Goal: Task Accomplishment & Management: Manage account settings

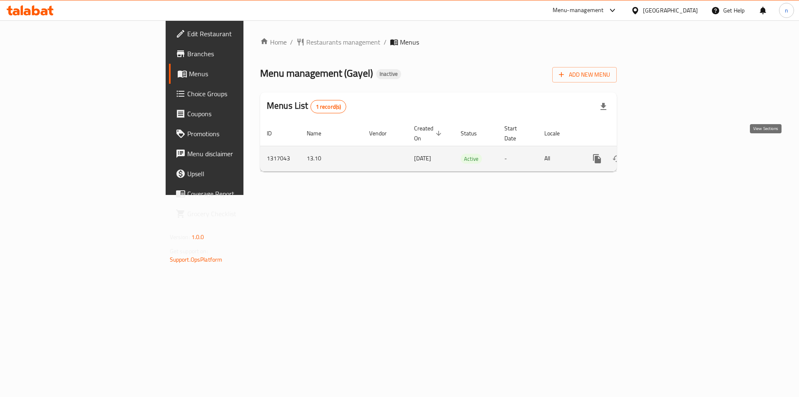
click at [662, 154] on icon "enhanced table" at bounding box center [657, 159] width 10 height 10
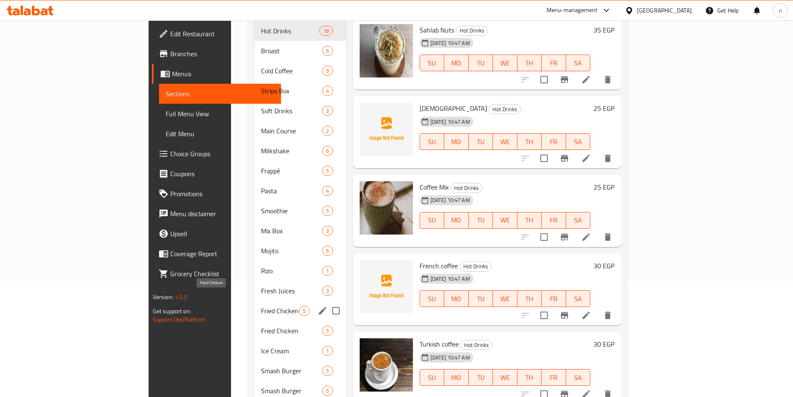
scroll to position [125, 0]
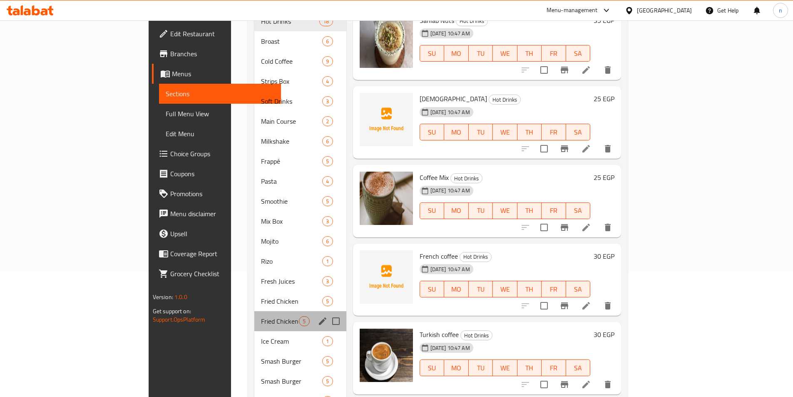
click at [254, 311] on div "Fried Chicken 5" at bounding box center [300, 321] width 92 height 20
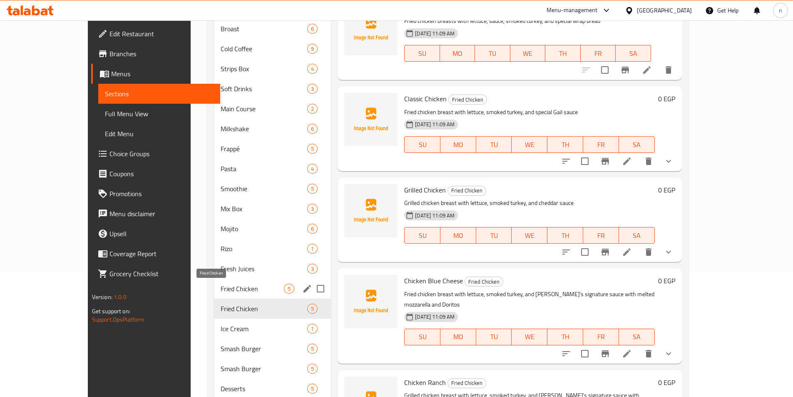
click at [221, 287] on span "Fried Chicken" at bounding box center [252, 289] width 63 height 10
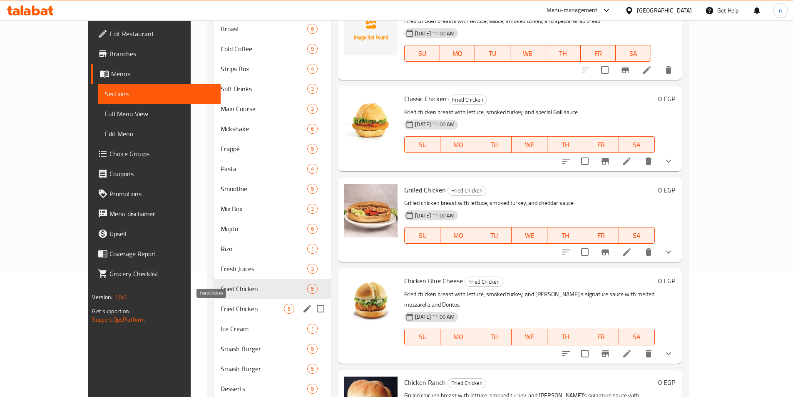
click at [221, 311] on span "Fried Chicken" at bounding box center [252, 309] width 63 height 10
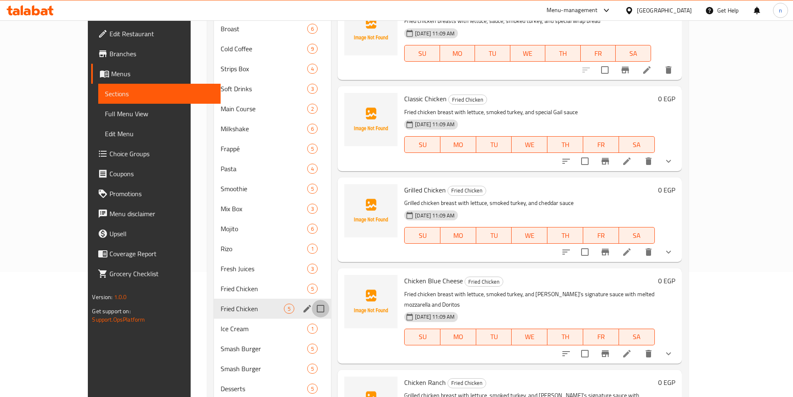
click at [312, 311] on input "Menu sections" at bounding box center [320, 308] width 17 height 17
checkbox input "true"
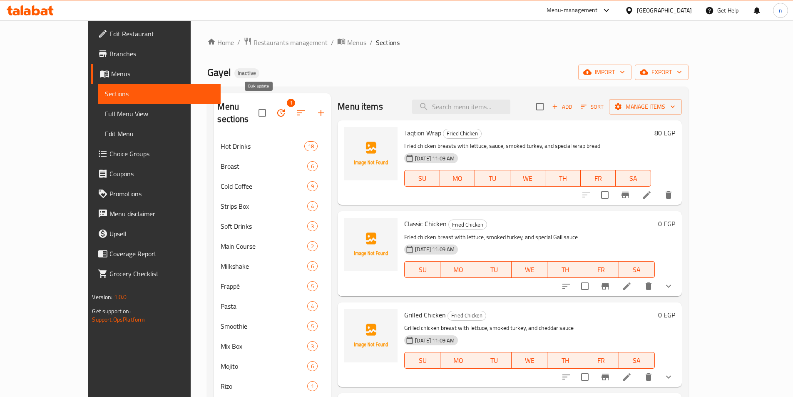
click at [276, 109] on icon "button" at bounding box center [281, 113] width 10 height 10
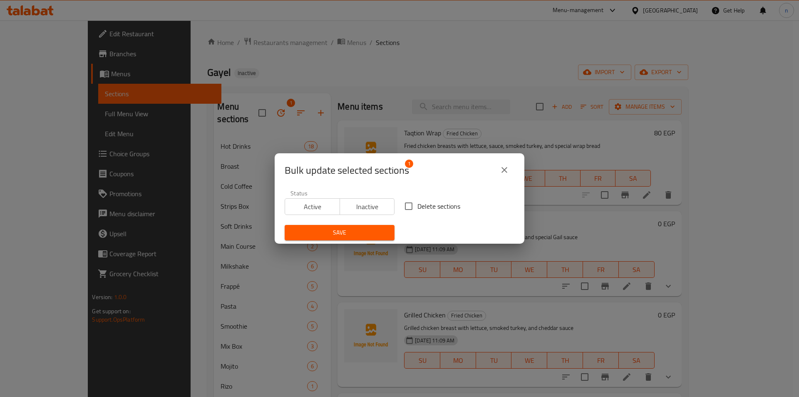
drag, startPoint x: 405, startPoint y: 207, endPoint x: 398, endPoint y: 215, distance: 10.9
click at [405, 207] on input "Delete sections" at bounding box center [408, 205] width 17 height 17
checkbox input "true"
click at [368, 229] on span "Save" at bounding box center [339, 232] width 97 height 10
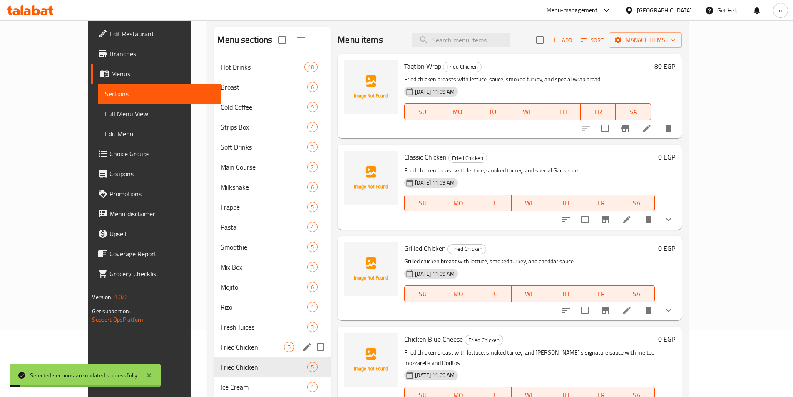
scroll to position [167, 0]
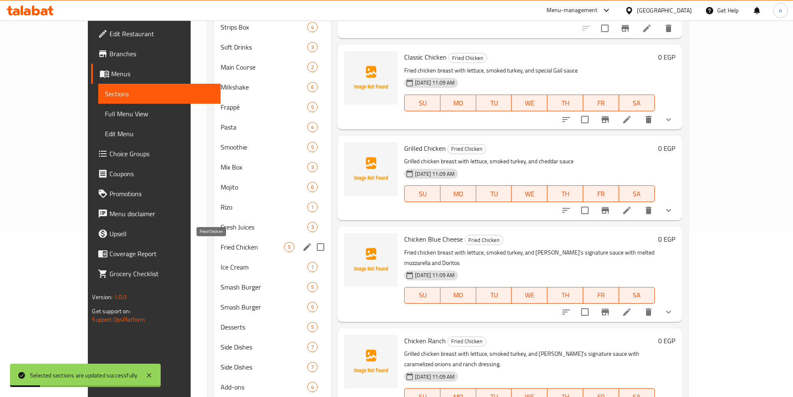
click at [221, 248] on span "Fried Chicken" at bounding box center [252, 247] width 63 height 10
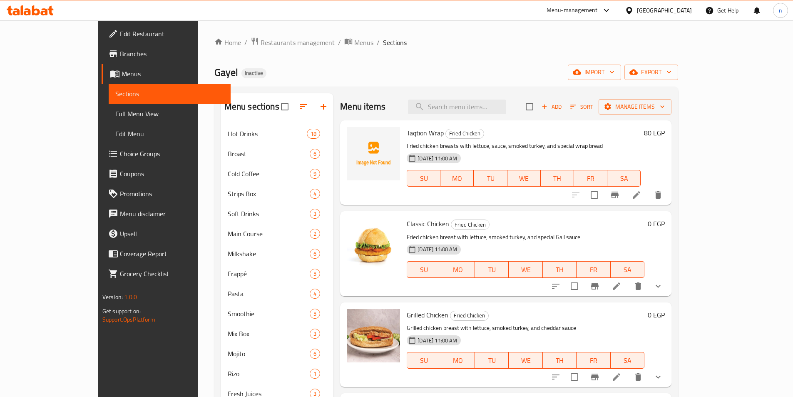
scroll to position [42, 0]
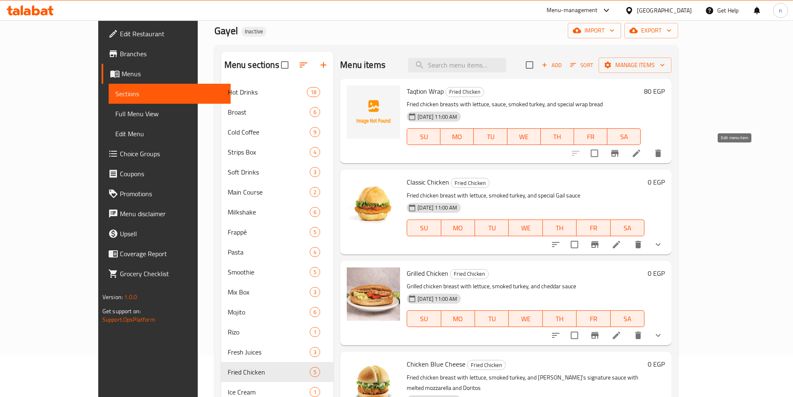
click at [642, 151] on icon at bounding box center [637, 153] width 10 height 10
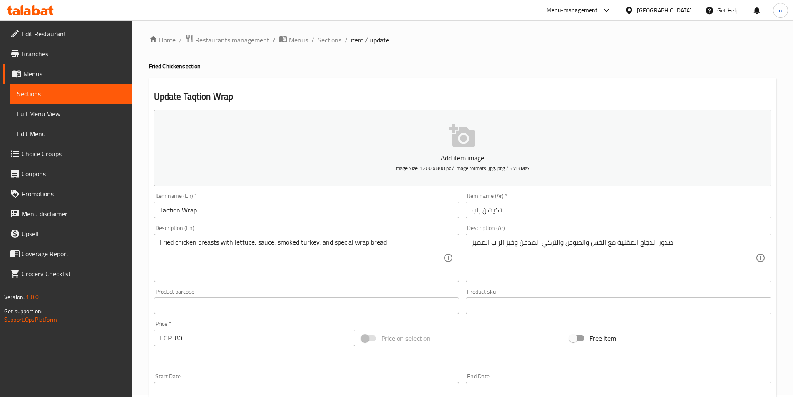
scroll to position [42, 0]
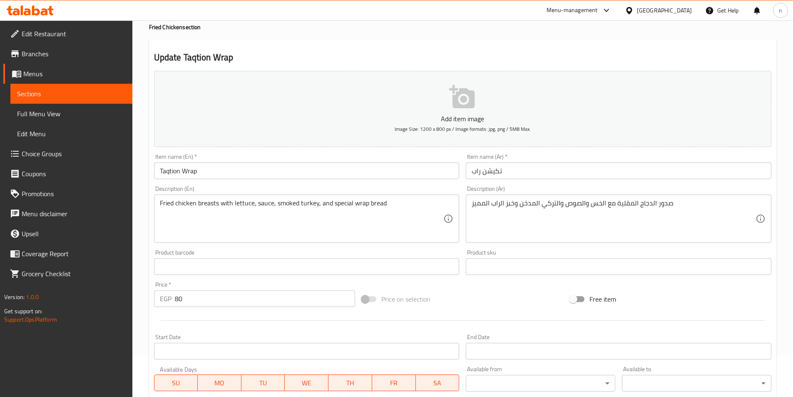
click at [172, 169] on input "Taqtion Wrap" at bounding box center [307, 170] width 306 height 17
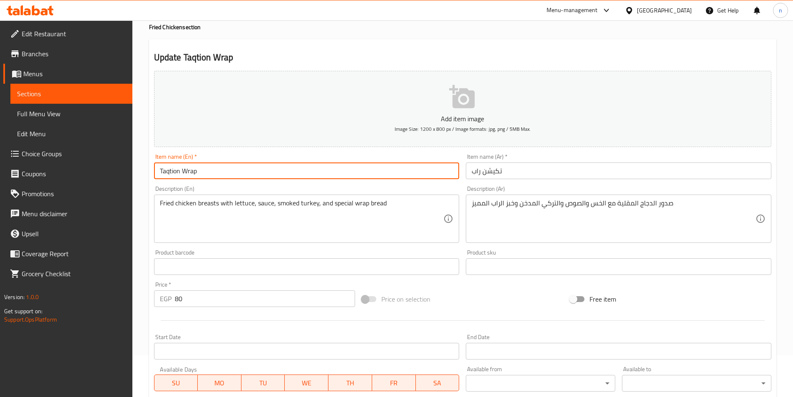
click at [172, 169] on input "Taqtion Wrap" at bounding box center [307, 170] width 306 height 17
type input "Chicken Wrap"
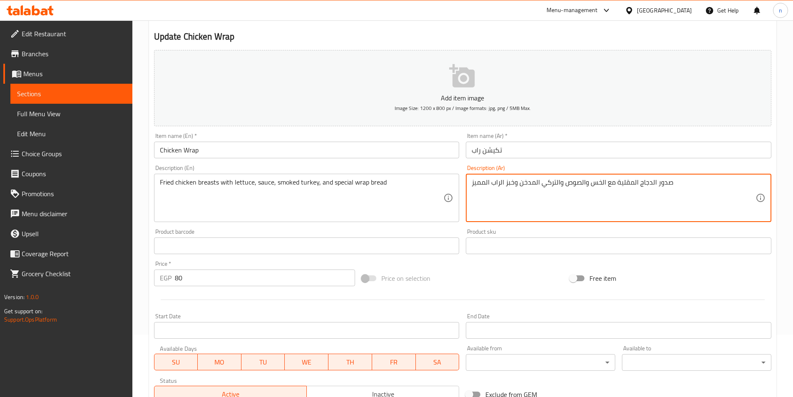
scroll to position [83, 0]
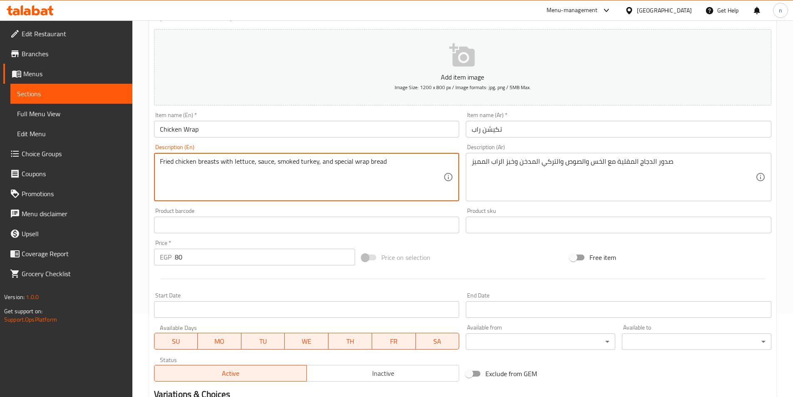
drag, startPoint x: 218, startPoint y: 160, endPoint x: 159, endPoint y: 161, distance: 59.1
click at [260, 161] on textarea "Fried chicken breasts with lettuce, sauce, smoked turkey, and special wrap bread" at bounding box center [302, 177] width 284 height 40
drag, startPoint x: 278, startPoint y: 163, endPoint x: 309, endPoint y: 162, distance: 30.4
click at [309, 162] on textarea "Fried chicken breasts with lettuce, sauce, smoked turkey, and special wrap bread" at bounding box center [302, 177] width 284 height 40
click at [330, 163] on textarea "Fried chicken breasts with lettuce, sauce, smoked turkey, and special wrap bread" at bounding box center [302, 177] width 284 height 40
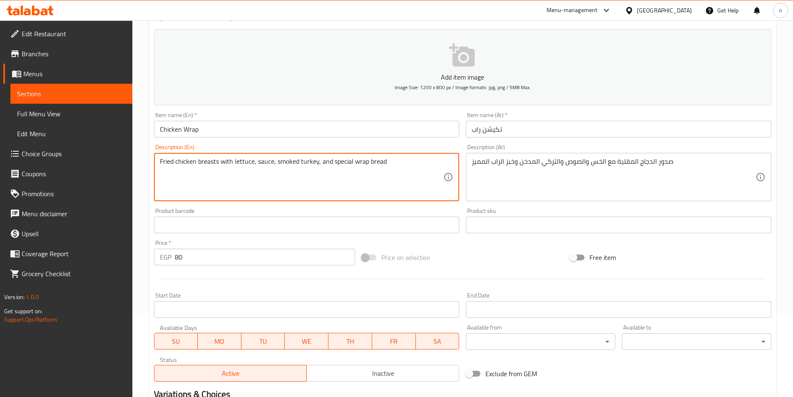
drag, startPoint x: 331, startPoint y: 161, endPoint x: 387, endPoint y: 165, distance: 55.9
click at [387, 165] on textarea "Fried chicken breasts with lettuce, sauce, smoked turkey, and special wrap bread" at bounding box center [302, 177] width 284 height 40
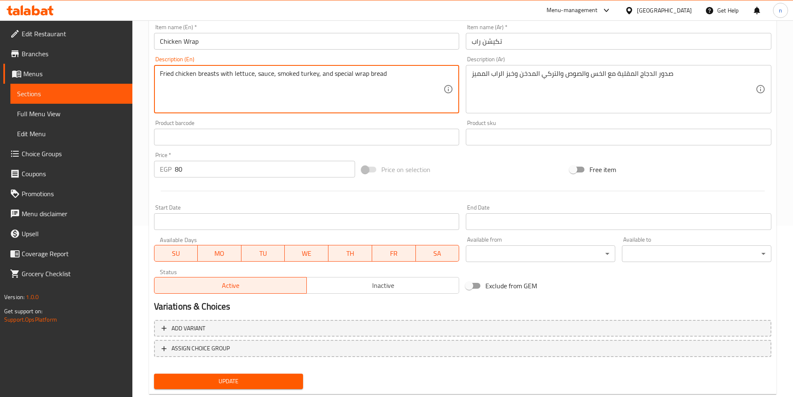
scroll to position [192, 0]
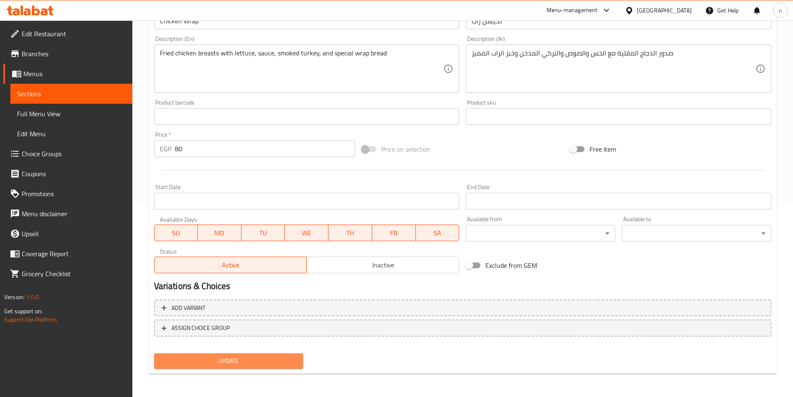
click at [228, 365] on span "Update" at bounding box center [229, 361] width 136 height 10
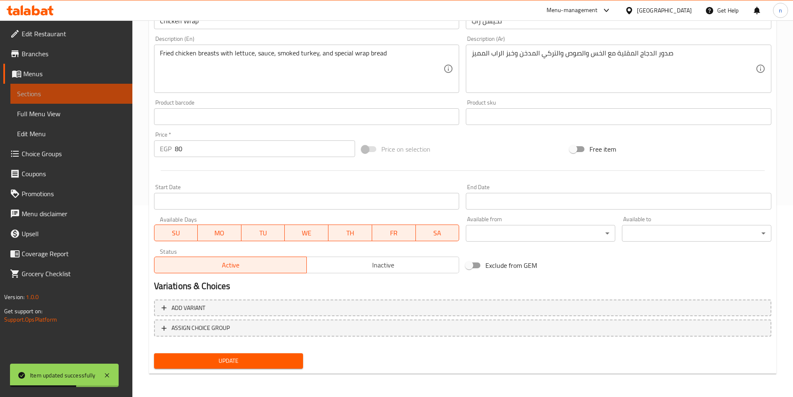
click at [73, 96] on span "Sections" at bounding box center [71, 94] width 109 height 10
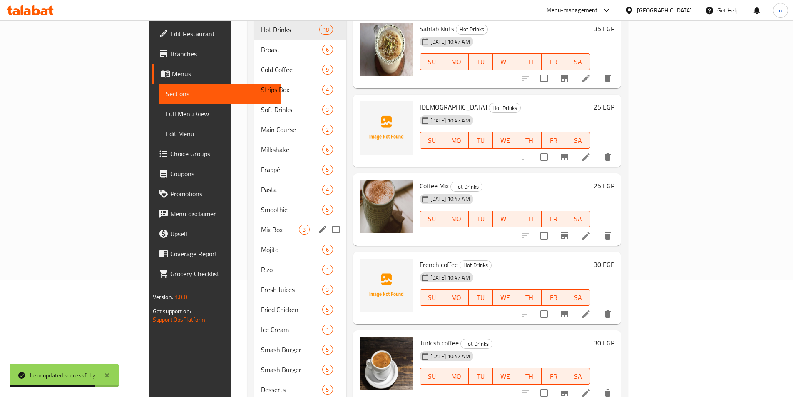
scroll to position [158, 0]
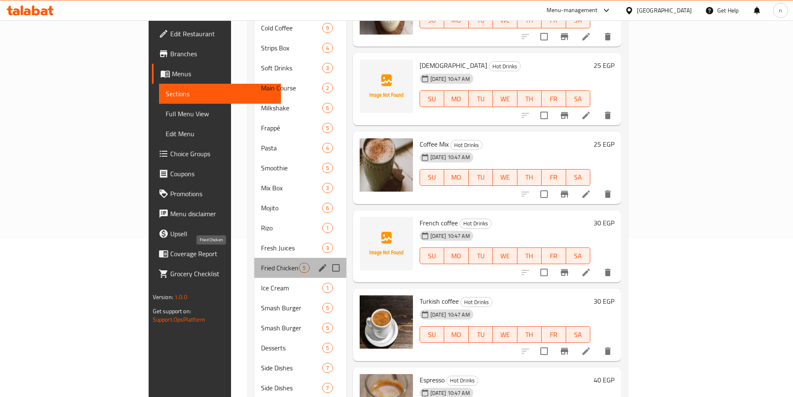
click at [261, 263] on span "Fried Chicken" at bounding box center [280, 268] width 38 height 10
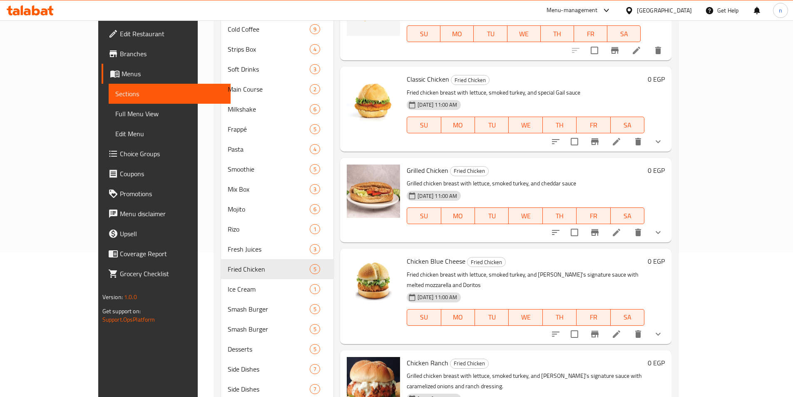
scroll to position [75, 0]
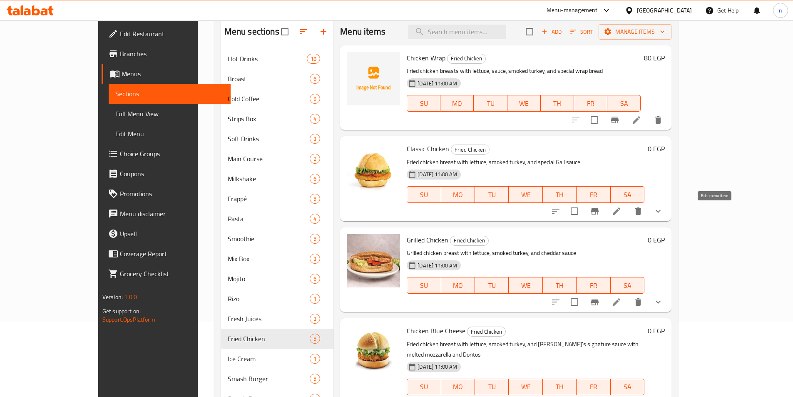
click at [622, 209] on icon at bounding box center [617, 211] width 10 height 10
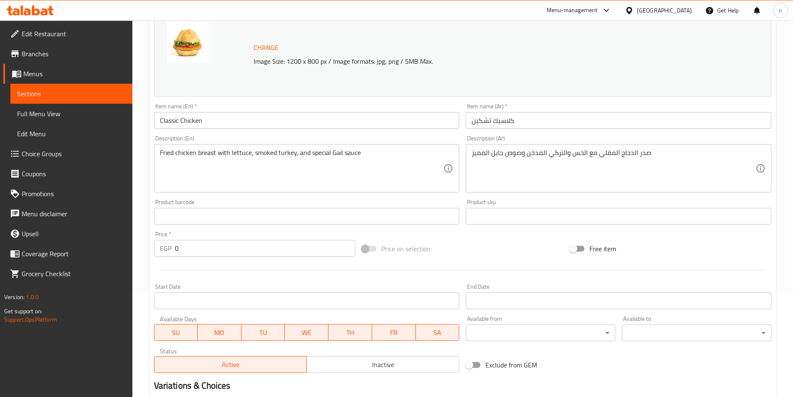
scroll to position [83, 0]
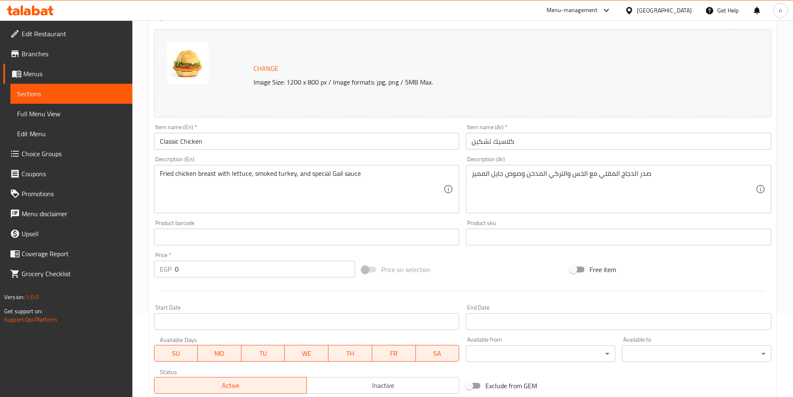
click at [139, 159] on div "Home / Restaurants management / Menus / Sections / item / update Fried Chicken …" at bounding box center [462, 248] width 661 height 623
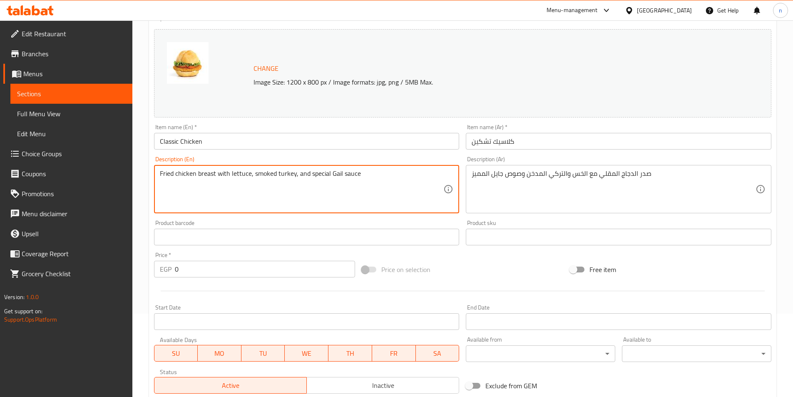
drag, startPoint x: 164, startPoint y: 174, endPoint x: 211, endPoint y: 181, distance: 47.1
click at [239, 174] on textarea "Fried chicken breast with lettuce, smoked turkey, and special Gail sauce" at bounding box center [302, 189] width 284 height 40
drag, startPoint x: 257, startPoint y: 175, endPoint x: 286, endPoint y: 176, distance: 29.6
click at [286, 176] on textarea "Fried chicken breast with lettuce, smoked turkey, and special Gail sauce" at bounding box center [302, 189] width 284 height 40
drag, startPoint x: 309, startPoint y: 177, endPoint x: 351, endPoint y: 177, distance: 41.2
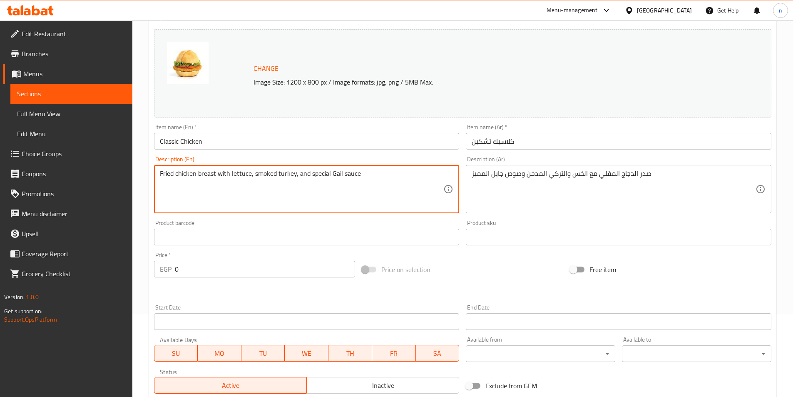
click at [351, 177] on textarea "Fried chicken breast with lettuce, smoked turkey, and special Gail sauce" at bounding box center [302, 189] width 284 height 40
click at [335, 174] on textarea "Fried chicken breast with lettuce, smoked turkey, and special Gail sauce" at bounding box center [302, 189] width 284 height 40
click at [321, 172] on textarea "Fried chicken breast with lettuce, smoked turkey, and special Gail sauce" at bounding box center [302, 189] width 284 height 40
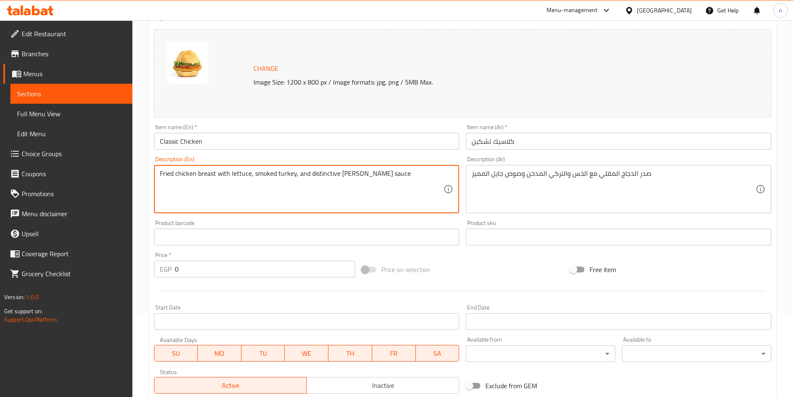
click at [328, 172] on textarea "Fried chicken breast with lettuce, smoked turkey, and distinctive [PERSON_NAME]…" at bounding box center [302, 189] width 284 height 40
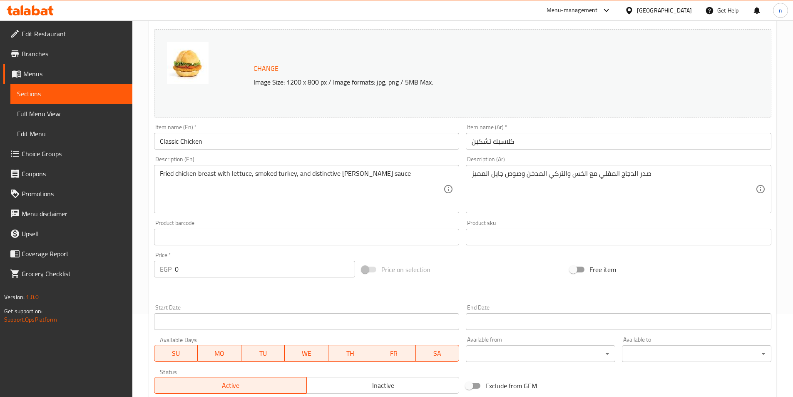
click at [370, 186] on textarea "Fried chicken breast with lettuce, smoked turkey, and distinctive [PERSON_NAME]…" at bounding box center [302, 189] width 284 height 40
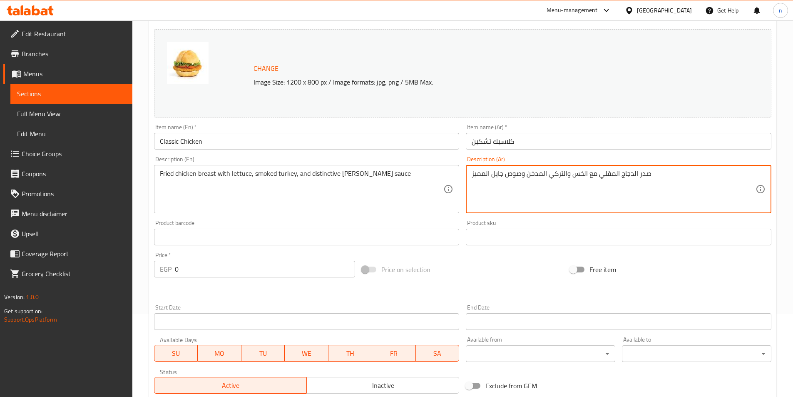
drag, startPoint x: 484, startPoint y: 172, endPoint x: 470, endPoint y: 173, distance: 13.8
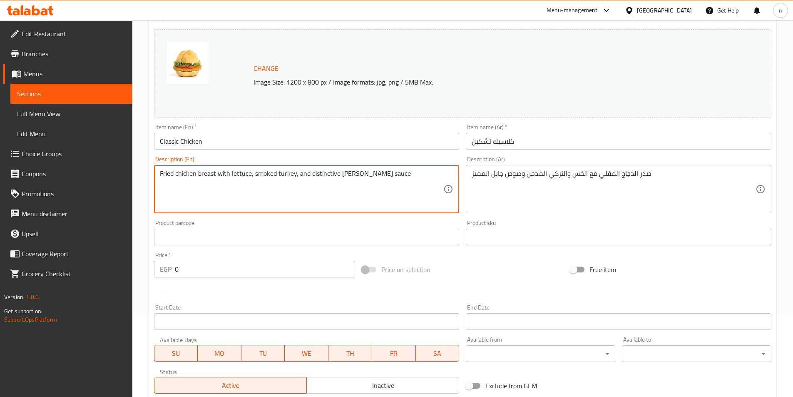
click at [346, 173] on textarea "Fried chicken breast with lettuce, smoked turkey, and distinctive [PERSON_NAME]…" at bounding box center [302, 189] width 284 height 40
click at [347, 177] on textarea "Fried chicken breast with lettuce, smoked turkey, and distinctive [PERSON_NAME]…" at bounding box center [302, 189] width 284 height 40
click at [347, 175] on textarea "Fried chicken breast with lettuce, smoked turkey, and distinctive [PERSON_NAME]…" at bounding box center [302, 189] width 284 height 40
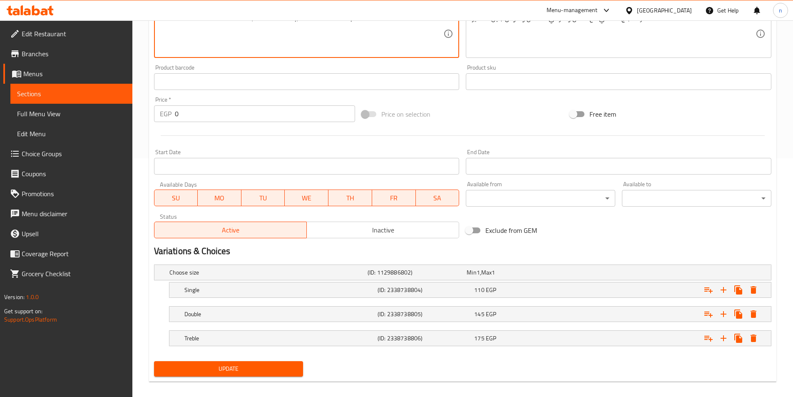
scroll to position [246, 0]
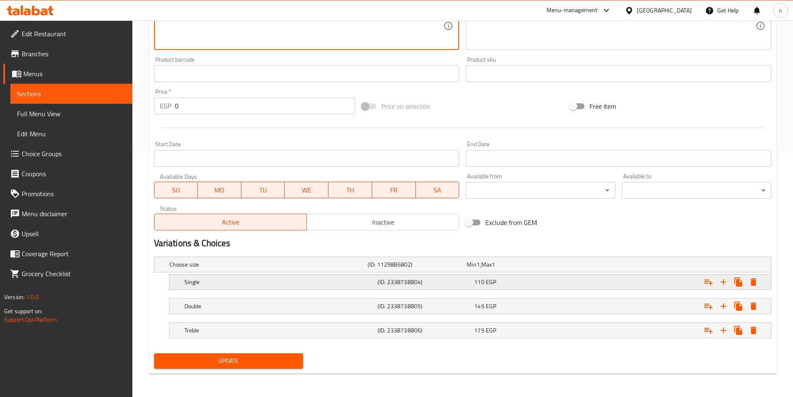
type textarea "Fried chicken breast with lettuce, smoked turkey, and distinctive Gayel sauce"
click at [515, 285] on div "110 EGP" at bounding box center [520, 282] width 93 height 8
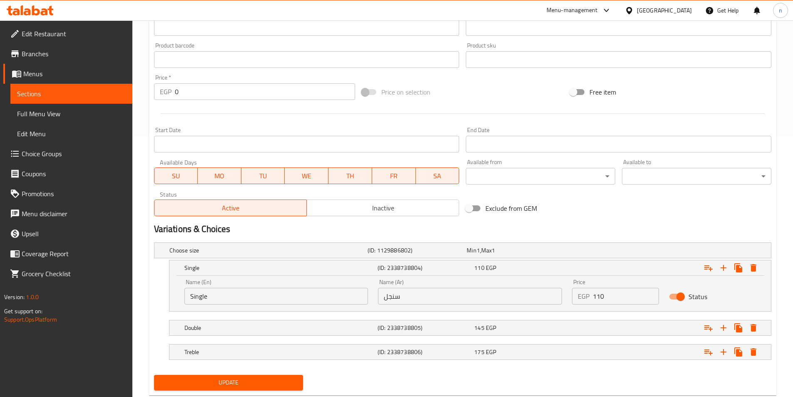
scroll to position [282, 0]
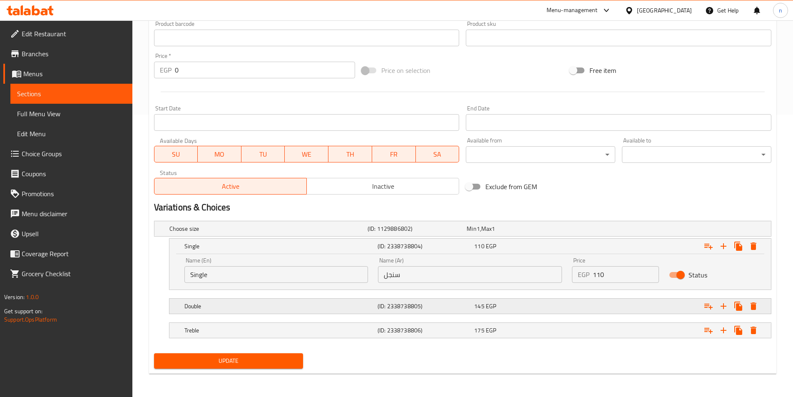
click at [459, 310] on div "(ID: 2338738805)" at bounding box center [424, 306] width 97 height 12
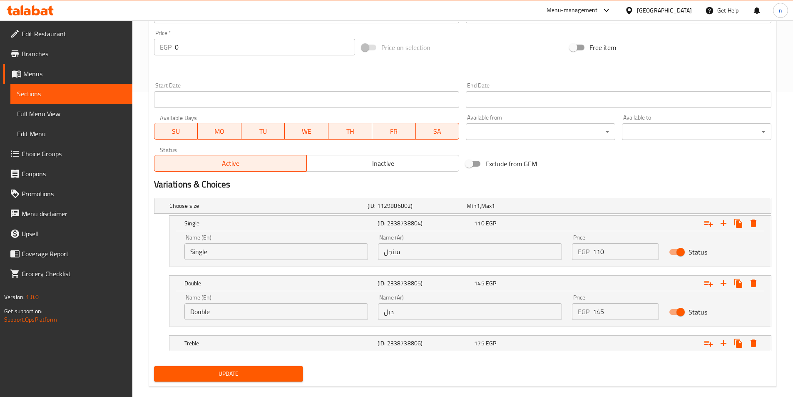
scroll to position [318, 0]
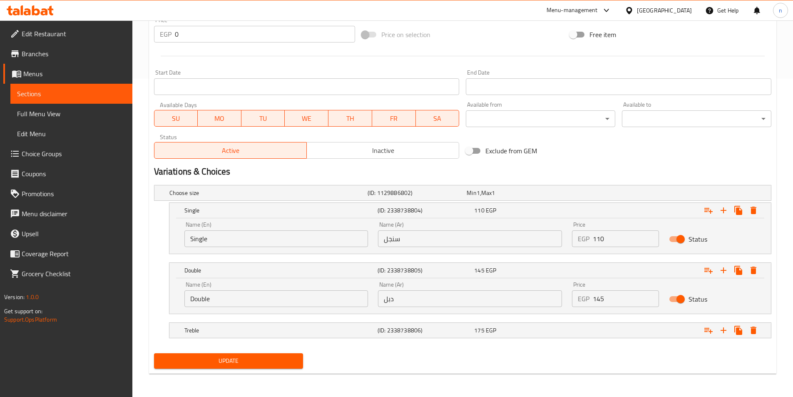
click at [391, 297] on input "دبل" at bounding box center [470, 298] width 184 height 17
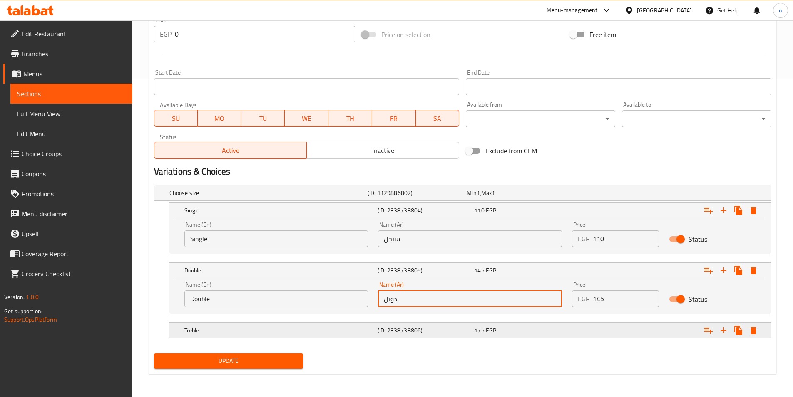
type input "دوبل"
click at [506, 328] on div "175 EGP" at bounding box center [520, 330] width 93 height 8
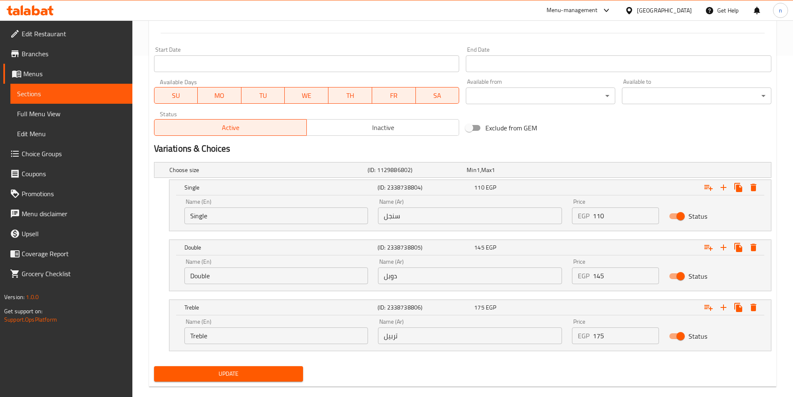
scroll to position [354, 0]
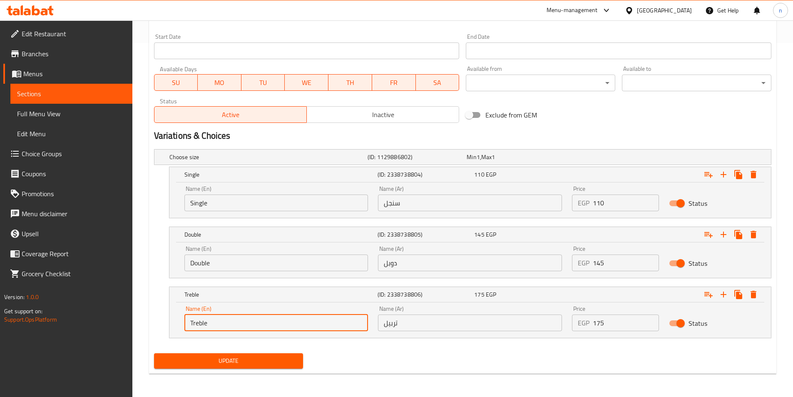
drag, startPoint x: 199, startPoint y: 325, endPoint x: 201, endPoint y: 333, distance: 8.5
click at [197, 325] on input "Treble" at bounding box center [276, 322] width 184 height 17
type input "Trible"
click at [391, 323] on input "تربيل" at bounding box center [470, 322] width 184 height 17
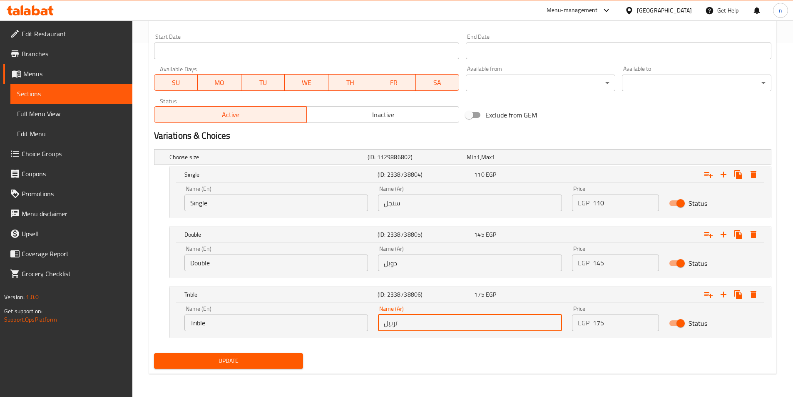
click at [389, 325] on input "تربيل" at bounding box center [470, 322] width 184 height 17
type input "تريبل"
click at [291, 357] on span "Update" at bounding box center [229, 361] width 136 height 10
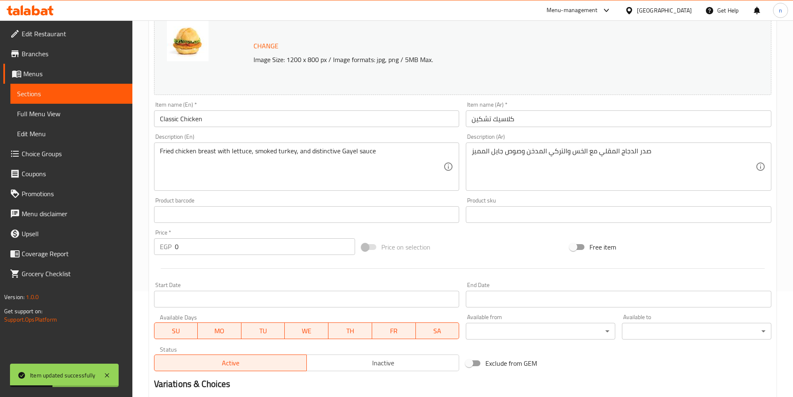
scroll to position [104, 0]
click at [49, 95] on span "Sections" at bounding box center [71, 94] width 109 height 10
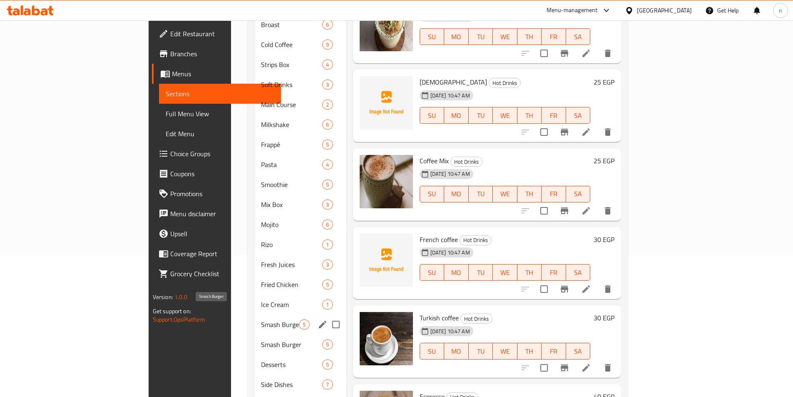
scroll to position [167, 0]
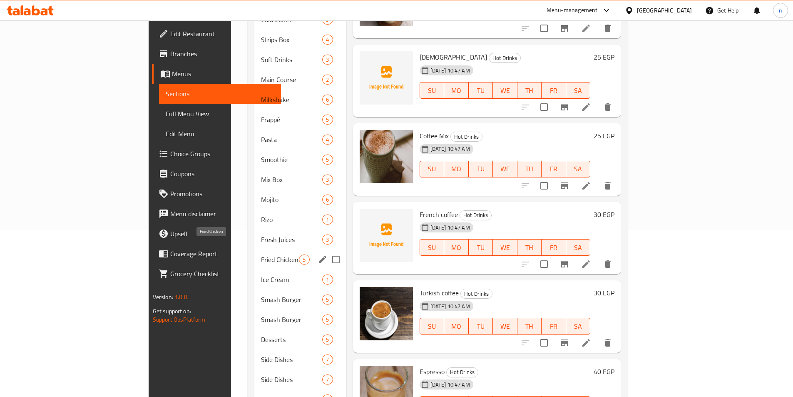
click at [261, 254] on span "Fried Chicken" at bounding box center [280, 259] width 38 height 10
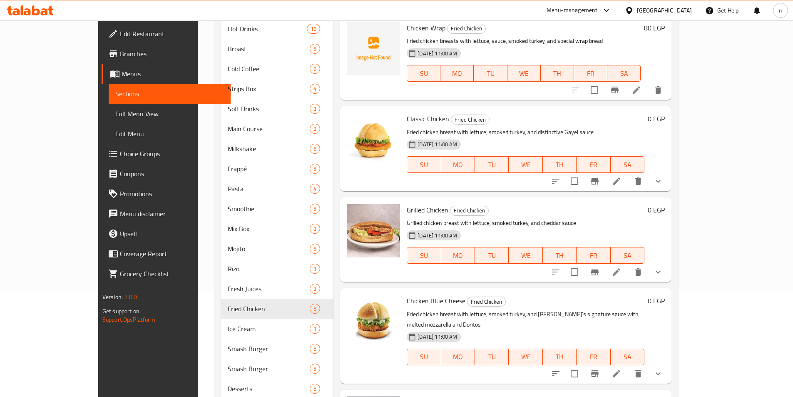
scroll to position [125, 0]
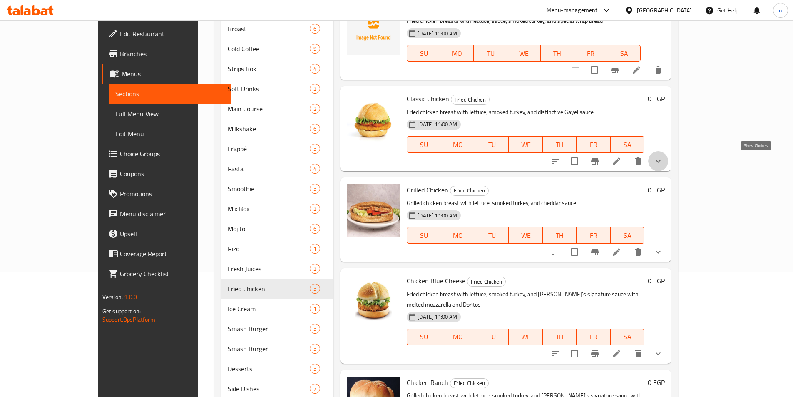
click at [663, 159] on icon "show more" at bounding box center [658, 161] width 10 height 10
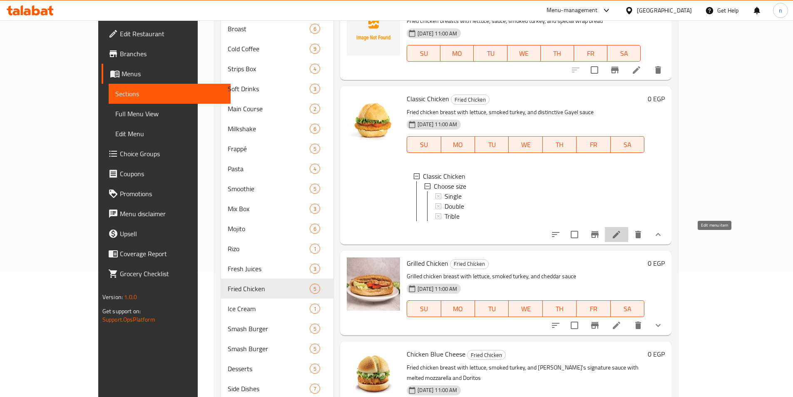
click at [622, 238] on icon at bounding box center [617, 234] width 10 height 10
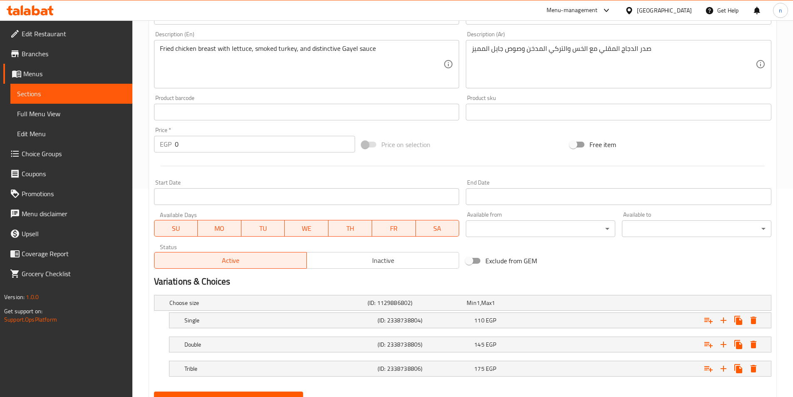
scroll to position [246, 0]
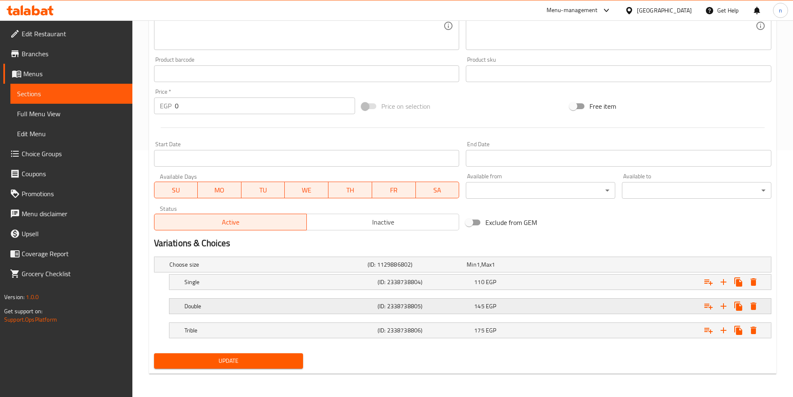
click at [242, 310] on div "Double" at bounding box center [279, 306] width 193 height 12
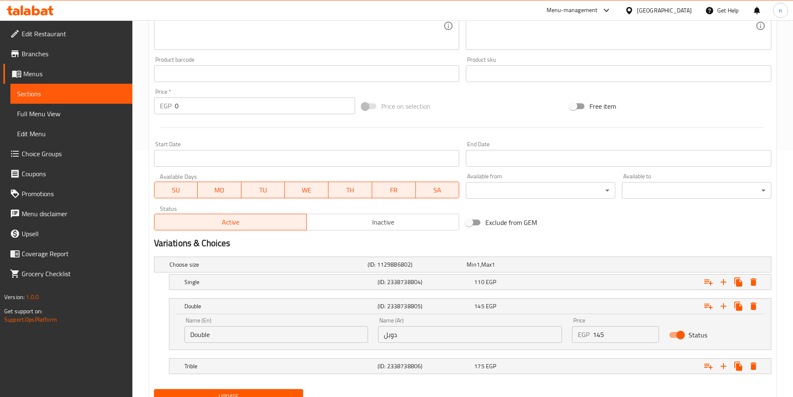
click at [35, 92] on span "Sections" at bounding box center [71, 94] width 109 height 10
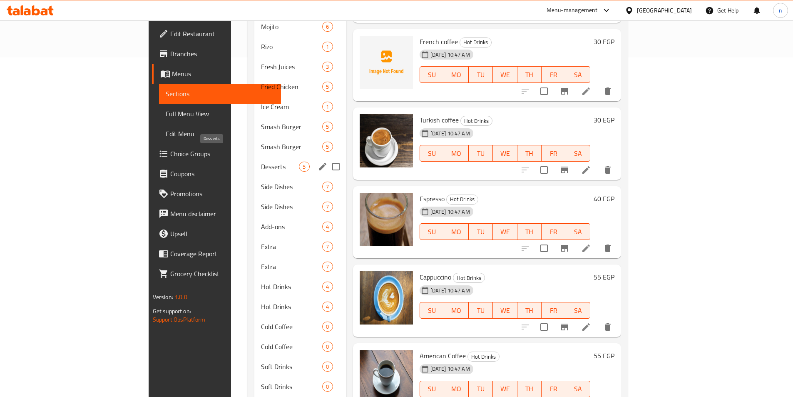
scroll to position [330, 0]
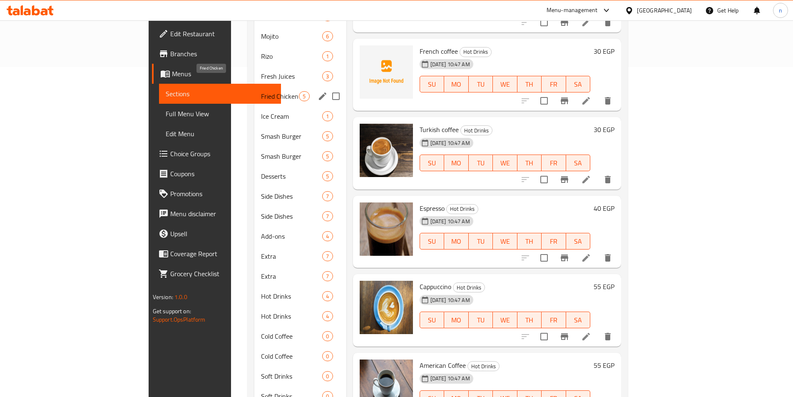
click at [261, 91] on span "Fried Chicken" at bounding box center [280, 96] width 38 height 10
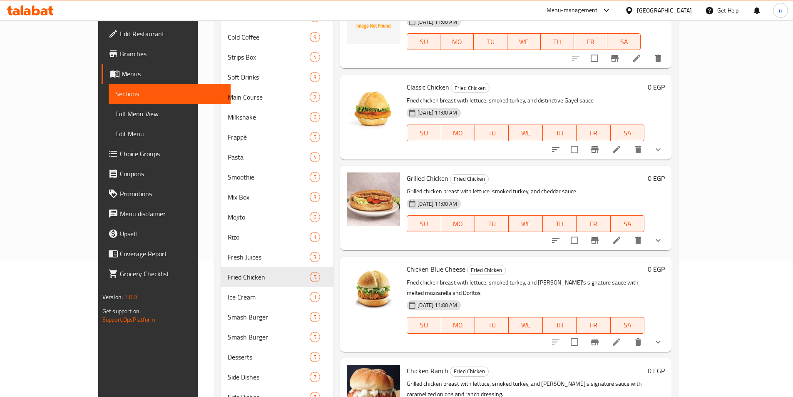
scroll to position [122, 0]
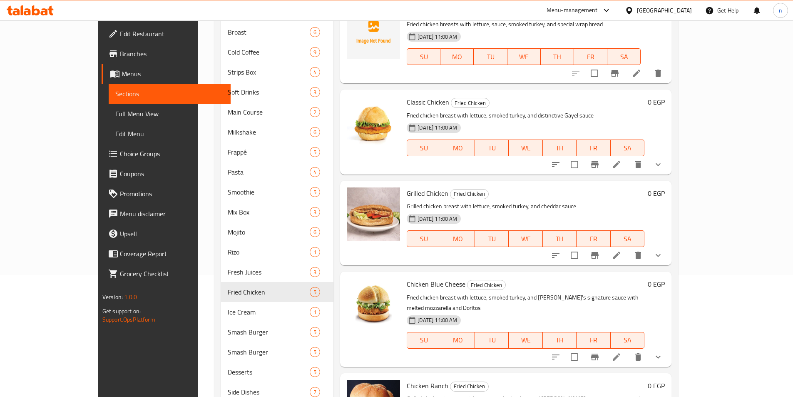
click at [403, 165] on div "Classic Chicken Fried Chicken Fried chicken breast with lettuce, smoked turkey,…" at bounding box center [525, 132] width 244 height 78
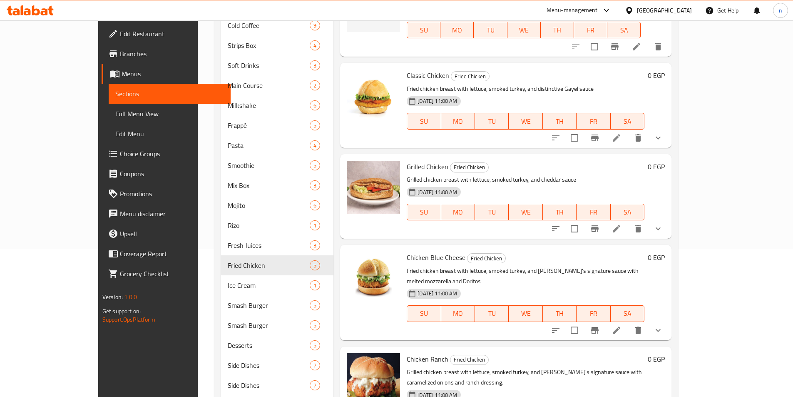
scroll to position [163, 0]
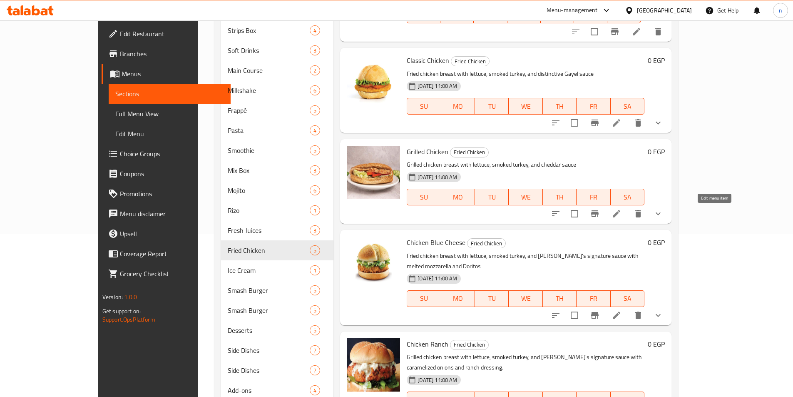
click at [622, 216] on icon at bounding box center [617, 214] width 10 height 10
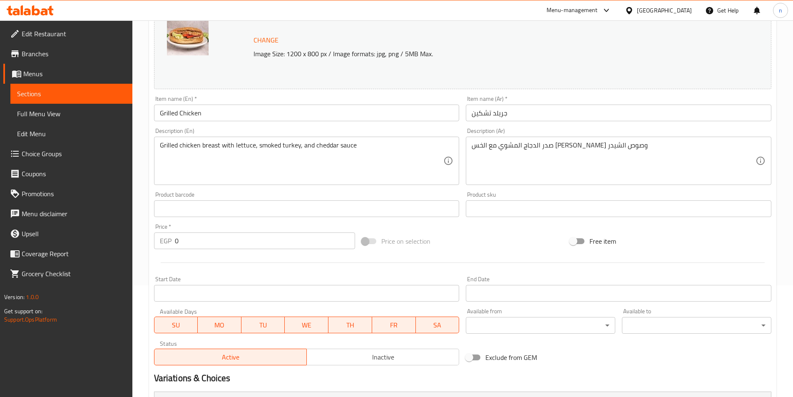
scroll to position [125, 0]
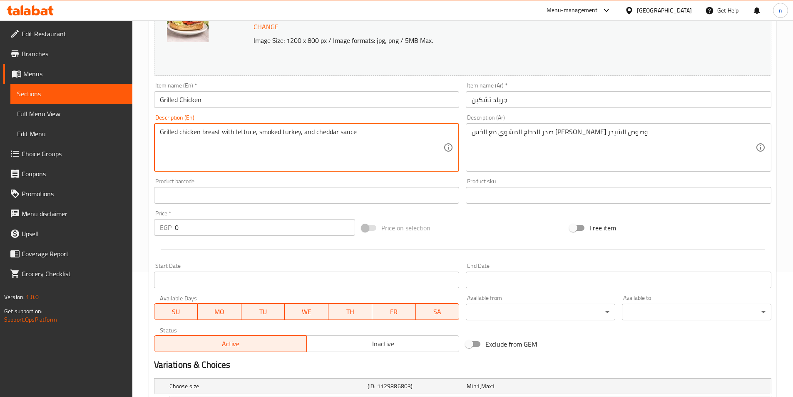
drag, startPoint x: 224, startPoint y: 131, endPoint x: 294, endPoint y: 134, distance: 69.6
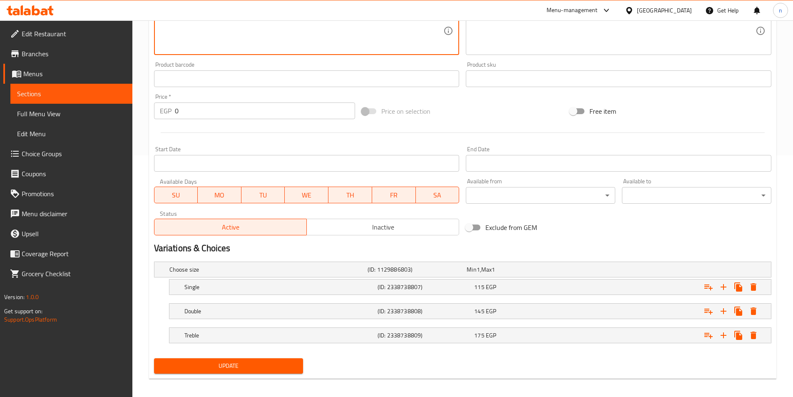
scroll to position [246, 0]
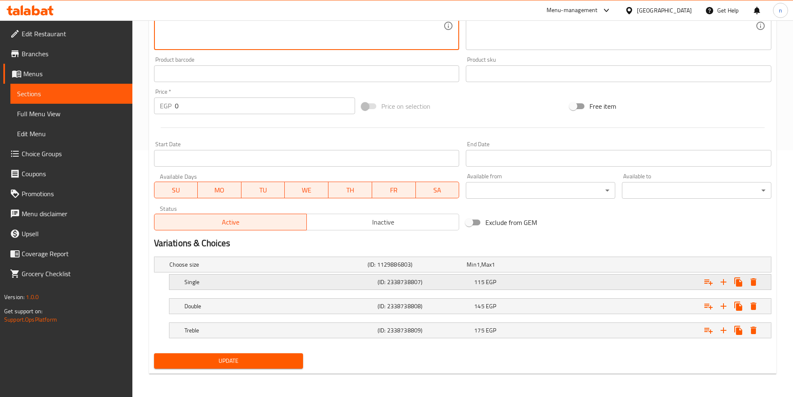
click at [252, 285] on h5 "Single" at bounding box center [279, 282] width 190 height 8
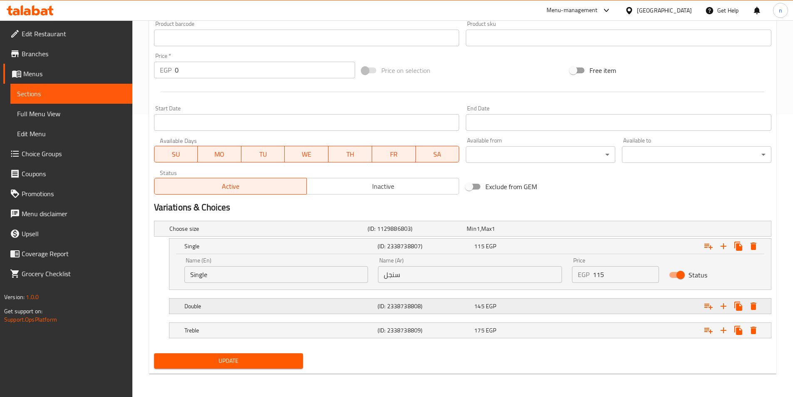
click at [379, 307] on h5 "(ID: 2338738808)" at bounding box center [424, 306] width 93 height 8
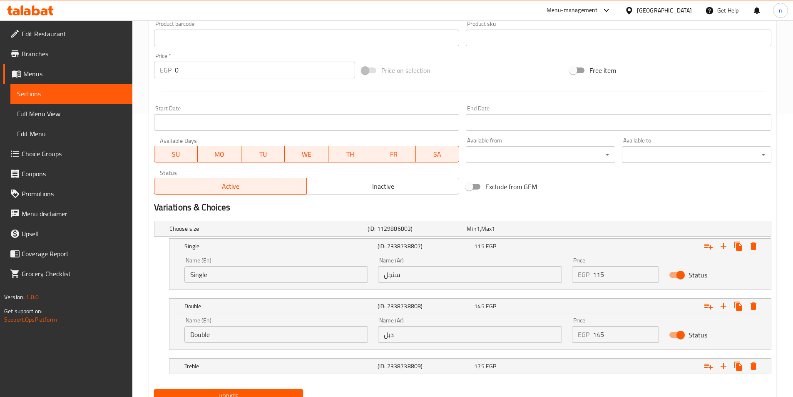
scroll to position [318, 0]
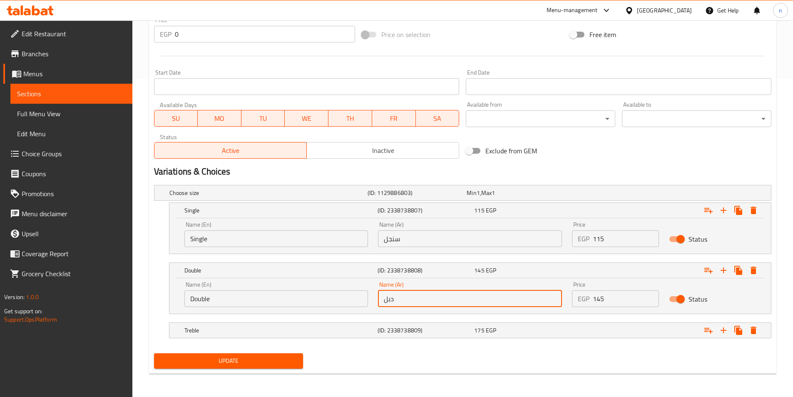
click at [391, 301] on input "دبل" at bounding box center [470, 298] width 184 height 17
type input "دوبل"
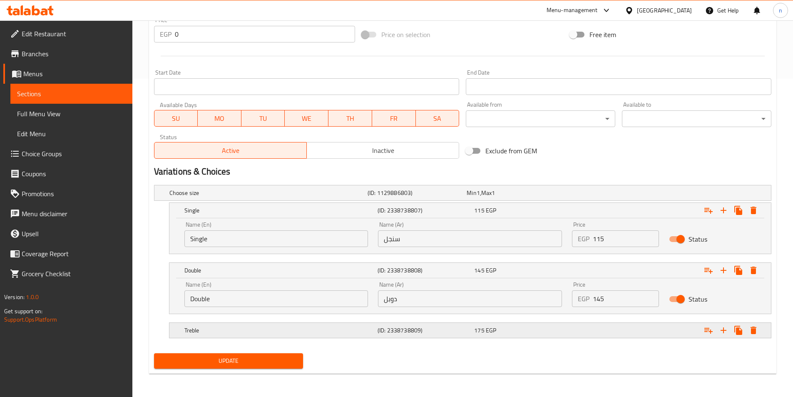
click at [388, 333] on h5 "(ID: 2338738809)" at bounding box center [424, 330] width 93 height 8
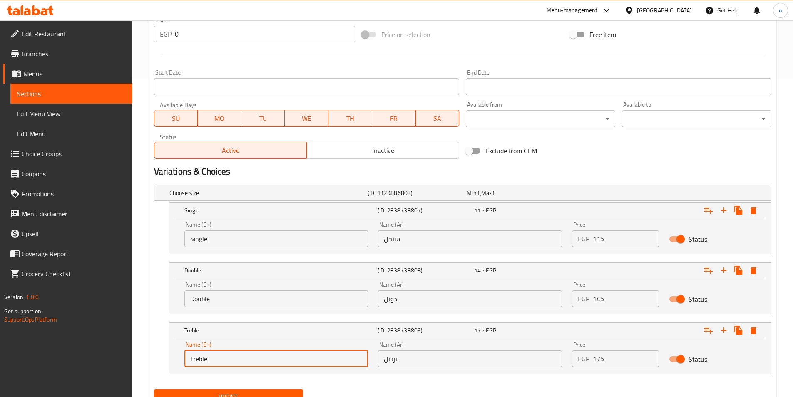
click at [194, 359] on input "Treble" at bounding box center [276, 358] width 184 height 17
type input "Trible"
click at [204, 376] on nav at bounding box center [462, 379] width 617 height 7
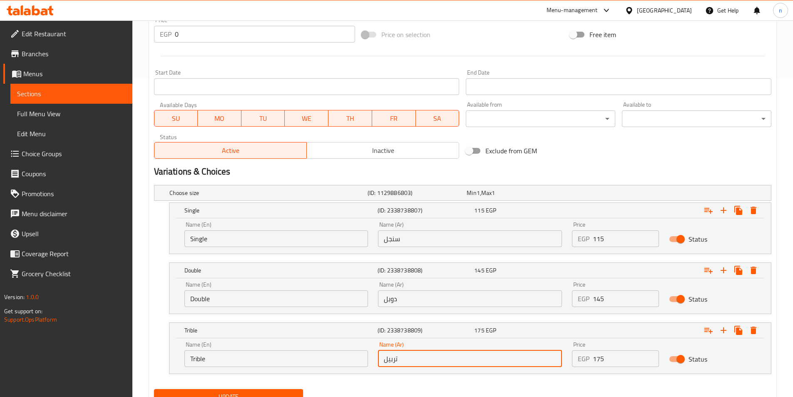
drag, startPoint x: 393, startPoint y: 358, endPoint x: 389, endPoint y: 359, distance: 4.7
click at [389, 359] on input "تربيل" at bounding box center [470, 358] width 184 height 17
type input "تريبل"
click at [199, 356] on input "Trible" at bounding box center [276, 358] width 184 height 17
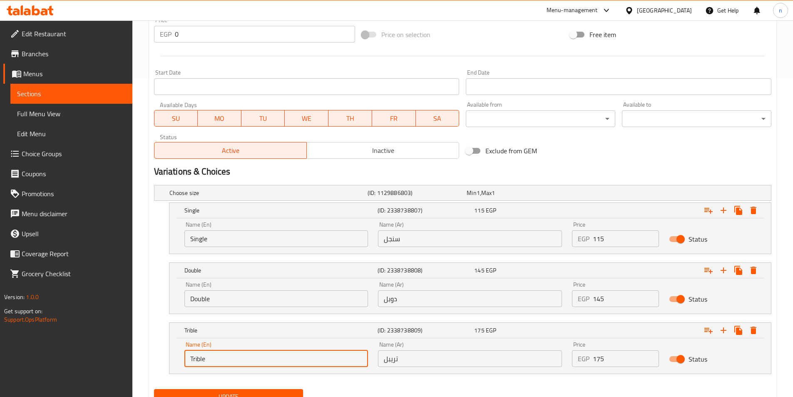
click at [199, 356] on input "Trible" at bounding box center [276, 358] width 184 height 17
paste input "p"
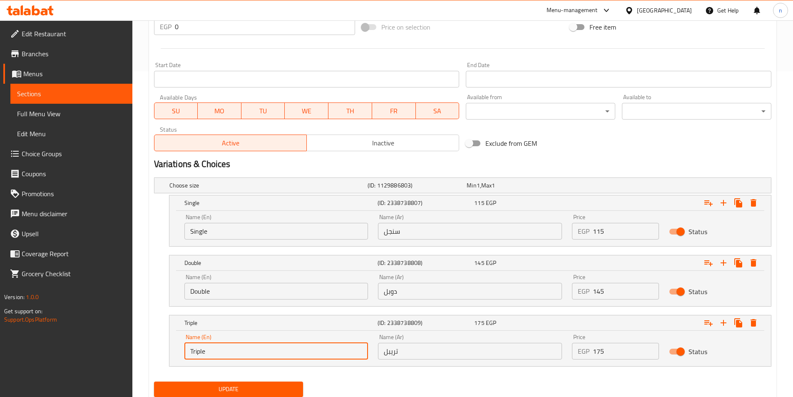
scroll to position [354, 0]
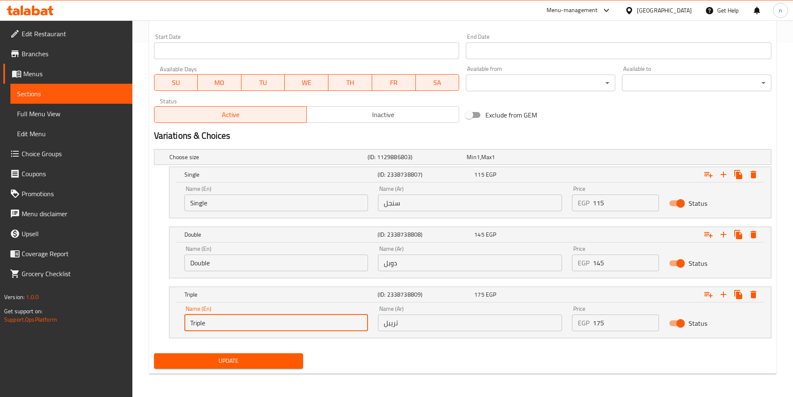
type input "Triple"
click at [270, 361] on span "Update" at bounding box center [229, 361] width 136 height 10
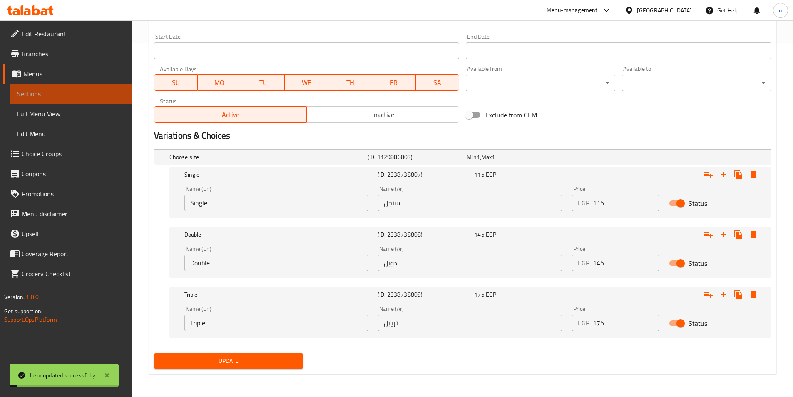
click at [61, 98] on span "Sections" at bounding box center [71, 94] width 109 height 10
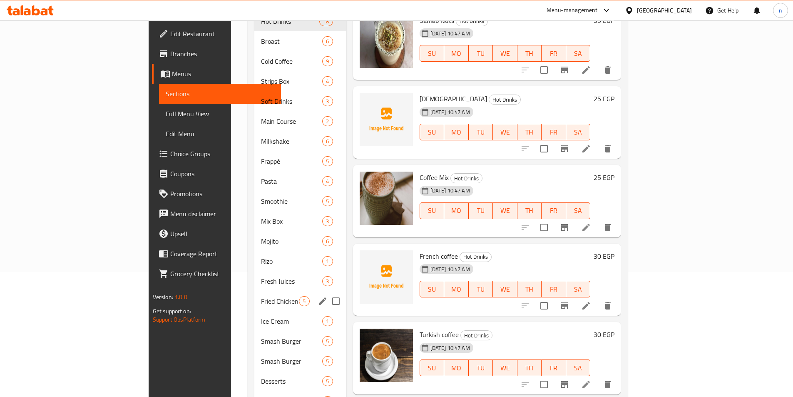
scroll to position [167, 0]
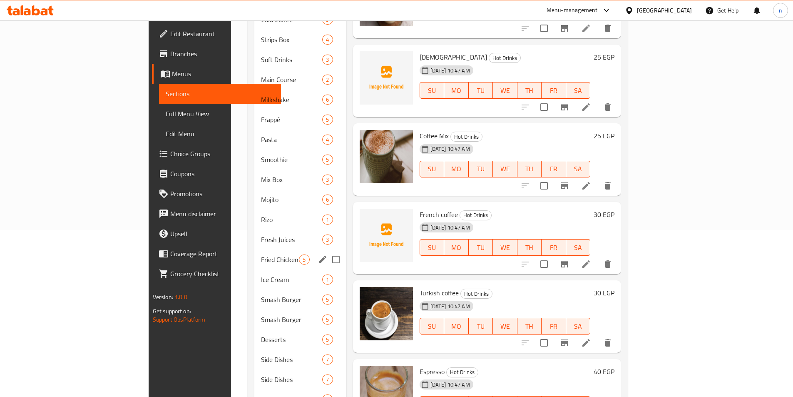
click at [254, 253] on div "Fried Chicken 5" at bounding box center [300, 259] width 92 height 20
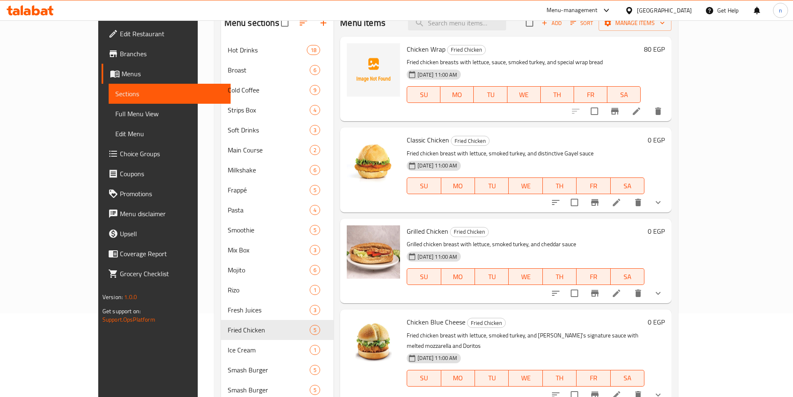
scroll to position [83, 0]
click at [622, 200] on icon at bounding box center [617, 203] width 10 height 10
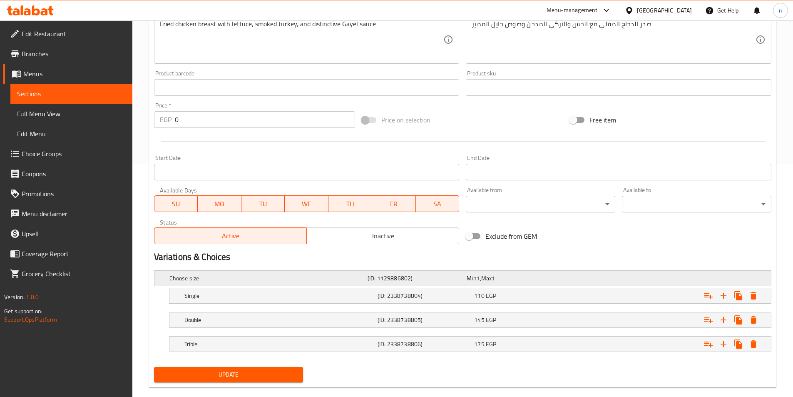
scroll to position [246, 0]
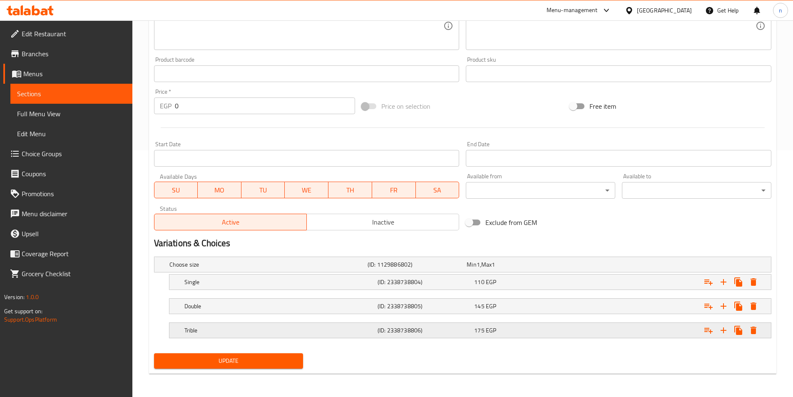
click at [206, 333] on h5 "Trible" at bounding box center [279, 330] width 190 height 8
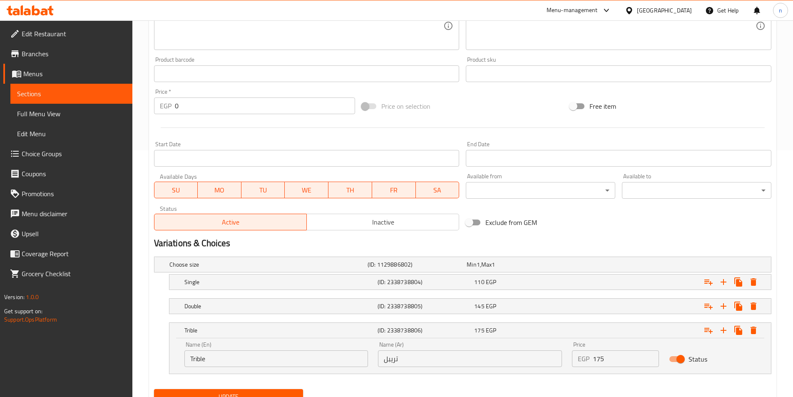
click at [198, 360] on input "Trible" at bounding box center [276, 358] width 184 height 17
paste input "p"
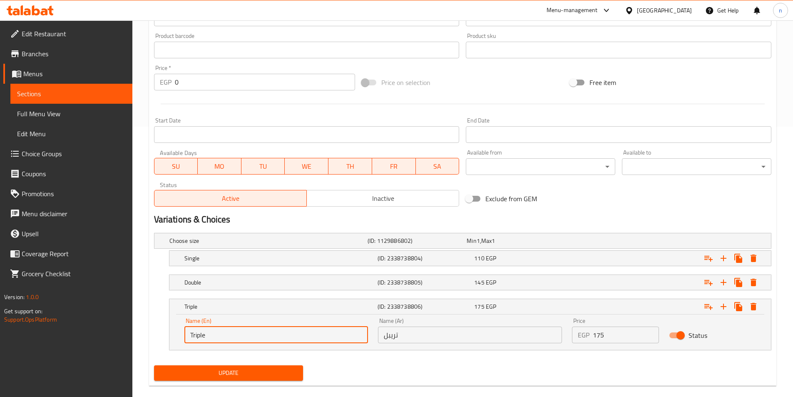
scroll to position [282, 0]
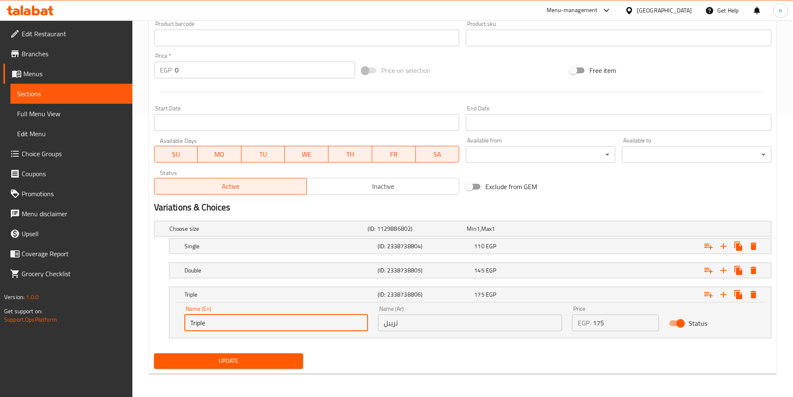
type input "Triple"
click at [220, 369] on div "Update" at bounding box center [229, 361] width 156 height 22
click at [219, 363] on span "Update" at bounding box center [229, 361] width 136 height 10
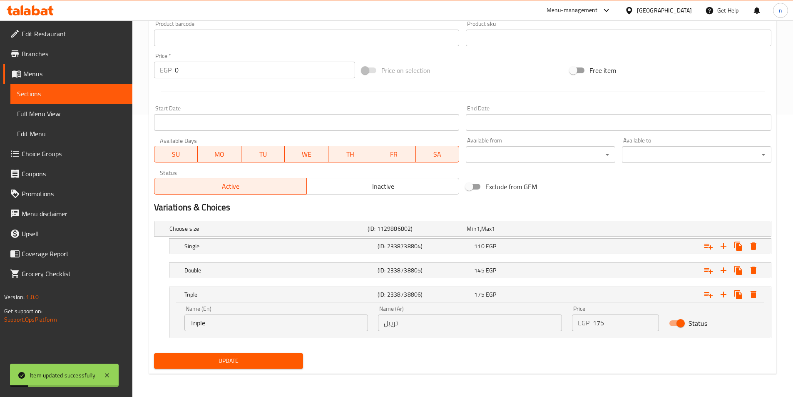
click at [73, 96] on span "Sections" at bounding box center [71, 94] width 109 height 10
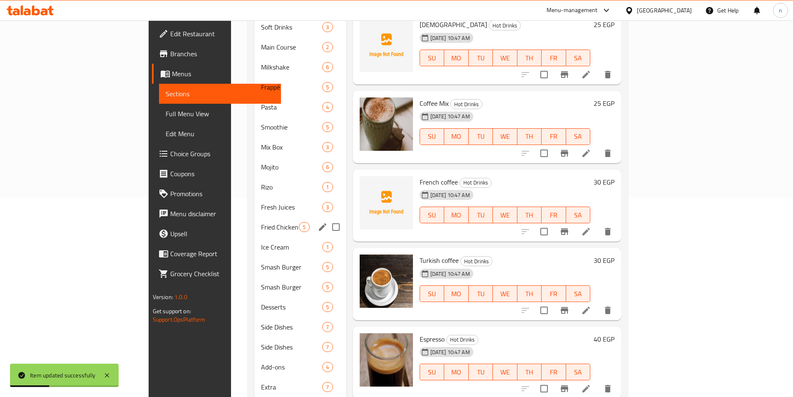
scroll to position [282, 0]
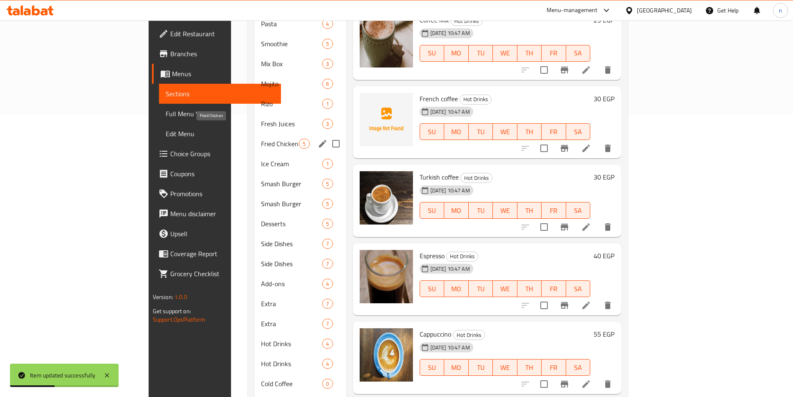
click at [261, 139] on span "Fried Chicken" at bounding box center [280, 144] width 38 height 10
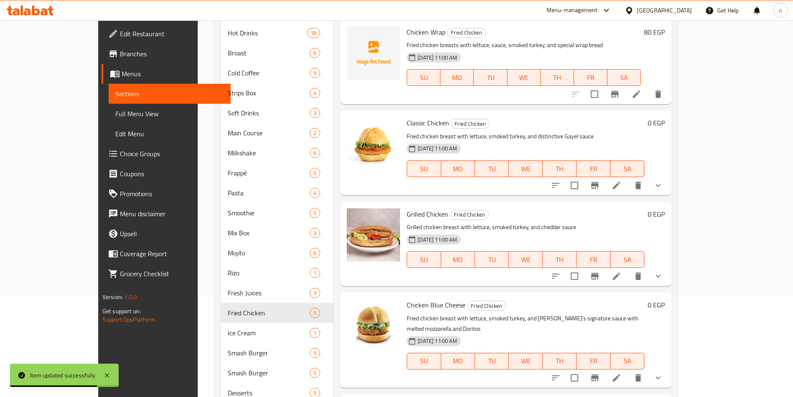
scroll to position [116, 0]
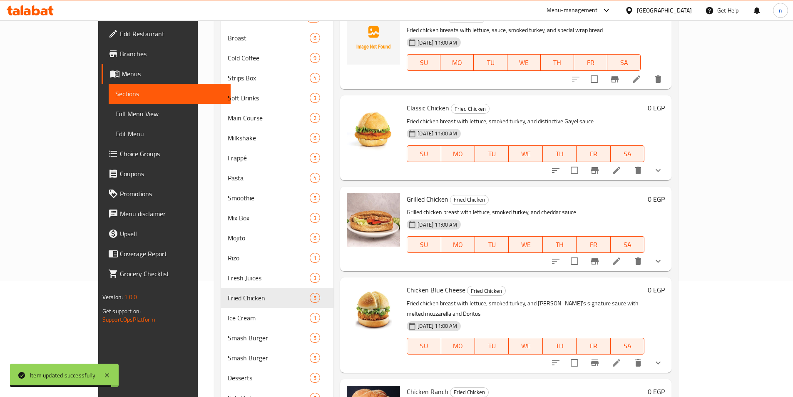
click at [668, 262] on button "show more" at bounding box center [658, 261] width 20 height 20
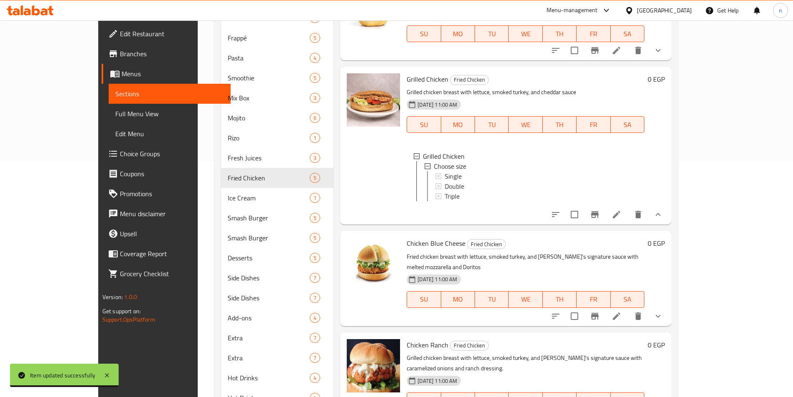
scroll to position [241, 0]
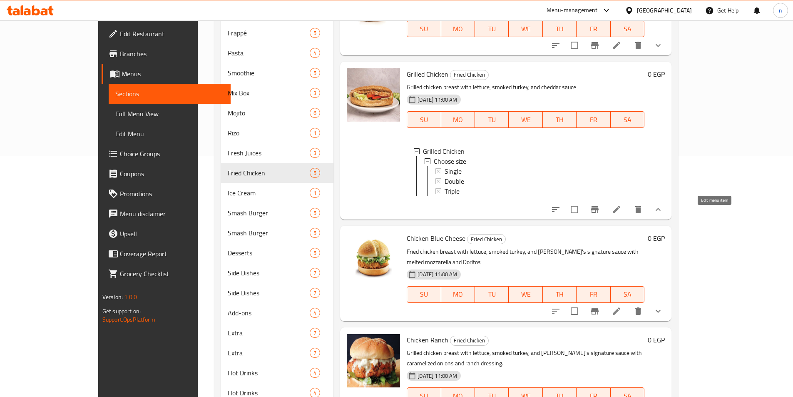
click at [620, 213] on icon at bounding box center [616, 209] width 7 height 7
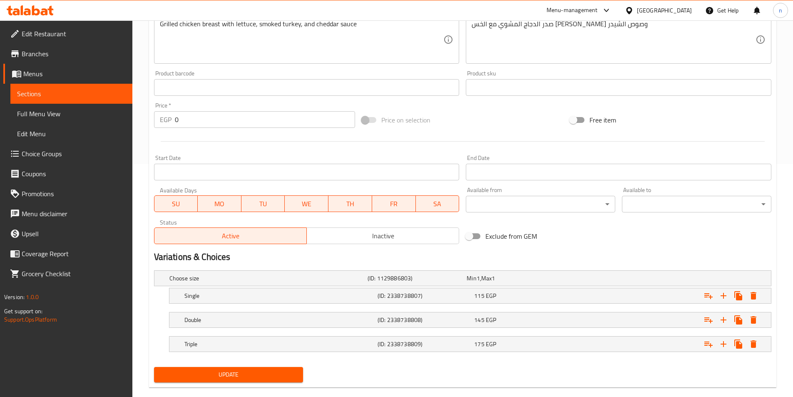
scroll to position [246, 0]
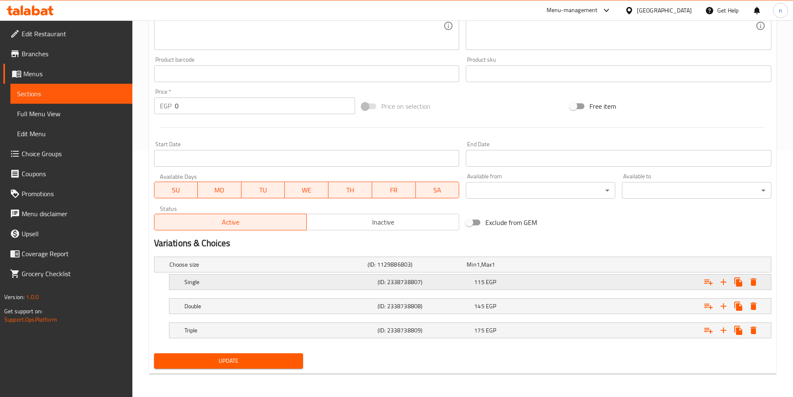
click at [337, 288] on div "Single (ID: 2338738807) 115 EGP" at bounding box center [473, 282] width 580 height 18
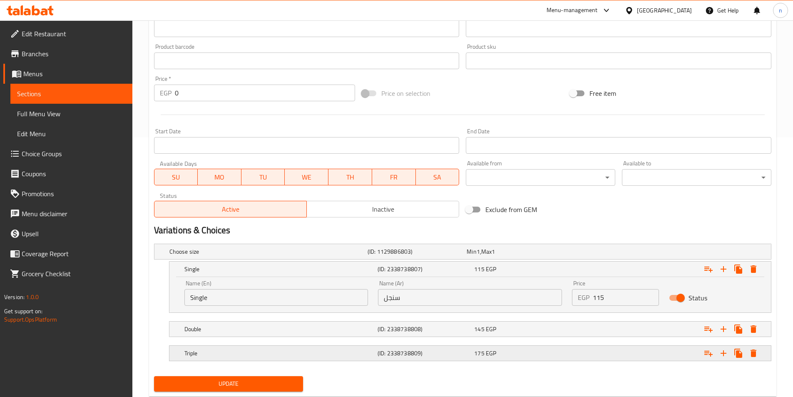
scroll to position [282, 0]
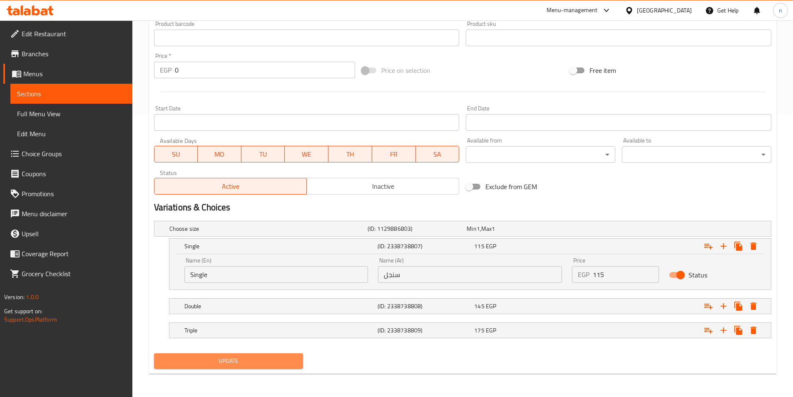
click at [271, 360] on span "Update" at bounding box center [229, 361] width 136 height 10
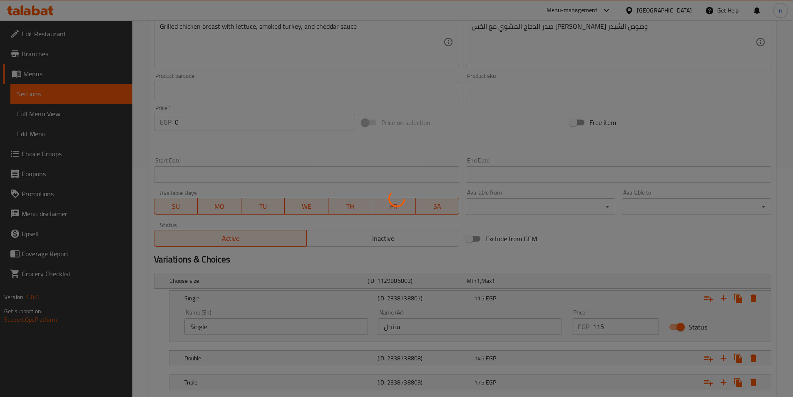
scroll to position [116, 0]
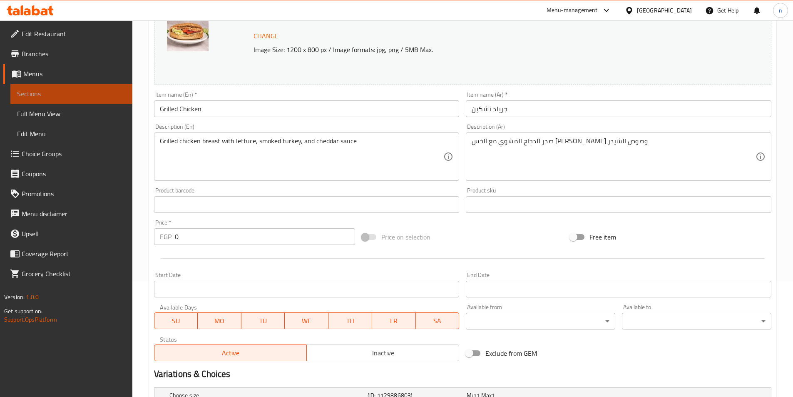
click at [45, 98] on span "Sections" at bounding box center [71, 94] width 109 height 10
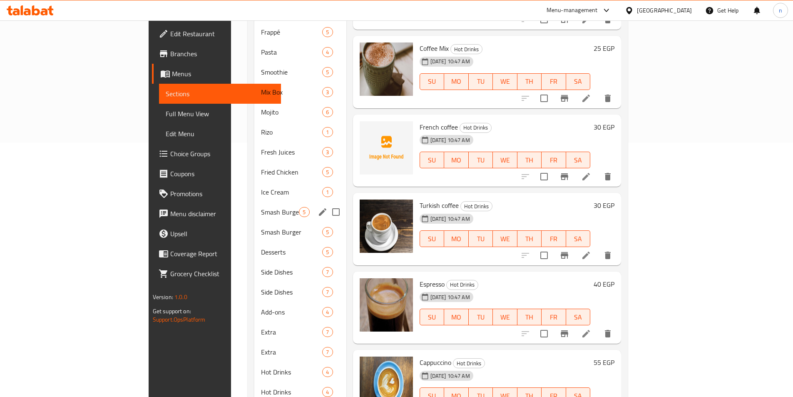
scroll to position [241, 0]
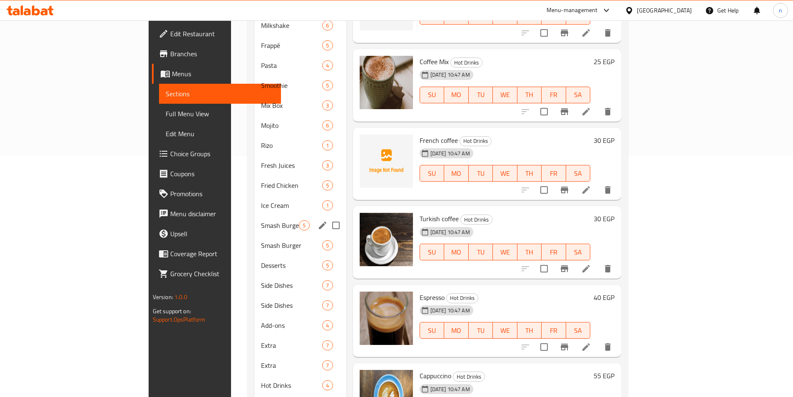
click at [261, 180] on span "Fried Chicken" at bounding box center [291, 185] width 61 height 10
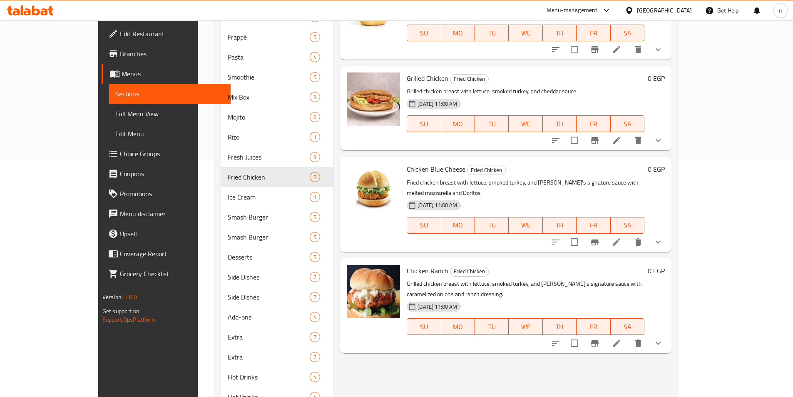
scroll to position [241, 0]
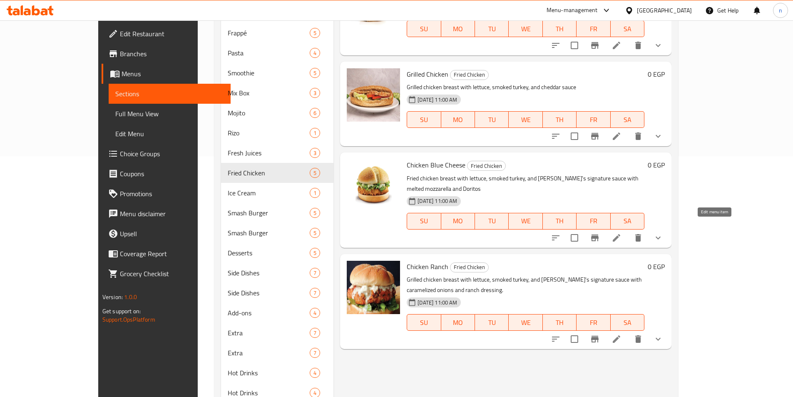
click at [622, 233] on icon at bounding box center [617, 238] width 10 height 10
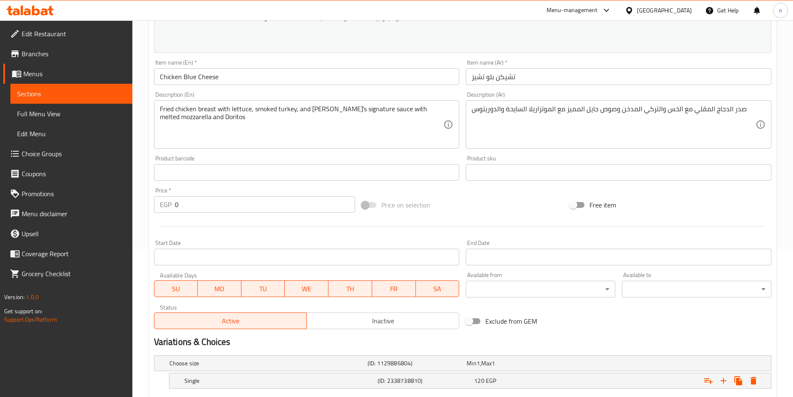
scroll to position [167, 0]
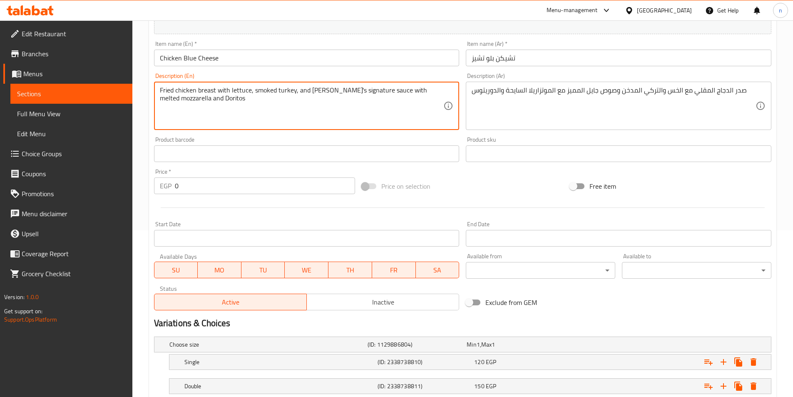
drag, startPoint x: 172, startPoint y: 87, endPoint x: 204, endPoint y: 90, distance: 33.1
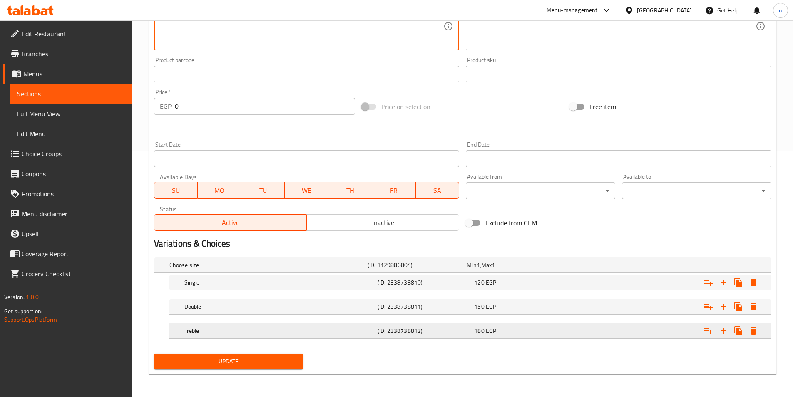
scroll to position [246, 0]
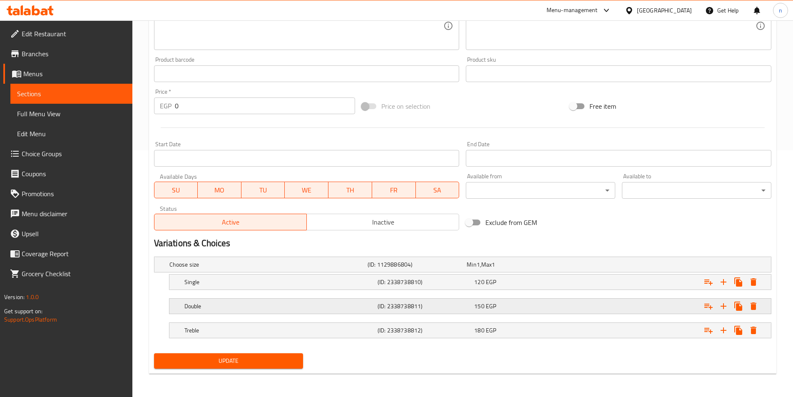
click at [243, 309] on h5 "Double" at bounding box center [279, 306] width 190 height 8
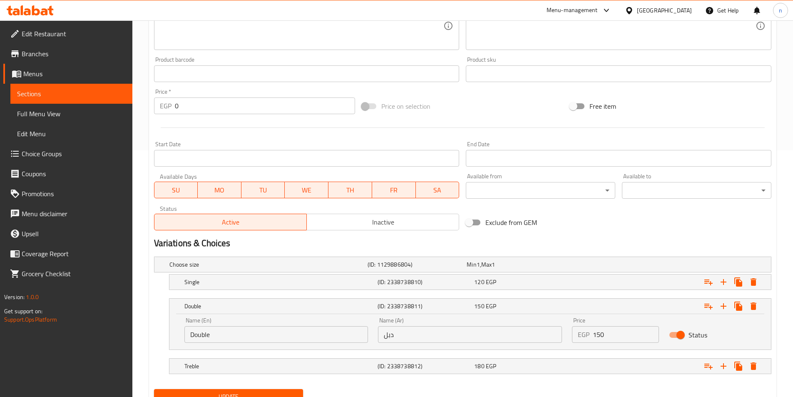
click at [391, 334] on input "دبل" at bounding box center [470, 334] width 184 height 17
type input "دوبل"
click at [365, 362] on h5 "Treble" at bounding box center [279, 366] width 190 height 8
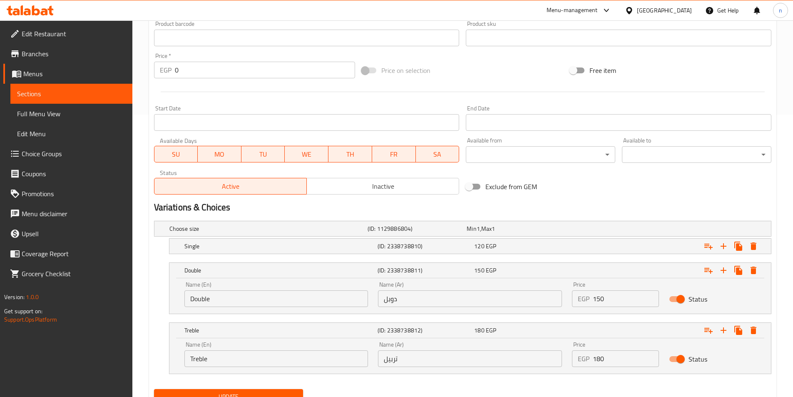
scroll to position [318, 0]
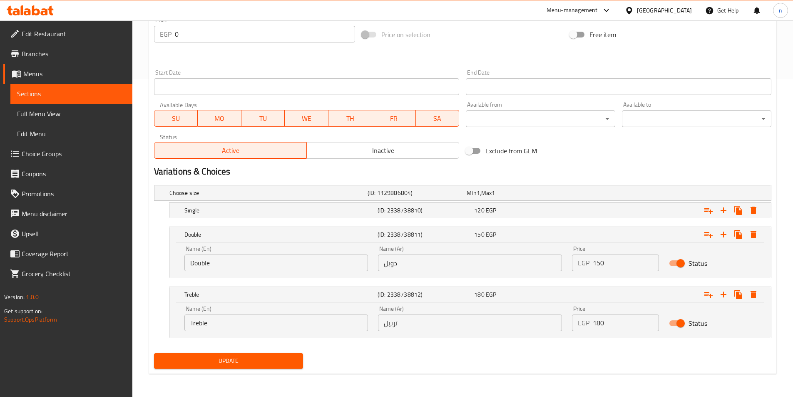
click at [195, 322] on input "Treble" at bounding box center [276, 322] width 184 height 17
paste input "ip"
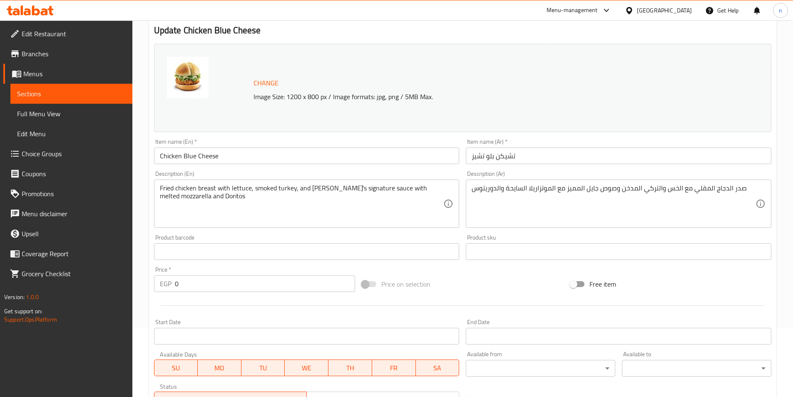
scroll to position [68, 0]
type input "Triple"
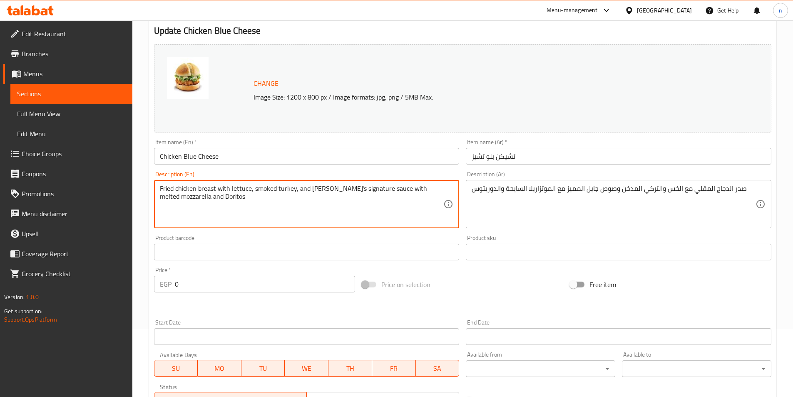
drag, startPoint x: 161, startPoint y: 188, endPoint x: 326, endPoint y: 194, distance: 164.6
click at [319, 186] on textarea "Fried chicken breast with lettuce, smoked turkey, and [PERSON_NAME]'s signature…" at bounding box center [302, 204] width 284 height 40
click at [339, 189] on textarea "Fried chicken breast with lettuce, smoked turkey, and gayel signature sauce wit…" at bounding box center [302, 204] width 284 height 40
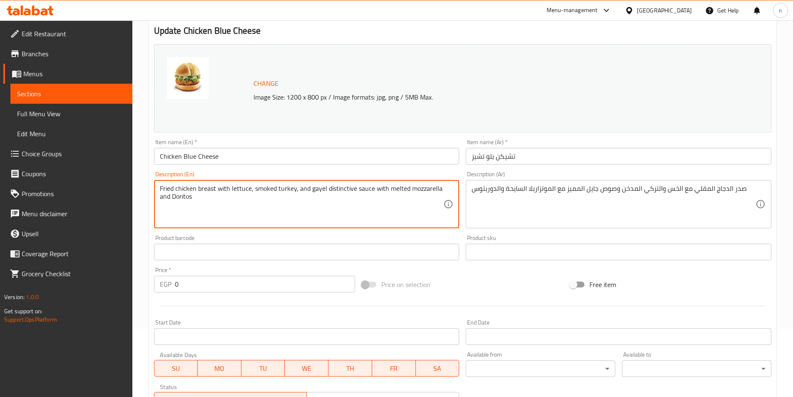
click at [404, 190] on textarea "Fried chicken breast with lettuce, smoked turkey, and gayel distinctive sauce w…" at bounding box center [302, 204] width 284 height 40
click at [418, 189] on textarea "Fried chicken breast with lettuce, smoked turkey, and gayel distinctive sauce w…" at bounding box center [302, 204] width 284 height 40
click at [184, 197] on textarea "Fried chicken breast with lettuce, smoked turkey, and gayel distinctive sauce w…" at bounding box center [302, 204] width 284 height 40
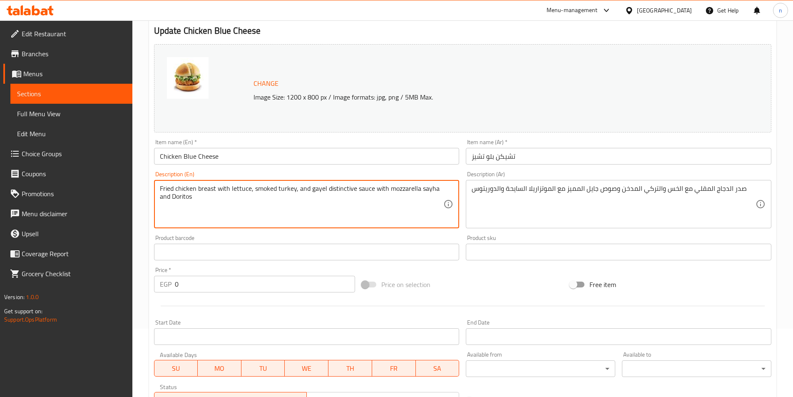
drag, startPoint x: 179, startPoint y: 193, endPoint x: 175, endPoint y: 196, distance: 4.7
click at [175, 196] on textarea "Fried chicken breast with lettuce, smoked turkey, and gayel distinctive sauce w…" at bounding box center [302, 204] width 284 height 40
type textarea "Fried chicken breast with lettuce, smoked turkey, and gayel distinctive sauce w…"
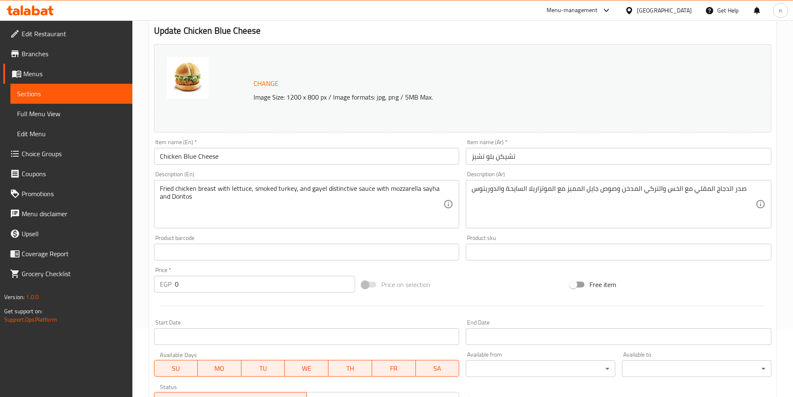
click at [149, 174] on div "Update Chicken Blue Cheese Change Image Size: 1200 x 800 px / Image formats: jp…" at bounding box center [462, 317] width 627 height 611
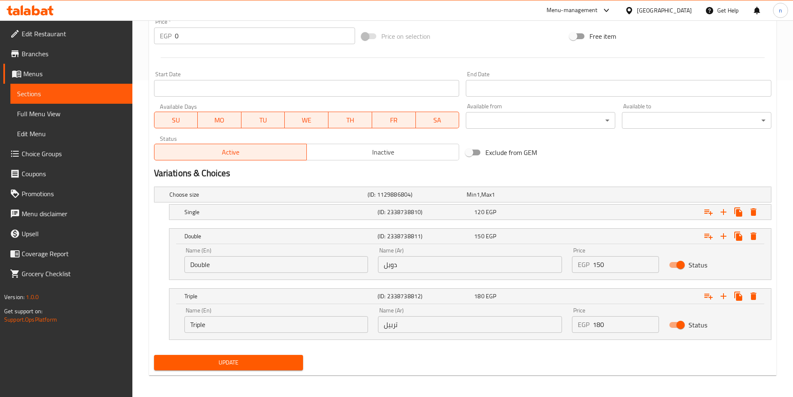
scroll to position [318, 0]
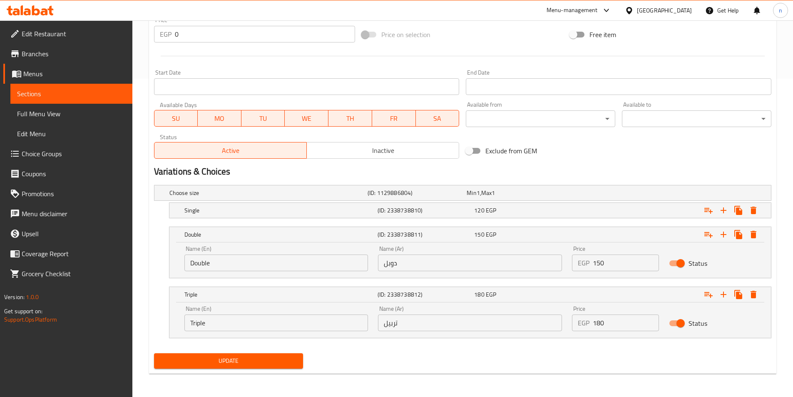
click at [228, 359] on span "Update" at bounding box center [229, 361] width 136 height 10
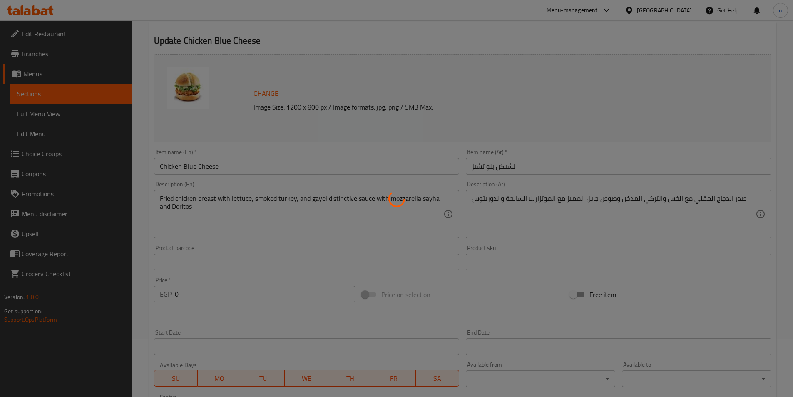
scroll to position [0, 0]
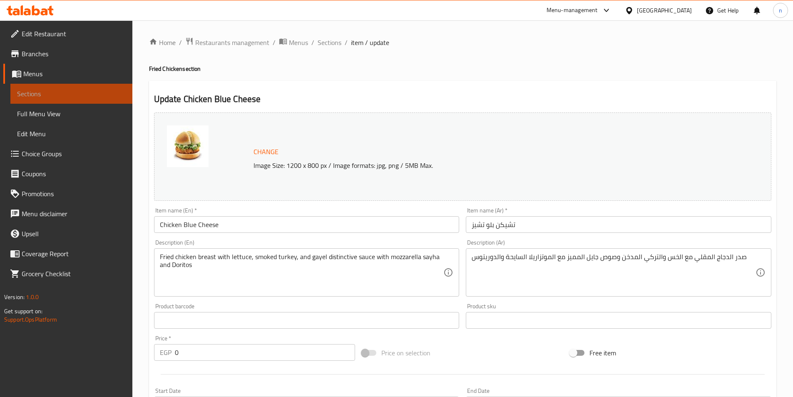
click at [25, 98] on span "Sections" at bounding box center [71, 94] width 109 height 10
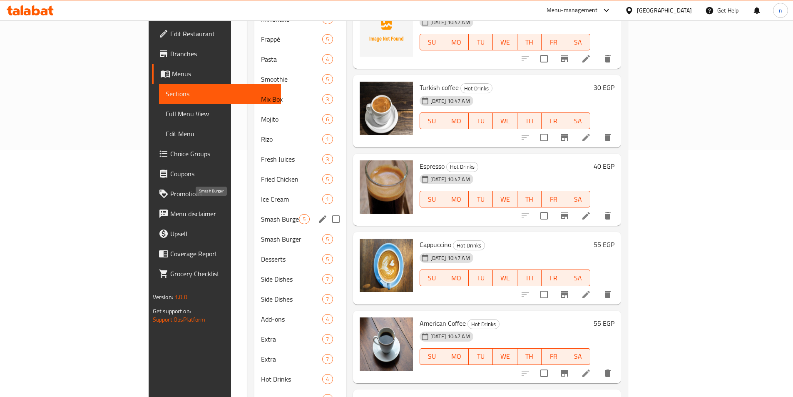
scroll to position [250, 0]
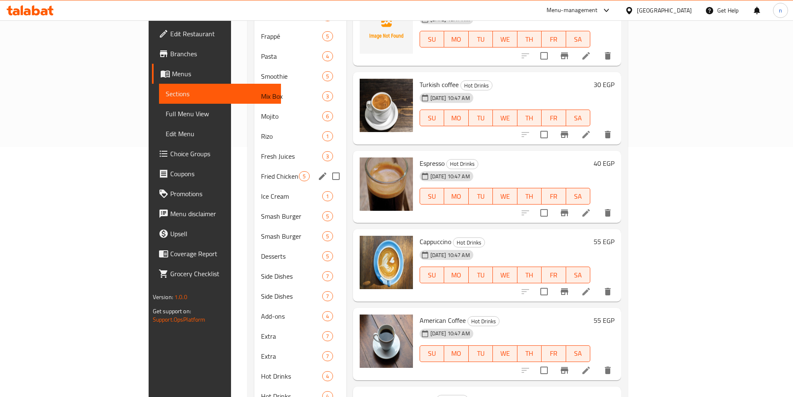
click at [254, 172] on div "Fried Chicken 5" at bounding box center [300, 176] width 92 height 20
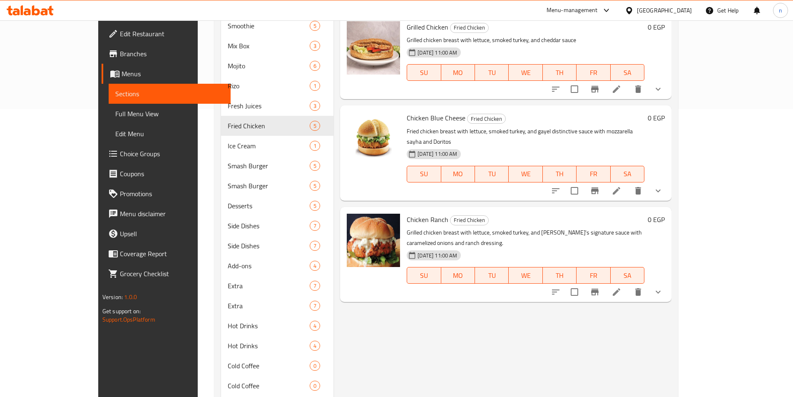
scroll to position [333, 0]
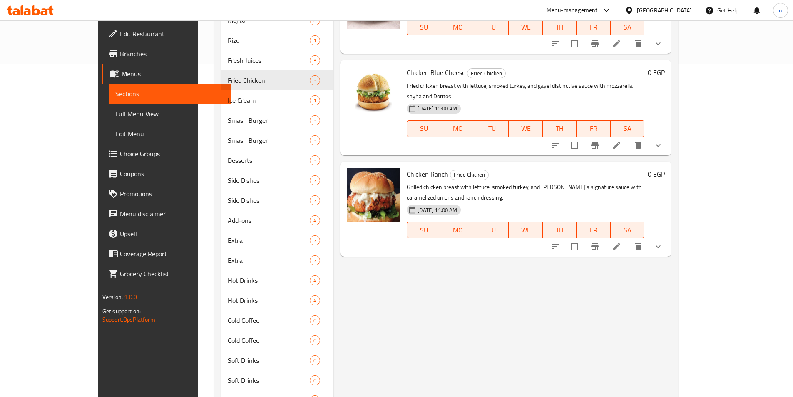
click at [622, 241] on icon at bounding box center [617, 246] width 10 height 10
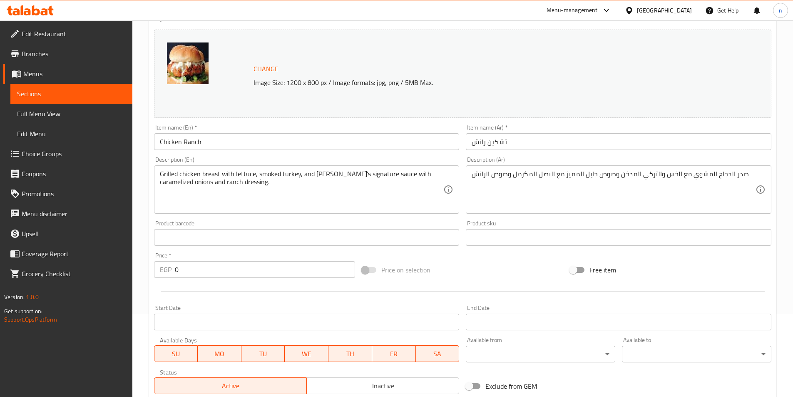
scroll to position [83, 0]
click at [65, 95] on span "Sections" at bounding box center [71, 94] width 109 height 10
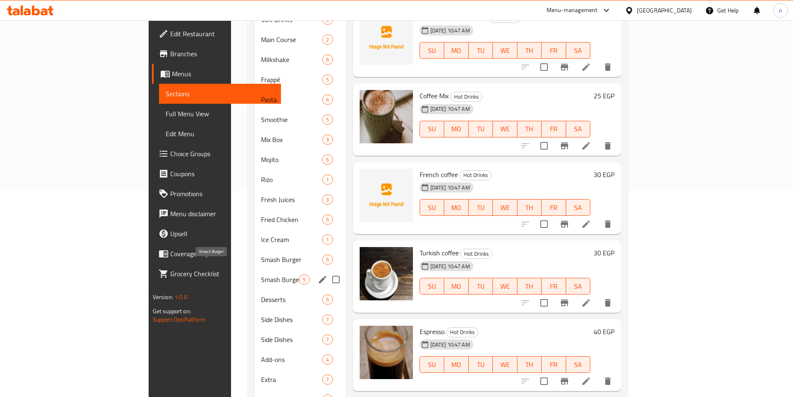
scroll to position [208, 0]
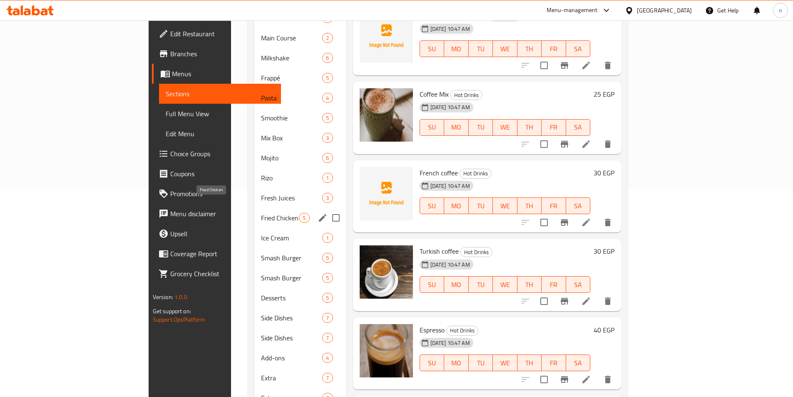
click at [261, 213] on span "Fried Chicken" at bounding box center [280, 218] width 38 height 10
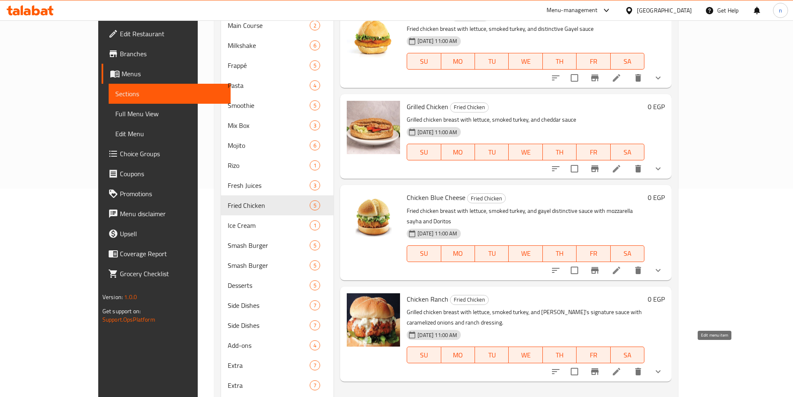
click at [620, 368] on icon at bounding box center [616, 371] width 7 height 7
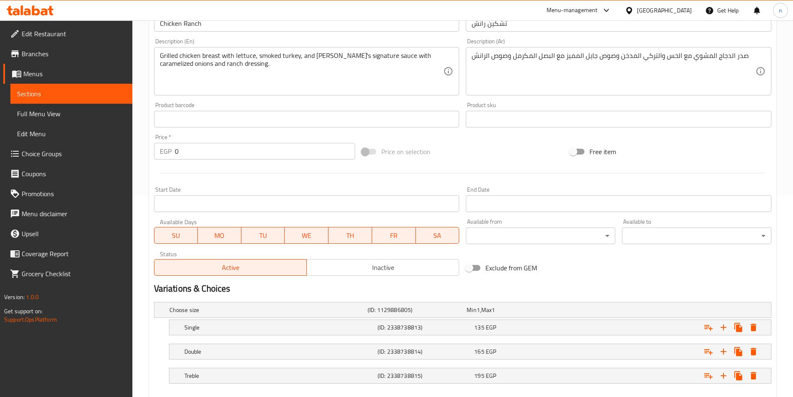
scroll to position [246, 0]
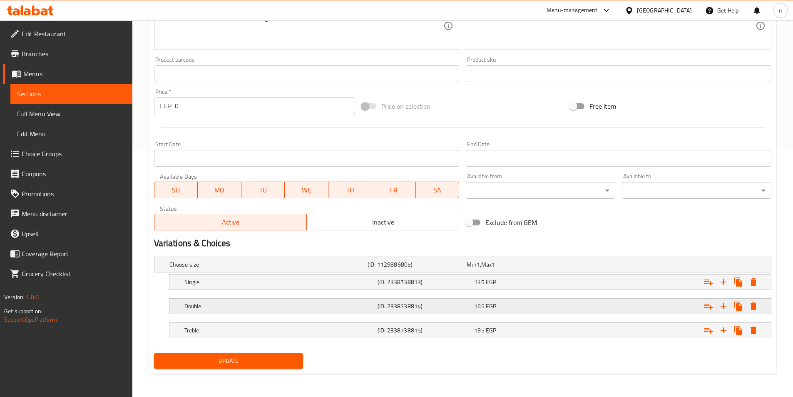
click at [255, 307] on h5 "Double" at bounding box center [279, 306] width 190 height 8
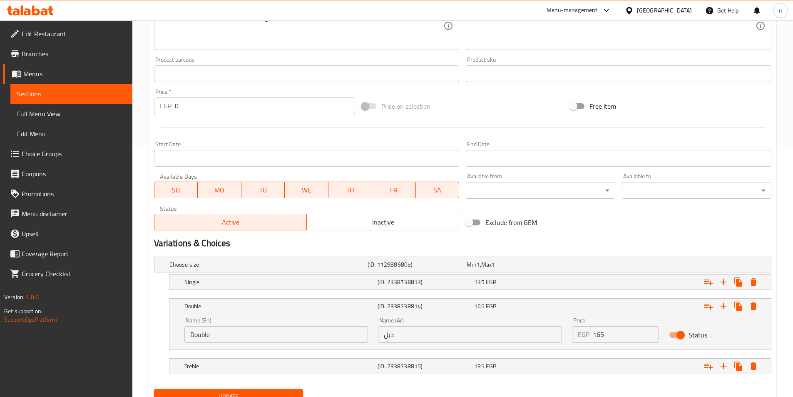
click at [390, 336] on input "دبل" at bounding box center [470, 334] width 184 height 17
type input "دوبل"
click at [401, 367] on h5 "(ID: 2338738815)" at bounding box center [424, 366] width 93 height 8
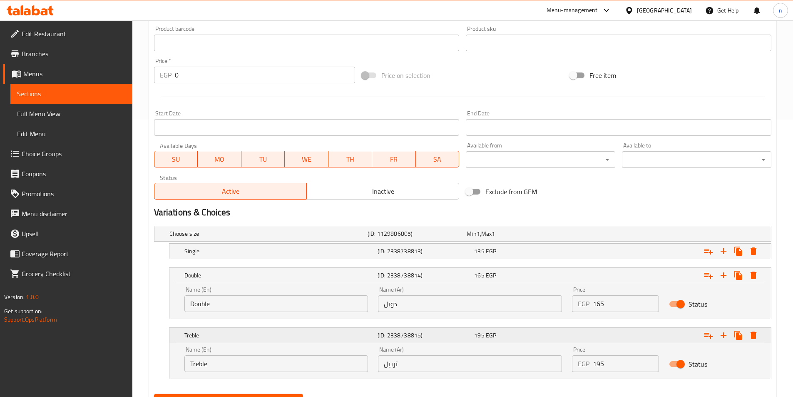
scroll to position [318, 0]
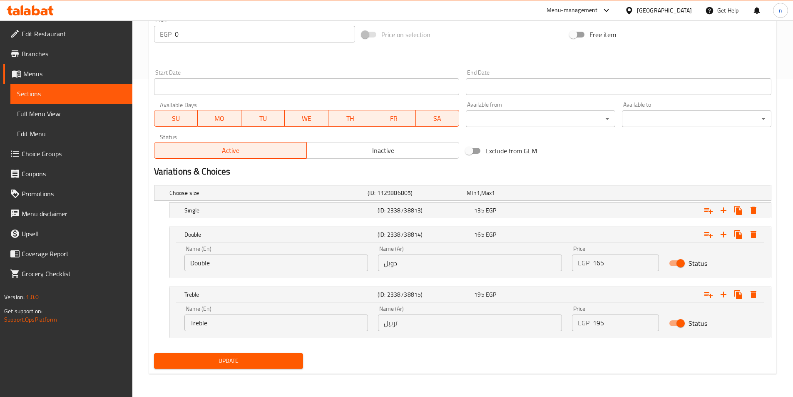
click at [204, 317] on input "Treble" at bounding box center [276, 322] width 184 height 17
click at [198, 321] on input "Treble" at bounding box center [276, 322] width 184 height 17
paste input "ip"
type input "Triple"
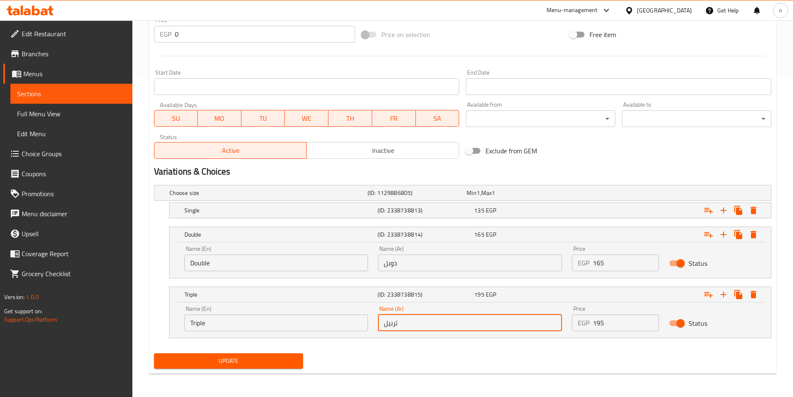
click at [395, 327] on input "تربيل" at bounding box center [470, 322] width 184 height 17
drag, startPoint x: 393, startPoint y: 323, endPoint x: 388, endPoint y: 324, distance: 5.5
click at [388, 324] on input "تربيل" at bounding box center [470, 322] width 184 height 17
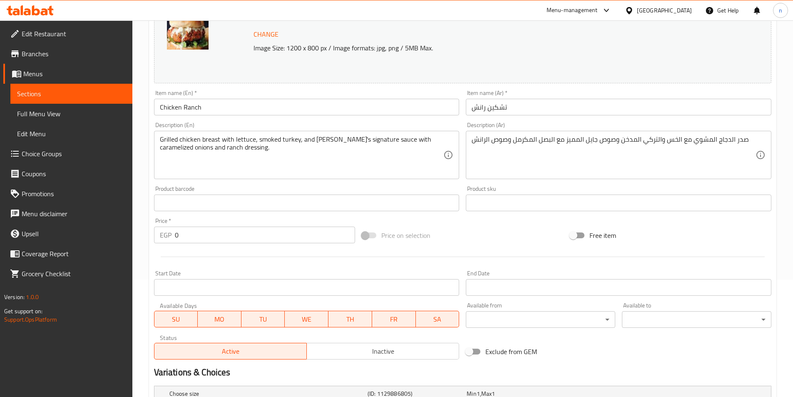
scroll to position [27, 0]
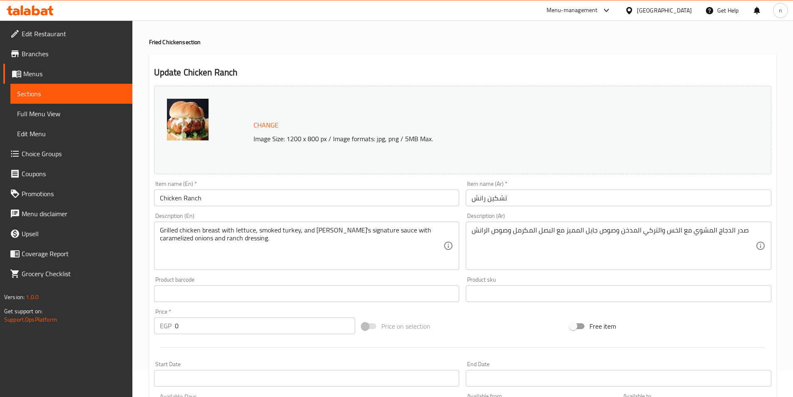
type input "تريبل"
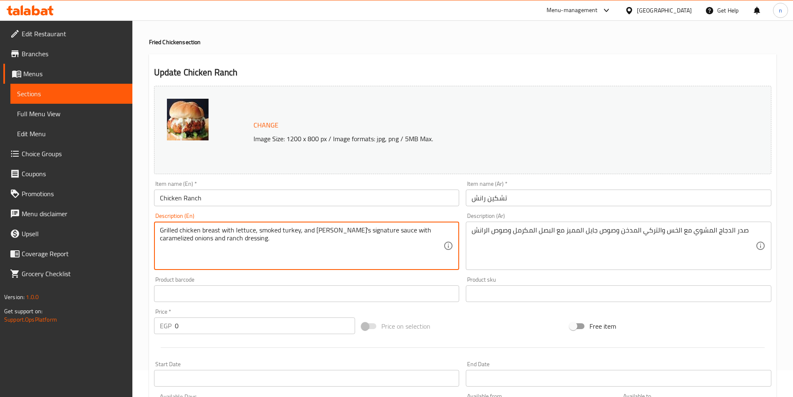
drag, startPoint x: 227, startPoint y: 230, endPoint x: 325, endPoint y: 233, distance: 97.9
click at [322, 231] on textarea "Grilled chicken breast with lettuce, smoked turkey, and [PERSON_NAME]'s signatu…" at bounding box center [302, 246] width 284 height 40
click at [321, 230] on textarea "Grilled chicken breast with lettuce, smoked turkey, and [PERSON_NAME]'s signatu…" at bounding box center [302, 246] width 284 height 40
click at [342, 231] on textarea "Grilled chicken breast with lettuce, smoked turkey, and gayel signature sauce w…" at bounding box center [302, 246] width 284 height 40
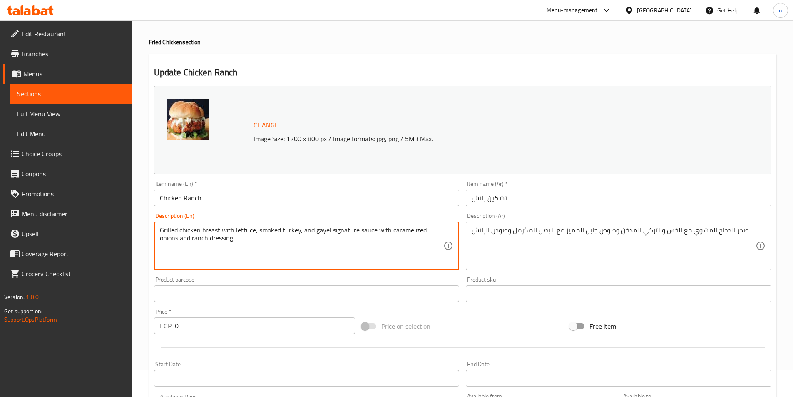
click at [342, 231] on textarea "Grilled chicken breast with lettuce, smoked turkey, and gayel signature sauce w…" at bounding box center [302, 246] width 284 height 40
click at [219, 240] on textarea "Grilled chicken breast with lettuce, smoked turkey, and gayel distinctive sauce…" at bounding box center [302, 246] width 284 height 40
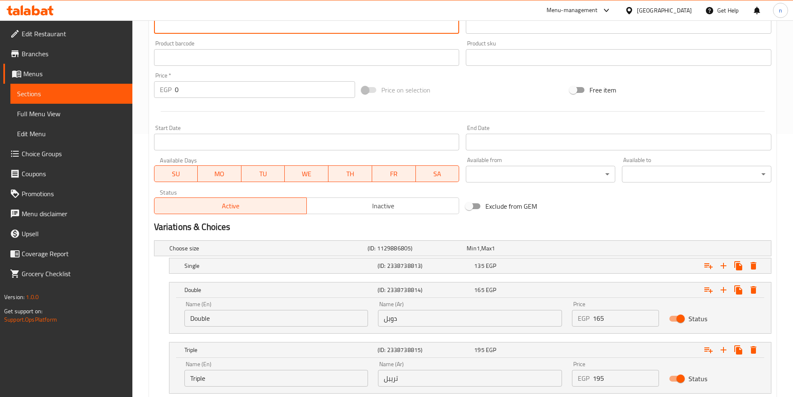
scroll to position [318, 0]
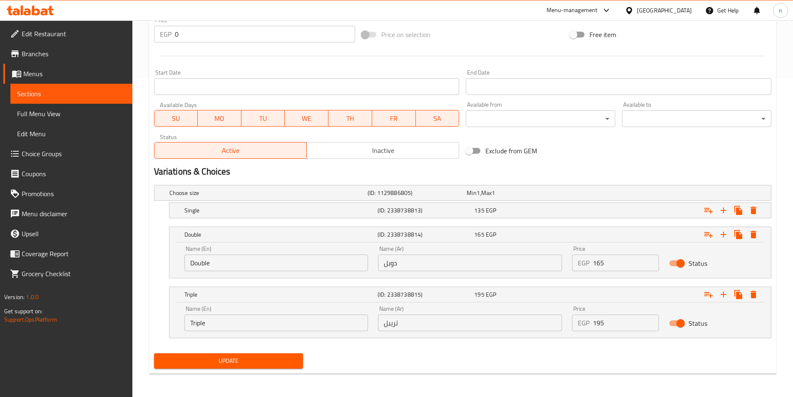
type textarea "Grilled chicken breast with lettuce, smoked turkey, and gayel distinctive sauce…"
click at [246, 365] on span "Update" at bounding box center [229, 361] width 136 height 10
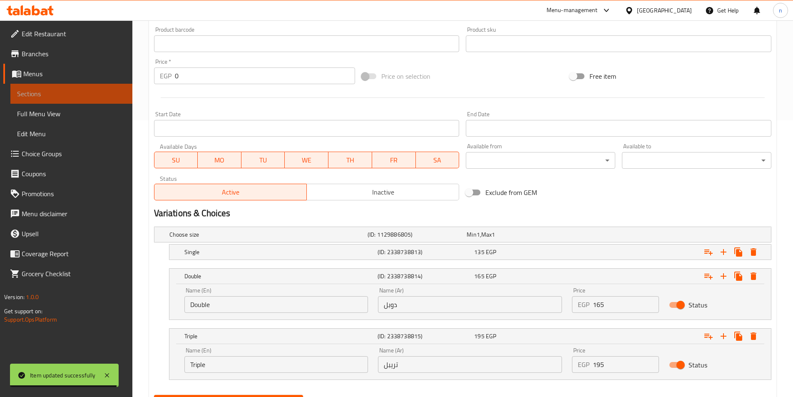
click at [44, 94] on span "Sections" at bounding box center [71, 94] width 109 height 10
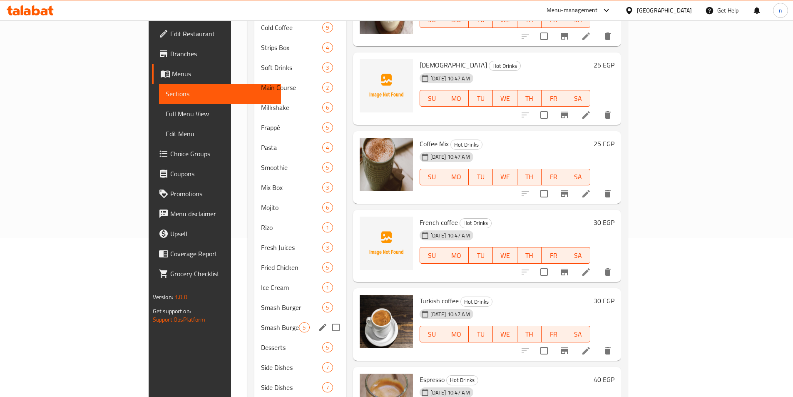
scroll to position [193, 0]
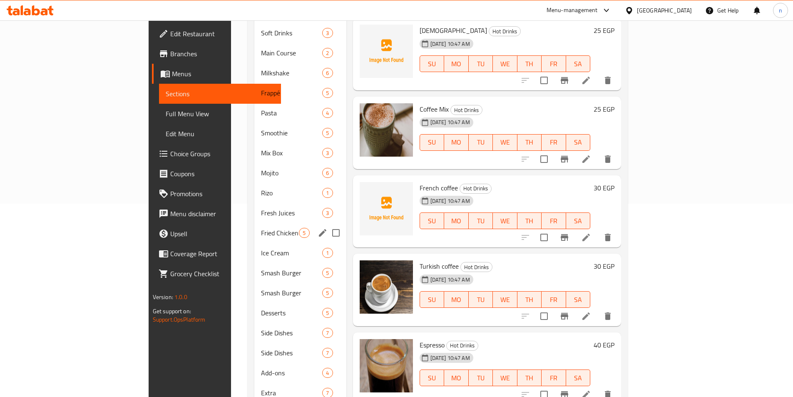
click at [261, 228] on span "Fried Chicken" at bounding box center [280, 233] width 38 height 10
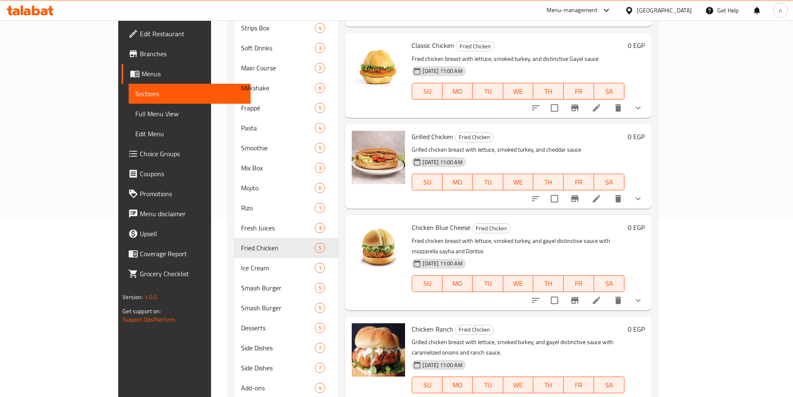
scroll to position [193, 0]
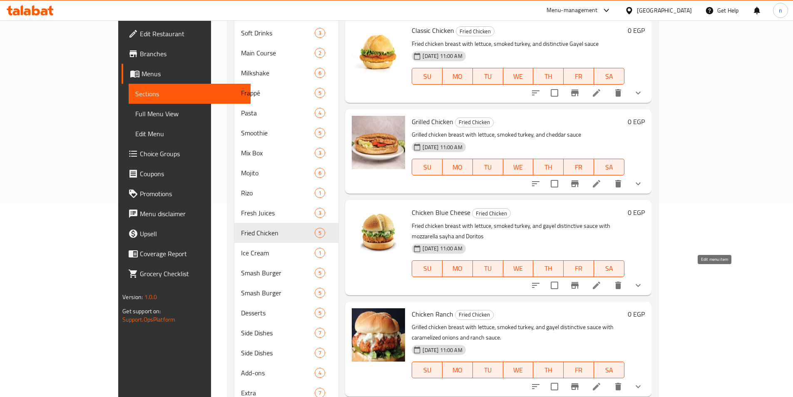
click at [602, 280] on icon at bounding box center [597, 285] width 10 height 10
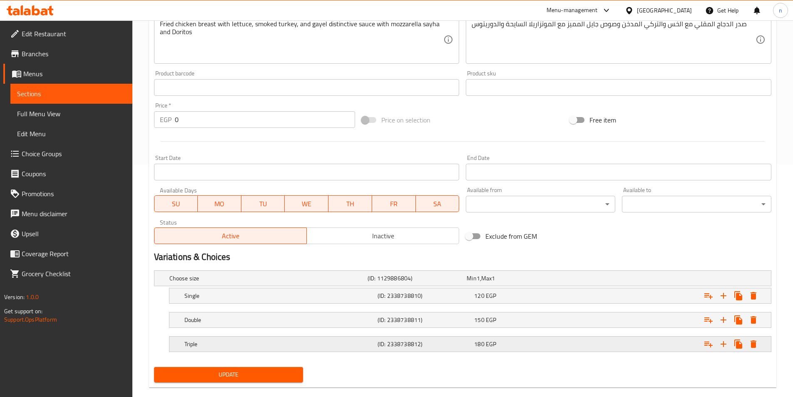
scroll to position [246, 0]
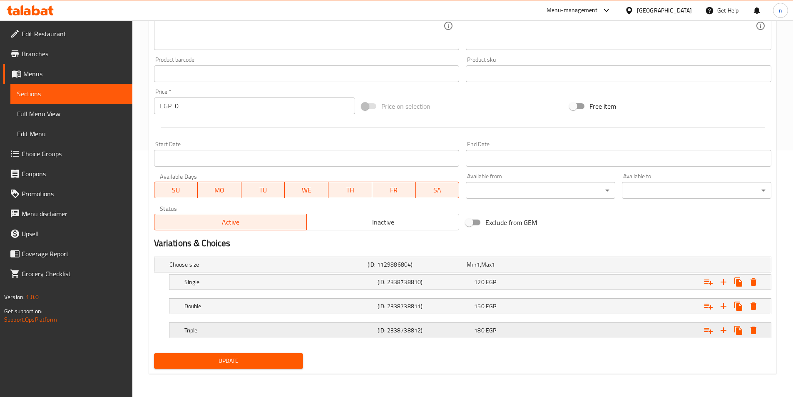
click at [229, 325] on div "Triple" at bounding box center [279, 330] width 193 height 12
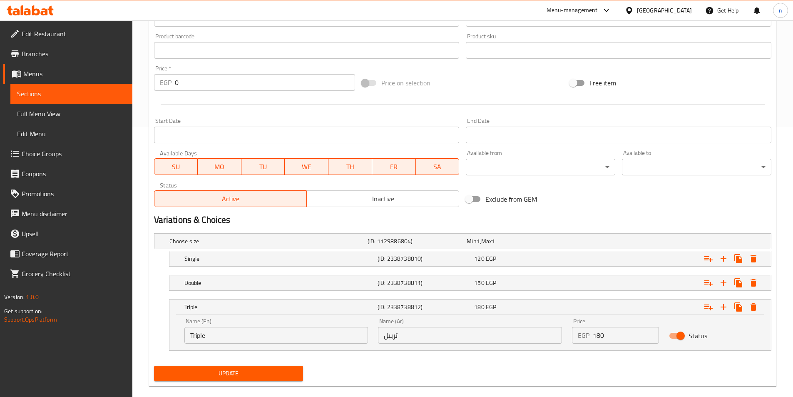
scroll to position [282, 0]
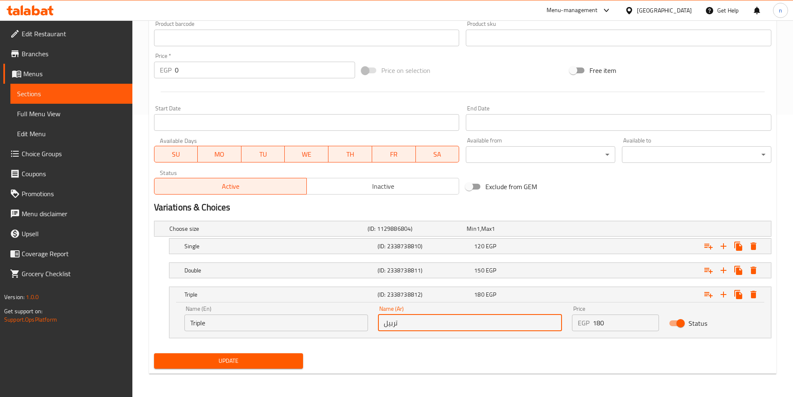
click at [390, 325] on input "تربيل" at bounding box center [470, 322] width 184 height 17
type input "تريبل"
click at [292, 358] on span "Update" at bounding box center [229, 361] width 136 height 10
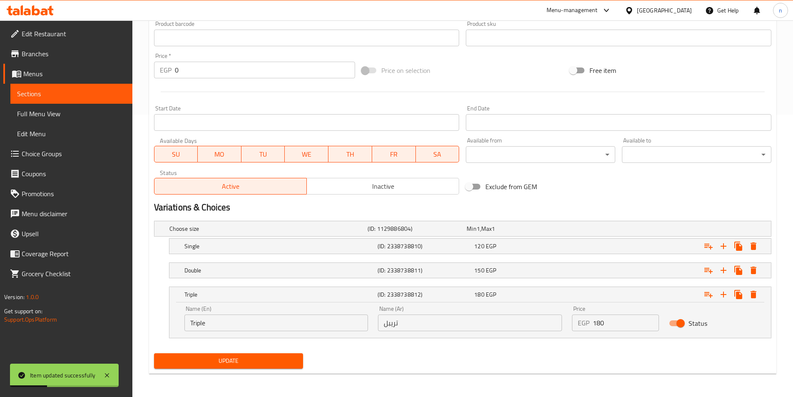
click at [60, 87] on link "Sections" at bounding box center [71, 94] width 122 height 20
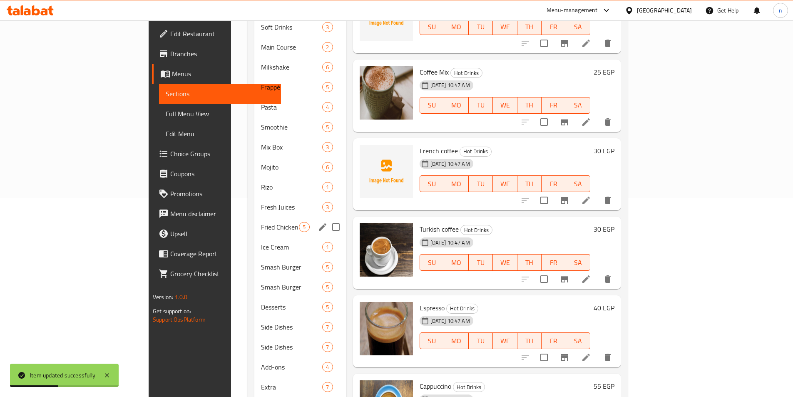
scroll to position [83, 0]
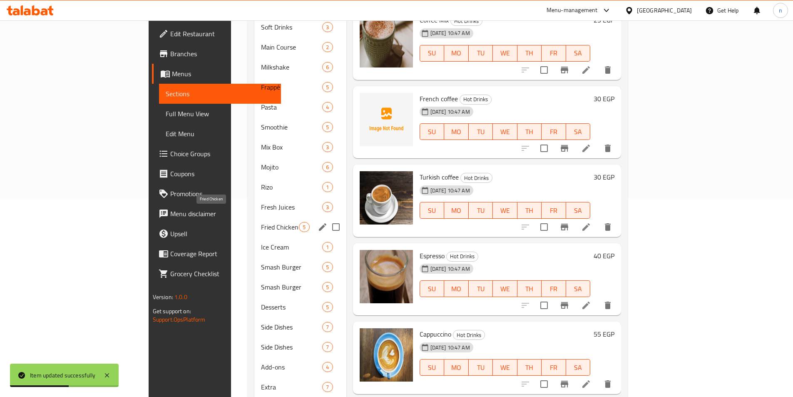
click at [261, 222] on span "Fried Chicken" at bounding box center [280, 227] width 38 height 10
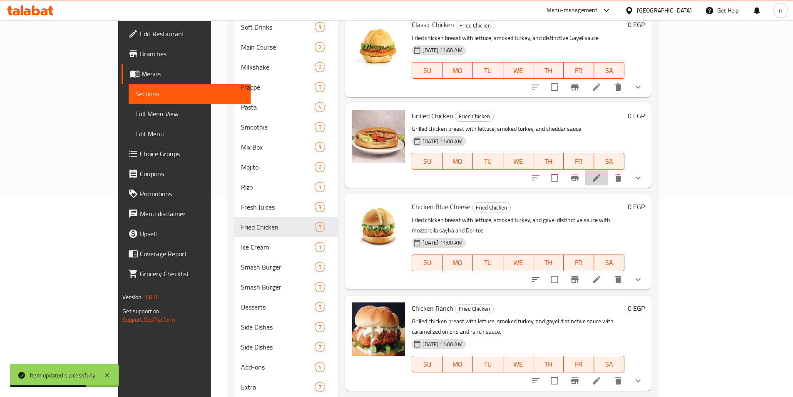
click at [608, 177] on li at bounding box center [596, 177] width 23 height 15
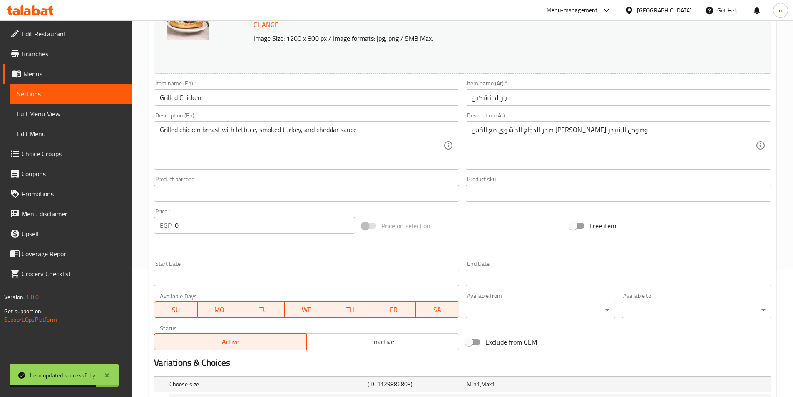
scroll to position [246, 0]
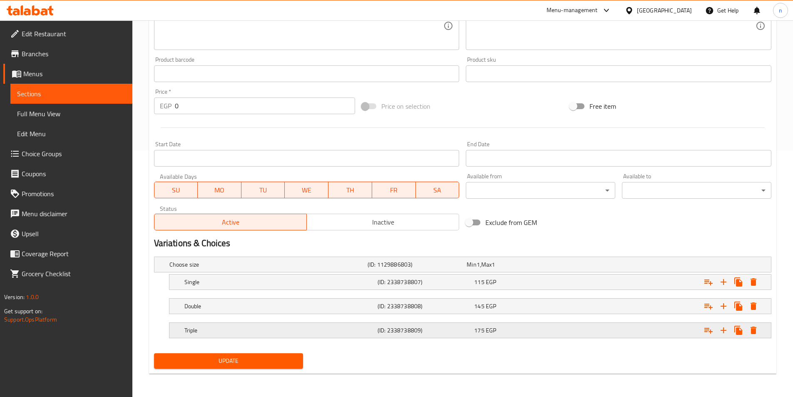
click at [435, 332] on h5 "(ID: 2338738809)" at bounding box center [424, 330] width 93 height 8
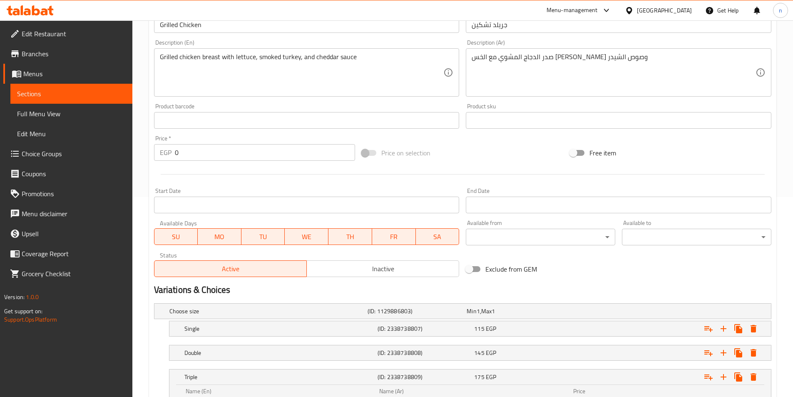
scroll to position [199, 0]
click at [70, 90] on span "Sections" at bounding box center [71, 94] width 109 height 10
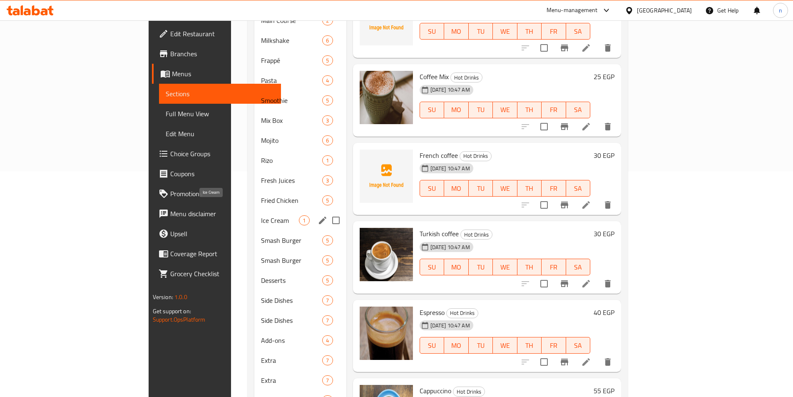
scroll to position [241, 0]
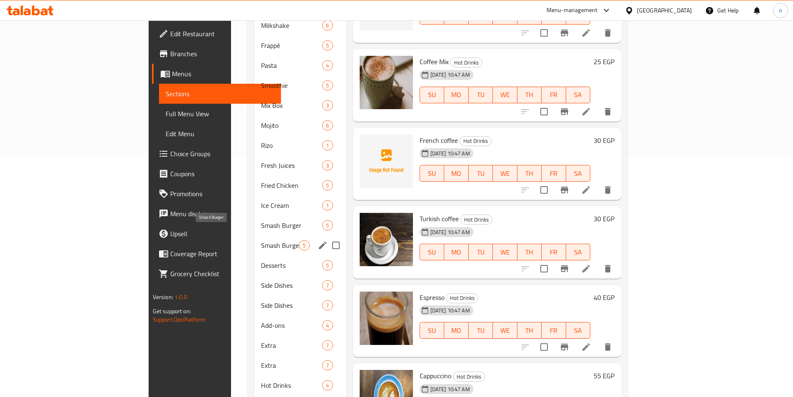
click at [261, 240] on span "Smash Burger" at bounding box center [280, 245] width 38 height 10
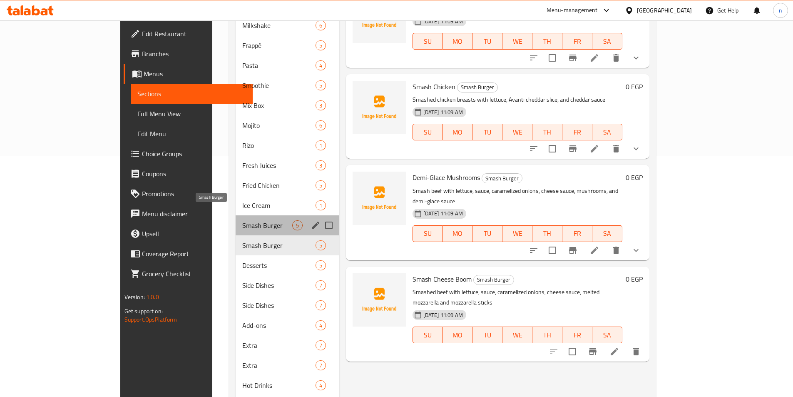
click at [242, 220] on span "Smash Burger" at bounding box center [267, 225] width 50 height 10
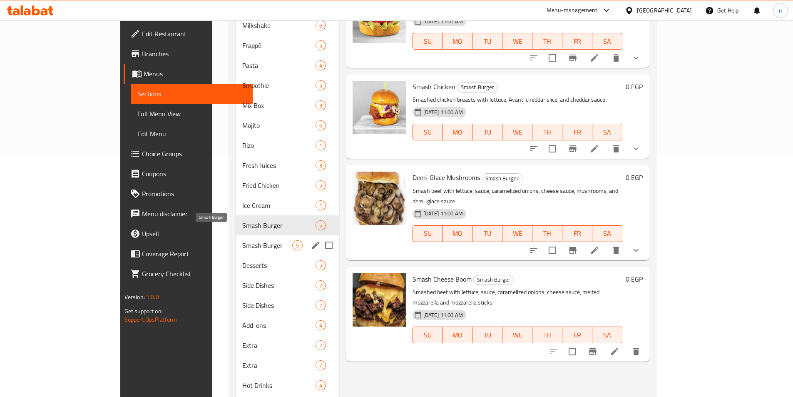
scroll to position [157, 0]
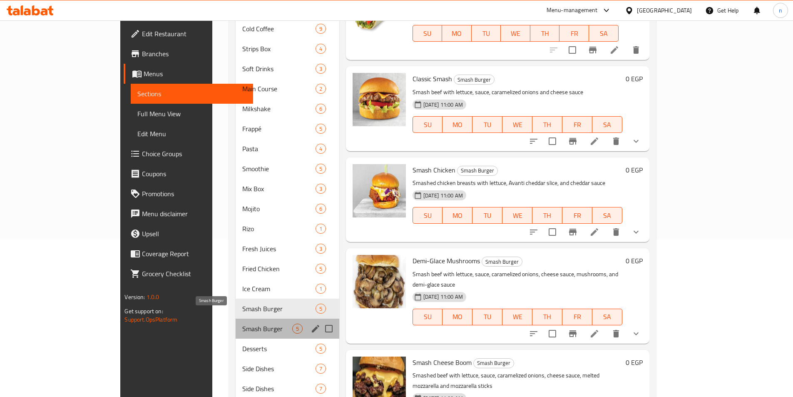
click at [242, 323] on span "Smash Burger" at bounding box center [267, 328] width 50 height 10
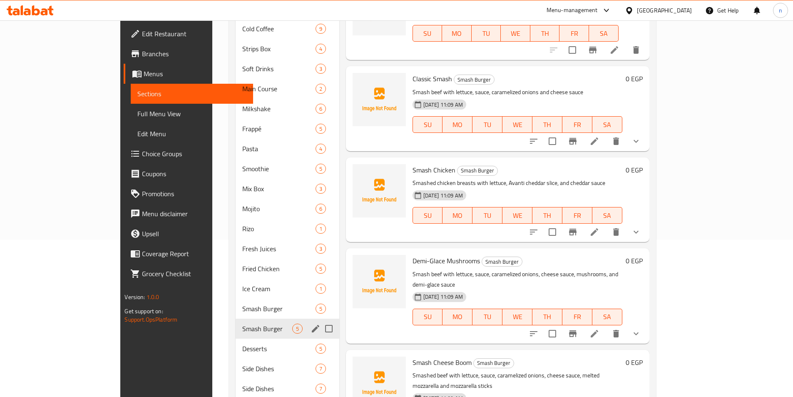
click at [320, 320] on input "Menu sections" at bounding box center [328, 328] width 17 height 17
checkbox input "true"
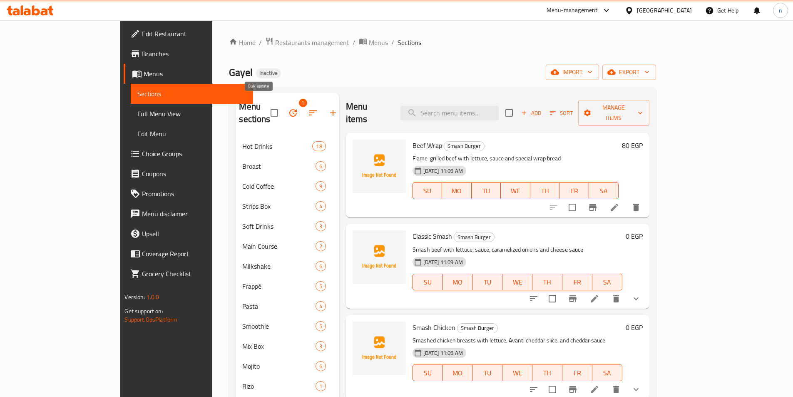
click at [288, 109] on icon "button" at bounding box center [293, 113] width 10 height 10
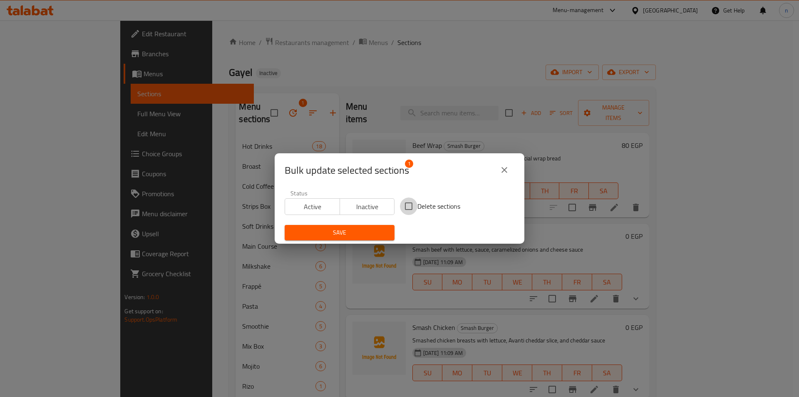
click at [409, 204] on input "Delete sections" at bounding box center [408, 205] width 17 height 17
checkbox input "true"
click at [363, 238] on button "Save" at bounding box center [340, 232] width 110 height 15
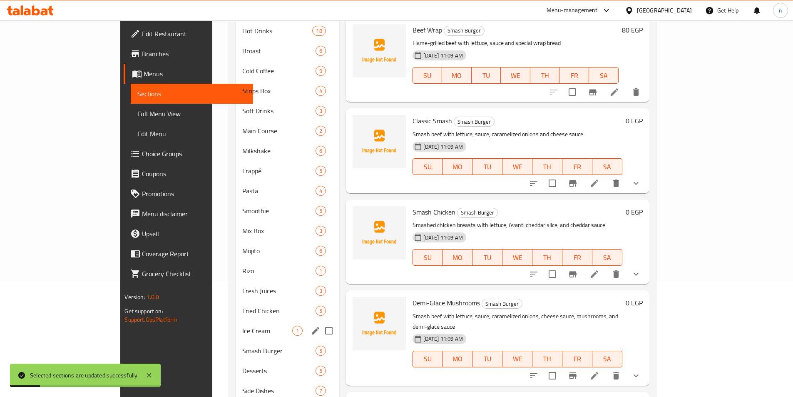
scroll to position [125, 0]
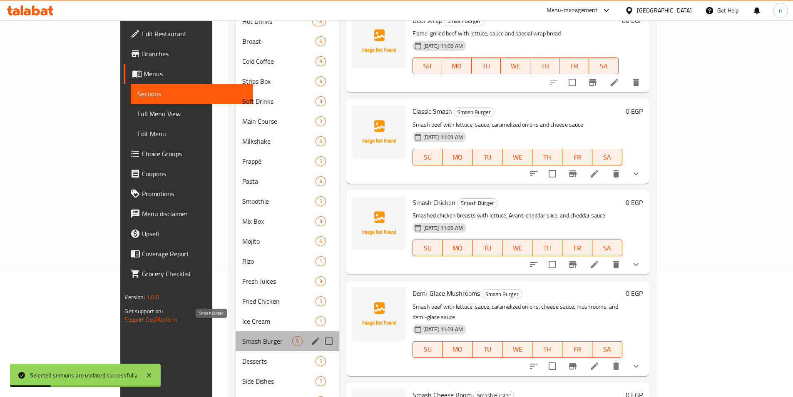
click at [242, 336] on span "Smash Burger" at bounding box center [267, 341] width 50 height 10
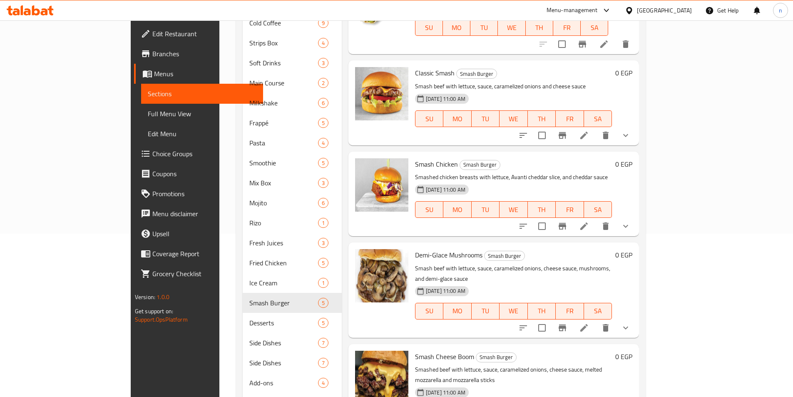
scroll to position [167, 0]
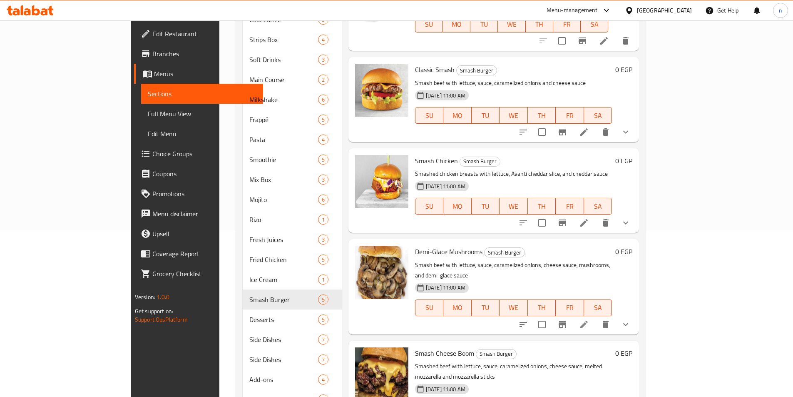
click at [342, 108] on div "Menu items Add Sort Manage items Beef Wrap Smash Burger Flame-grilled beef with…" at bounding box center [490, 400] width 297 height 946
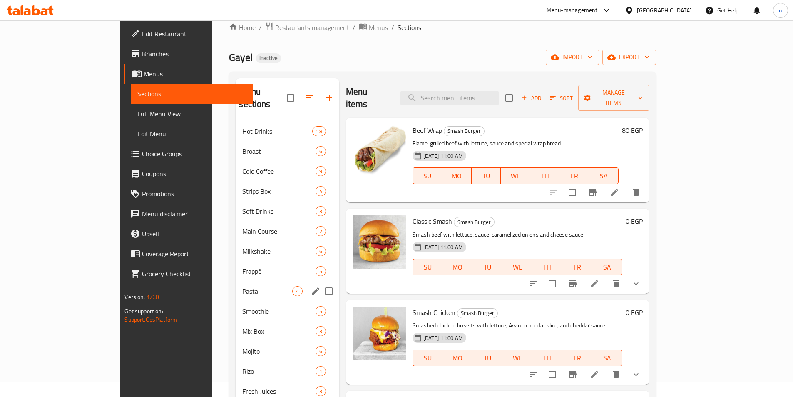
scroll to position [0, 0]
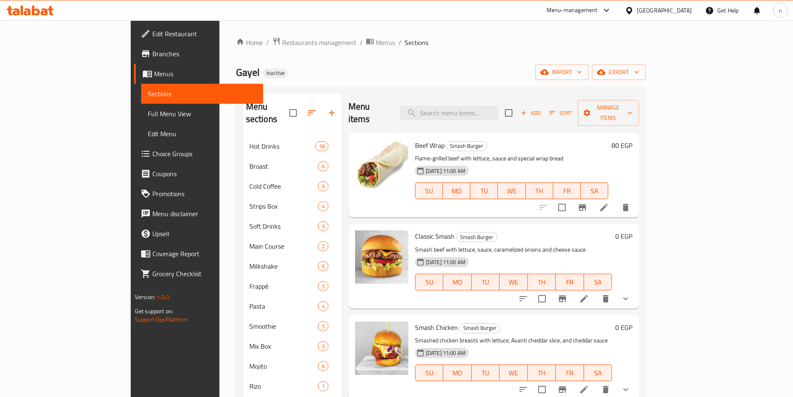
click at [148, 113] on span "Full Menu View" at bounding box center [202, 114] width 109 height 10
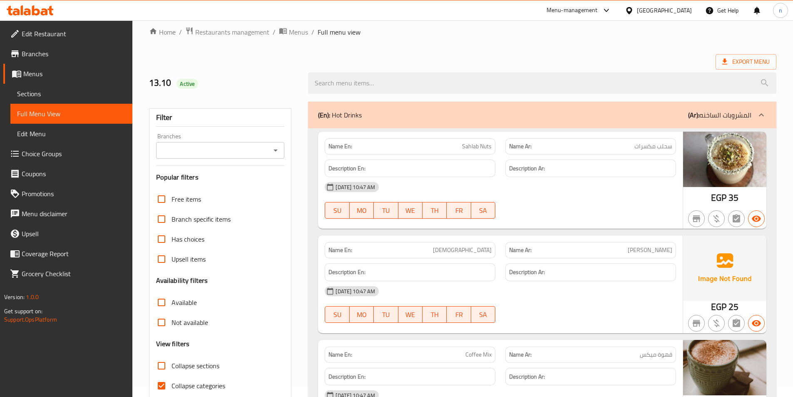
scroll to position [167, 0]
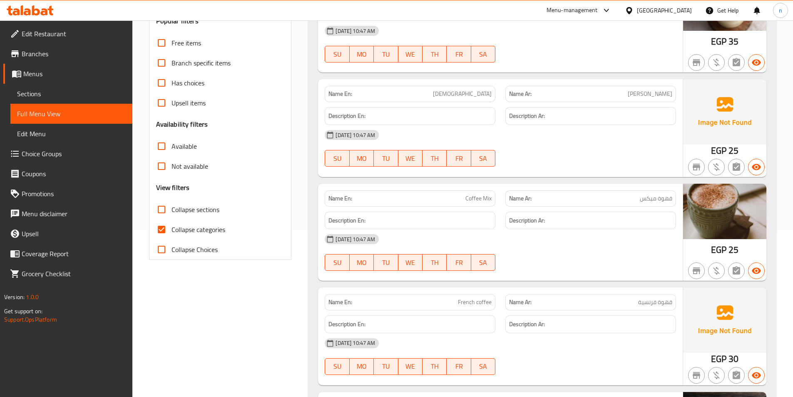
click at [164, 230] on input "Collapse categories" at bounding box center [162, 229] width 20 height 20
checkbox input "false"
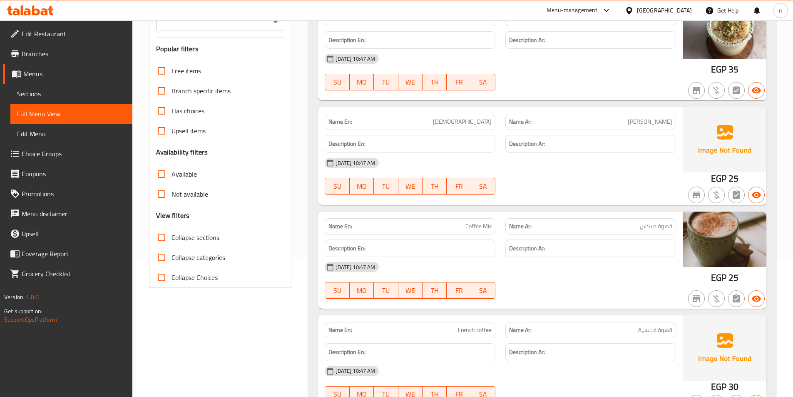
scroll to position [125, 0]
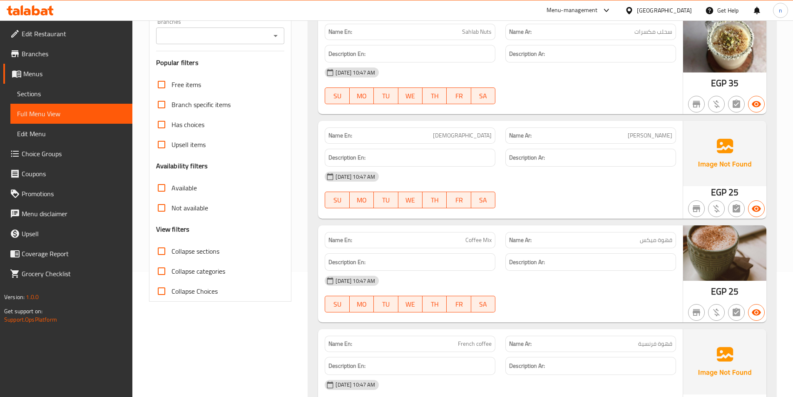
drag, startPoint x: 164, startPoint y: 251, endPoint x: 478, endPoint y: 299, distance: 318.1
click at [164, 250] on input "Collapse sections" at bounding box center [162, 251] width 20 height 20
checkbox input "true"
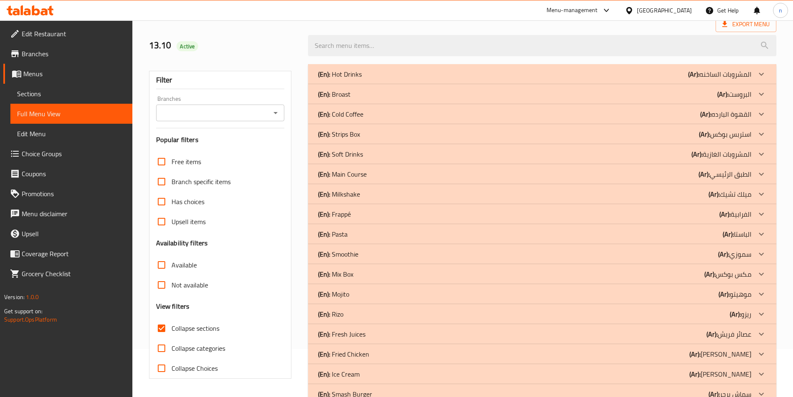
scroll to position [0, 0]
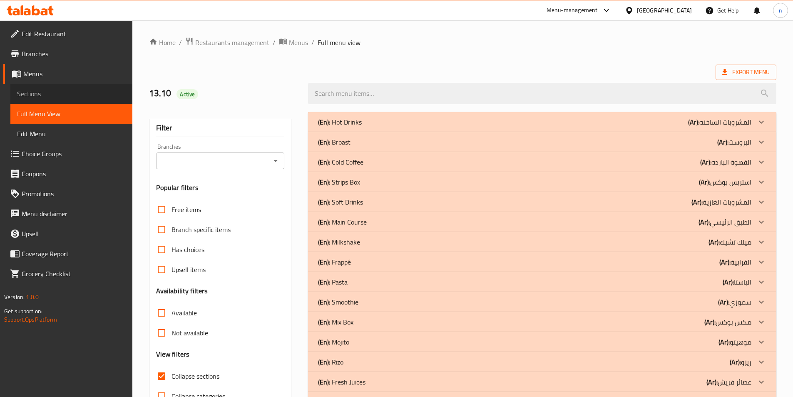
click at [57, 90] on span "Sections" at bounding box center [71, 94] width 109 height 10
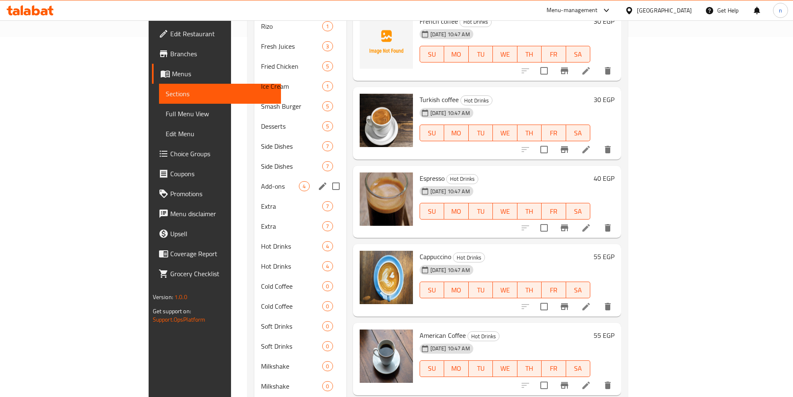
scroll to position [375, 0]
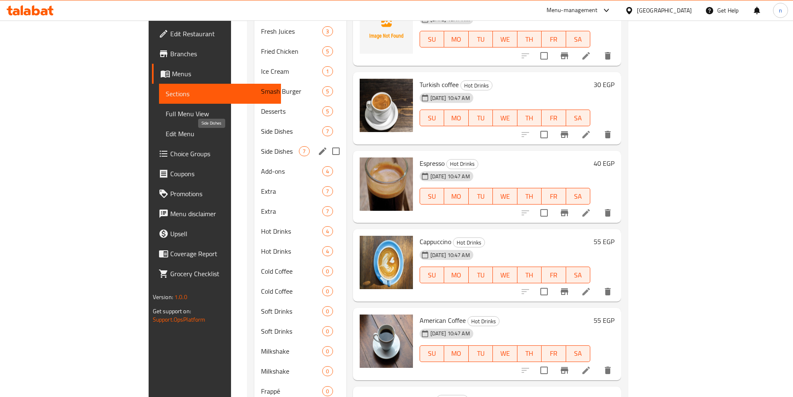
click at [261, 146] on span "Side Dishes" at bounding box center [280, 151] width 38 height 10
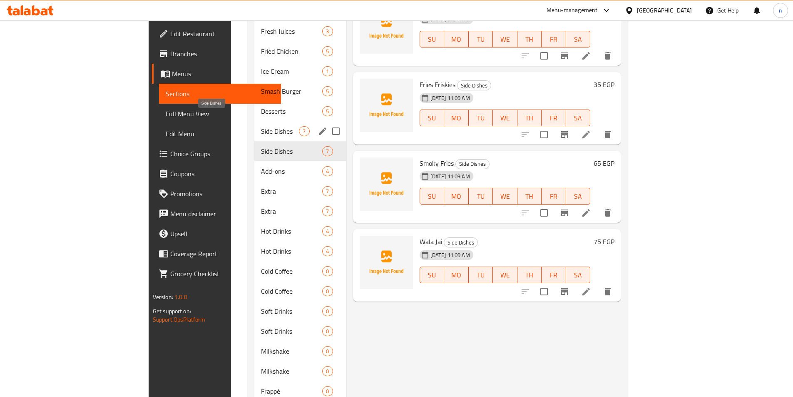
click at [261, 126] on span "Side Dishes" at bounding box center [280, 131] width 38 height 10
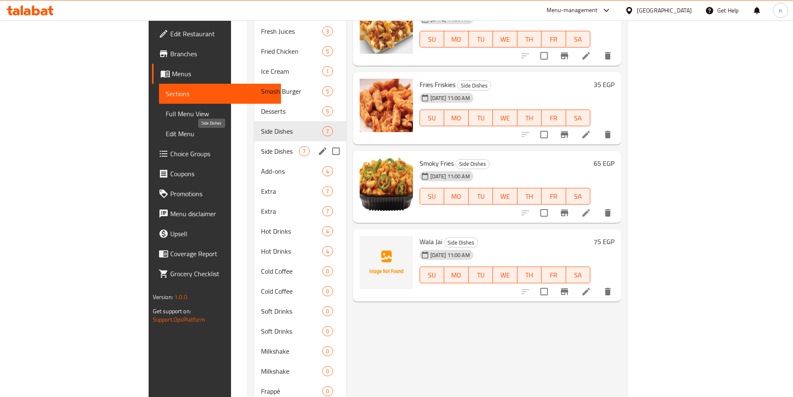
scroll to position [333, 0]
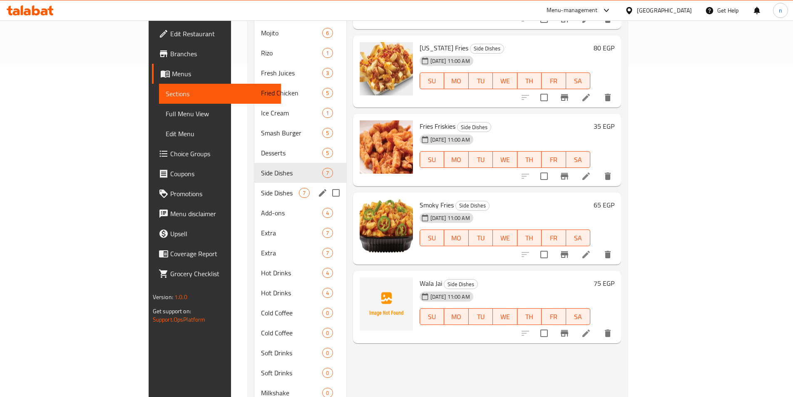
click at [327, 184] on input "Menu sections" at bounding box center [335, 192] width 17 height 17
checkbox input "true"
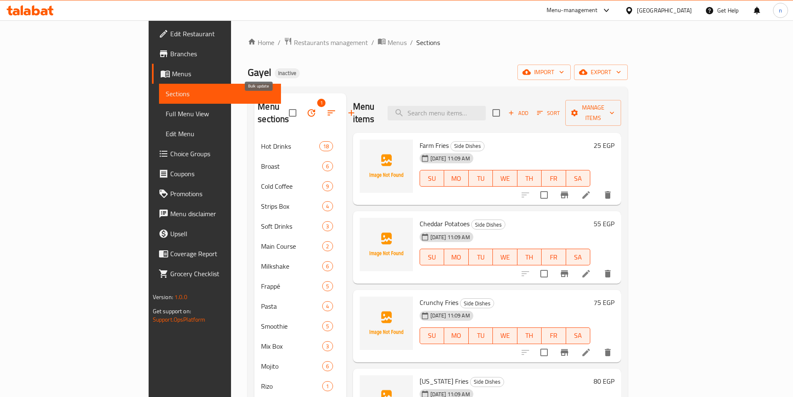
click at [306, 108] on icon "button" at bounding box center [311, 113] width 10 height 10
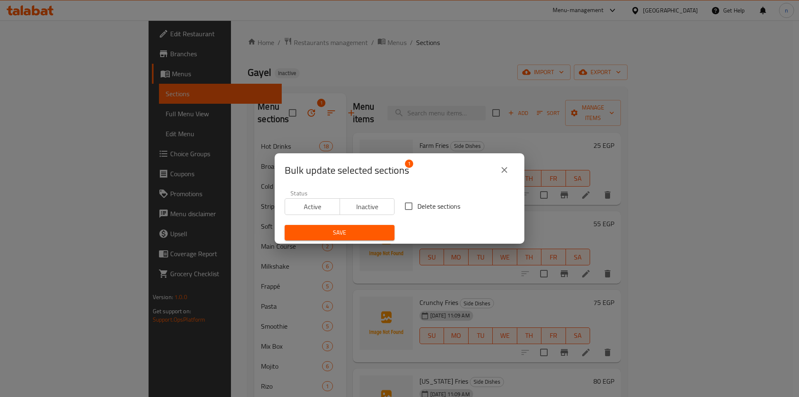
click at [413, 209] on input "Delete sections" at bounding box center [408, 205] width 17 height 17
checkbox input "true"
click at [385, 225] on button "Save" at bounding box center [340, 232] width 110 height 15
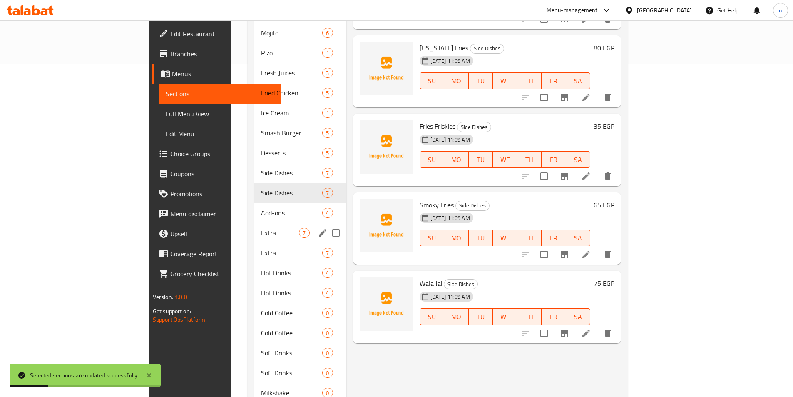
scroll to position [375, 0]
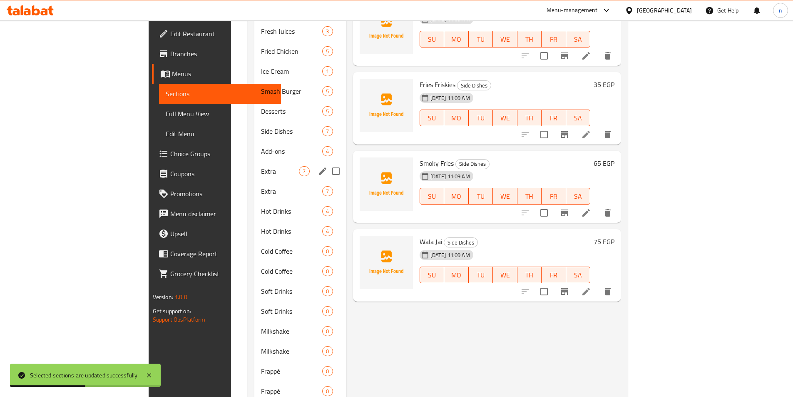
click at [254, 165] on div "Extra 7" at bounding box center [300, 171] width 92 height 20
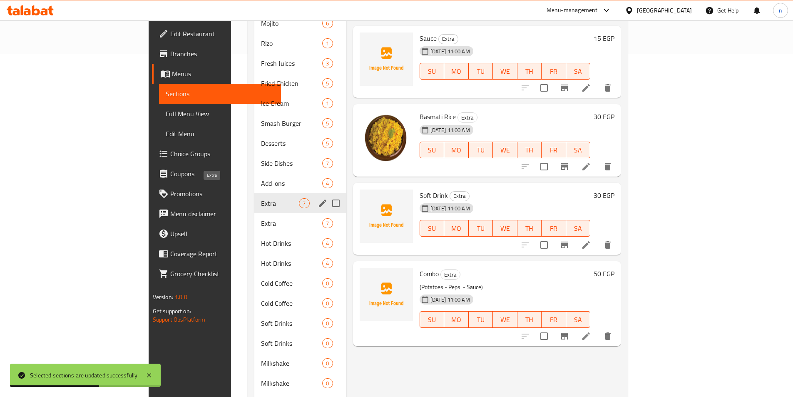
scroll to position [333, 0]
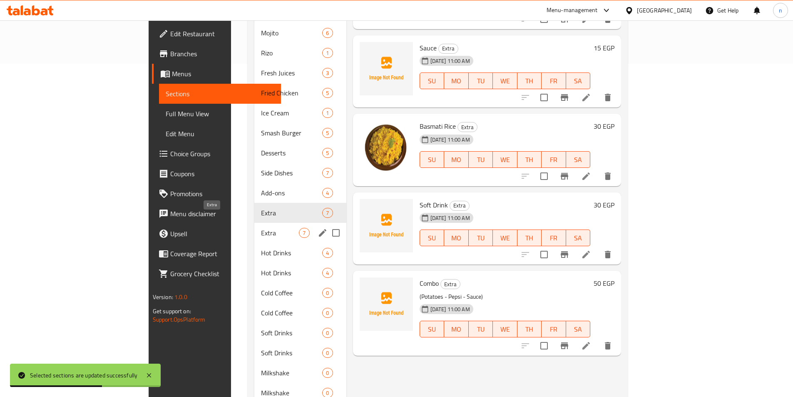
click at [261, 228] on span "Extra" at bounding box center [280, 233] width 38 height 10
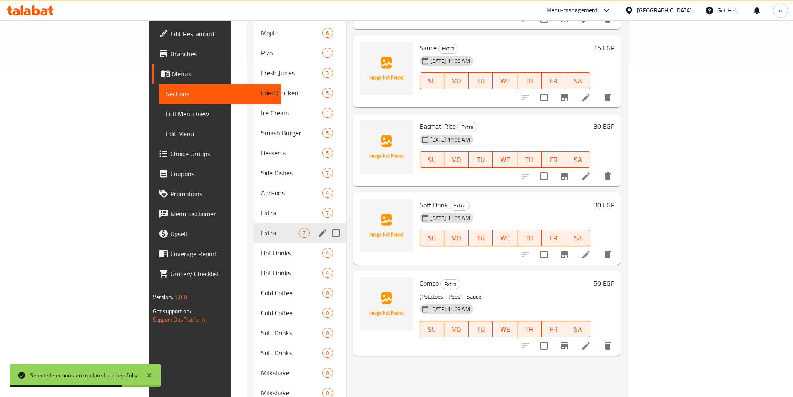
click at [327, 224] on input "Menu sections" at bounding box center [335, 232] width 17 height 17
checkbox input "true"
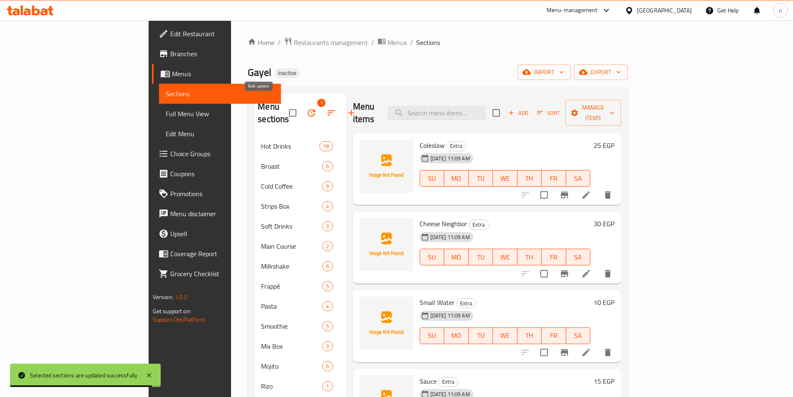
click at [306, 108] on icon "button" at bounding box center [311, 113] width 10 height 10
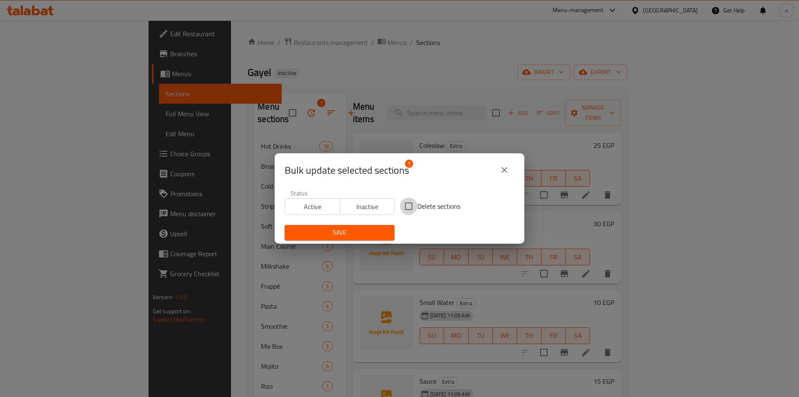
drag, startPoint x: 408, startPoint y: 204, endPoint x: 382, endPoint y: 222, distance: 31.5
click at [407, 204] on input "Delete sections" at bounding box center [408, 205] width 17 height 17
checkbox input "true"
click at [375, 230] on span "Save" at bounding box center [339, 232] width 97 height 10
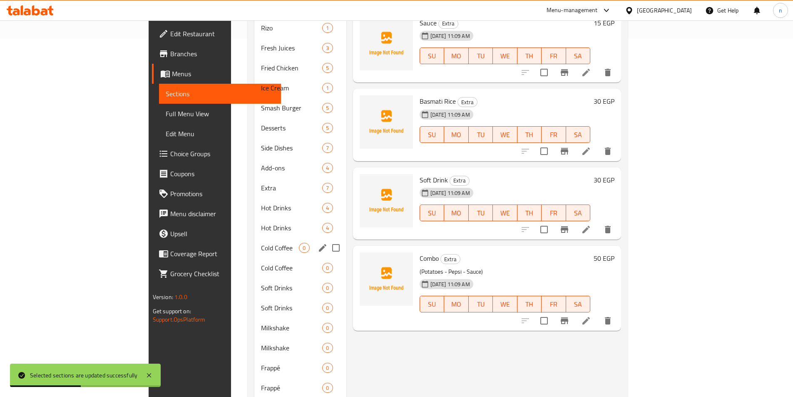
scroll to position [375, 0]
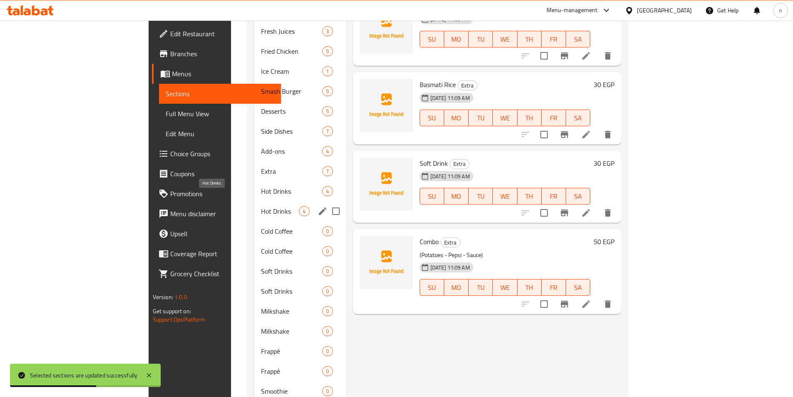
click at [261, 206] on span "Hot Drinks" at bounding box center [280, 211] width 38 height 10
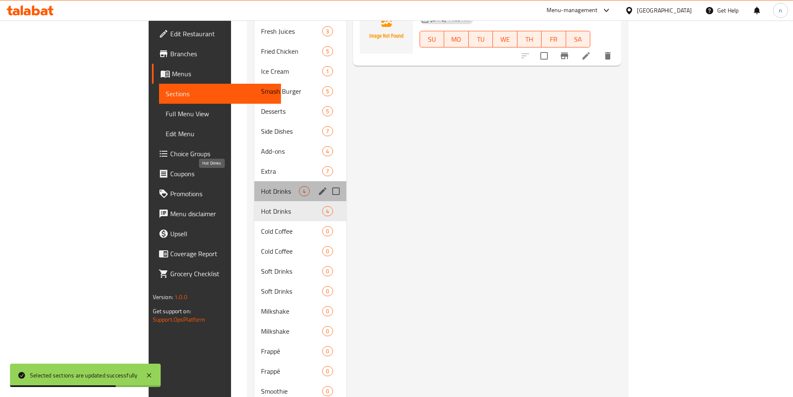
click at [261, 186] on span "Hot Drinks" at bounding box center [280, 191] width 38 height 10
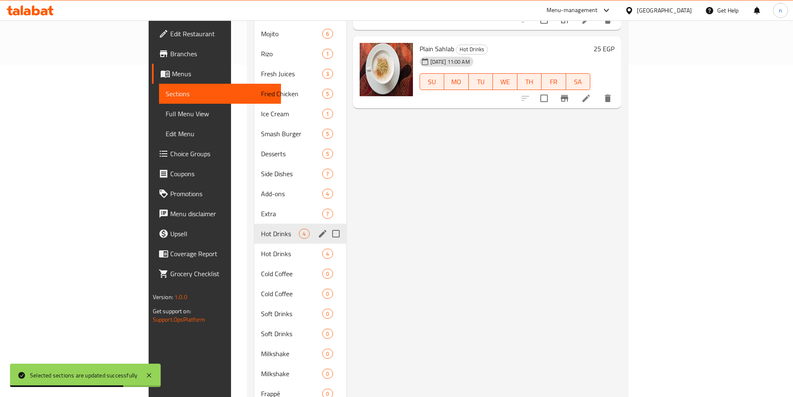
scroll to position [291, 0]
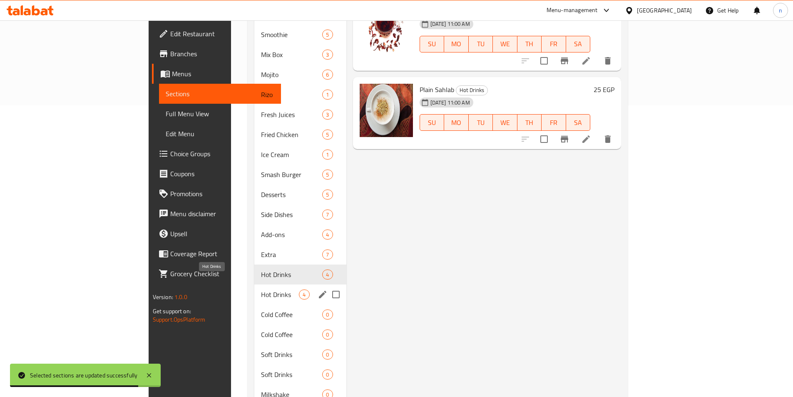
click at [261, 289] on span "Hot Drinks" at bounding box center [280, 294] width 38 height 10
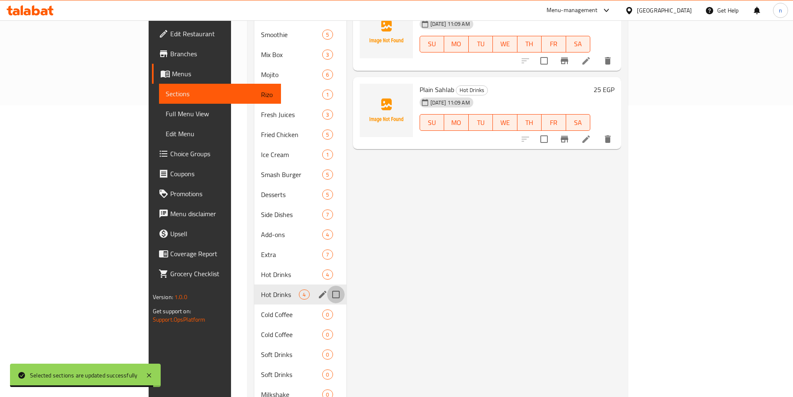
click at [327, 286] on input "Menu sections" at bounding box center [335, 294] width 17 height 17
checkbox input "true"
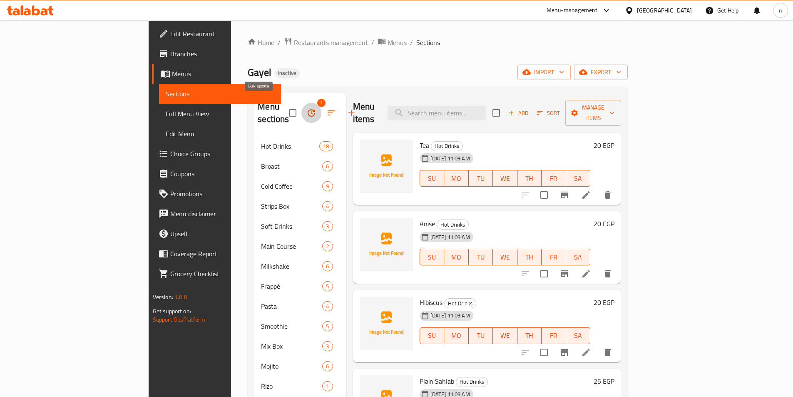
click at [306, 112] on icon "button" at bounding box center [311, 113] width 10 height 10
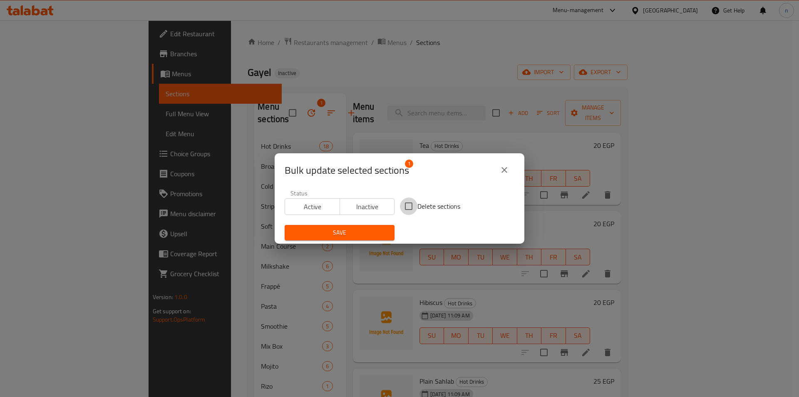
click at [403, 206] on input "Delete sections" at bounding box center [408, 205] width 17 height 17
checkbox input "true"
click at [364, 229] on span "Save" at bounding box center [339, 232] width 97 height 10
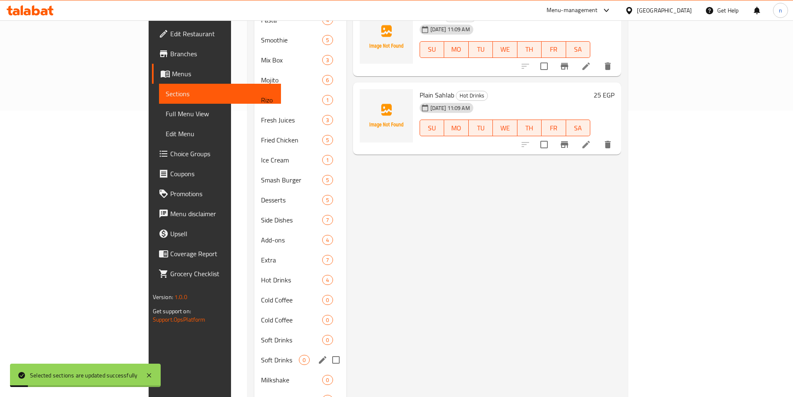
scroll to position [333, 0]
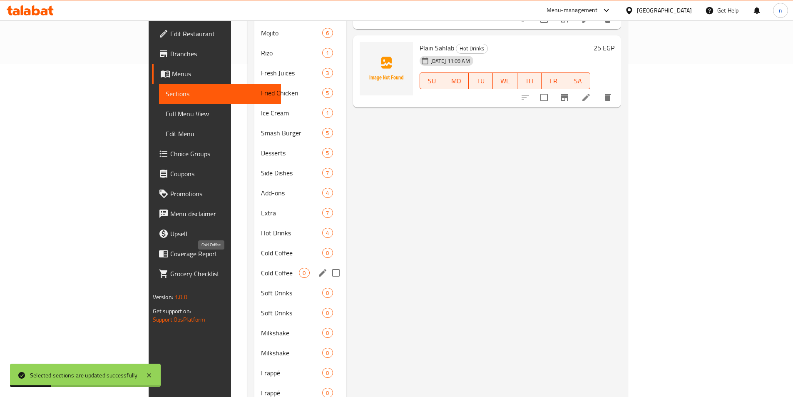
click at [261, 268] on span "Cold Coffee" at bounding box center [280, 273] width 38 height 10
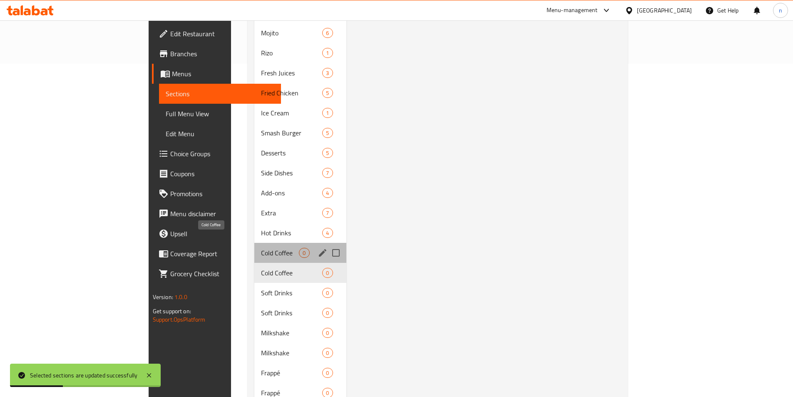
click at [261, 248] on span "Cold Coffee" at bounding box center [280, 253] width 38 height 10
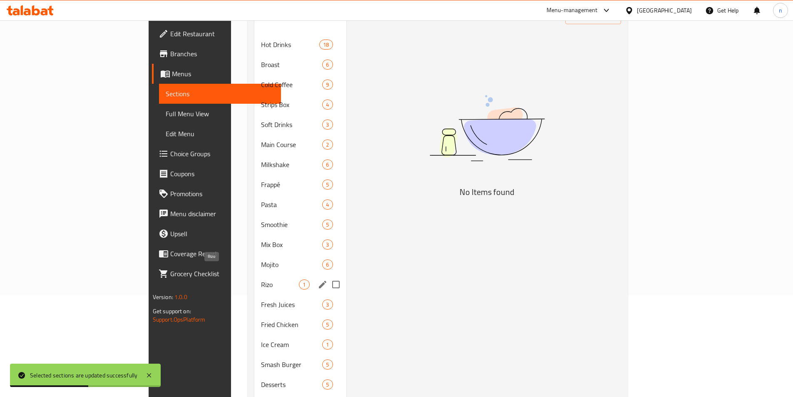
scroll to position [250, 0]
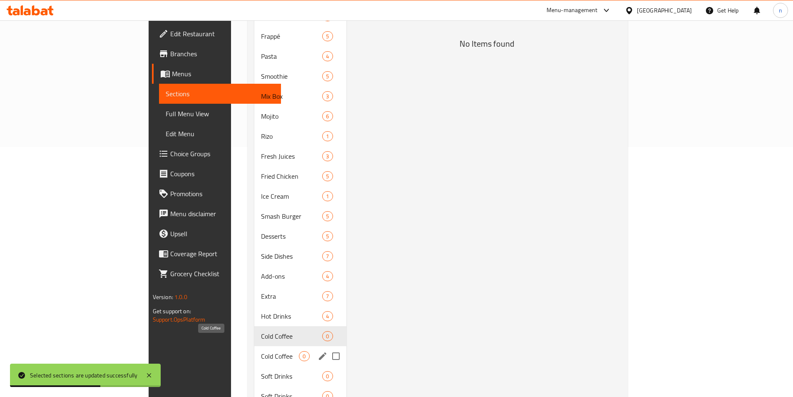
click at [261, 351] on span "Cold Coffee" at bounding box center [280, 356] width 38 height 10
click at [327, 347] on input "Menu sections" at bounding box center [335, 355] width 17 height 17
checkbox input "true"
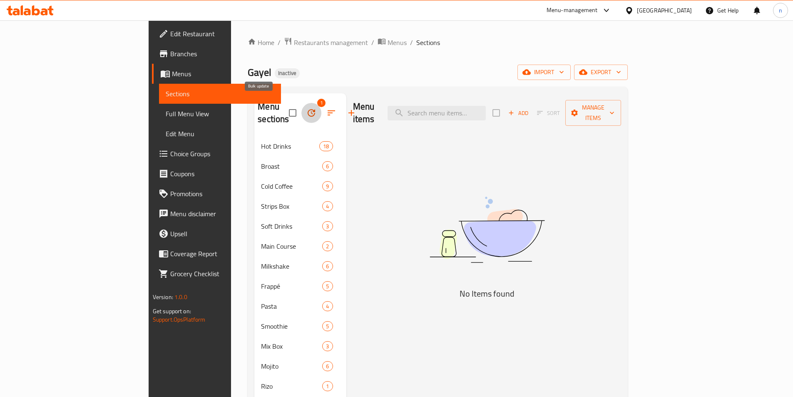
click at [306, 109] on icon "button" at bounding box center [311, 113] width 10 height 10
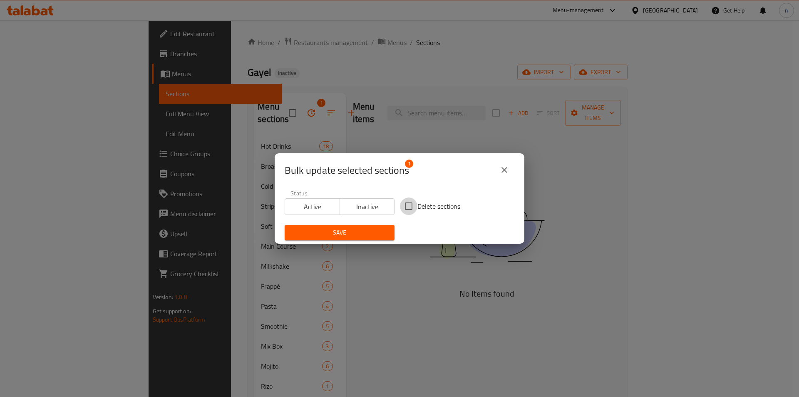
drag, startPoint x: 410, startPoint y: 203, endPoint x: 401, endPoint y: 209, distance: 10.2
click at [409, 203] on input "Delete sections" at bounding box center [408, 205] width 17 height 17
checkbox input "true"
click at [381, 231] on span "Save" at bounding box center [339, 232] width 97 height 10
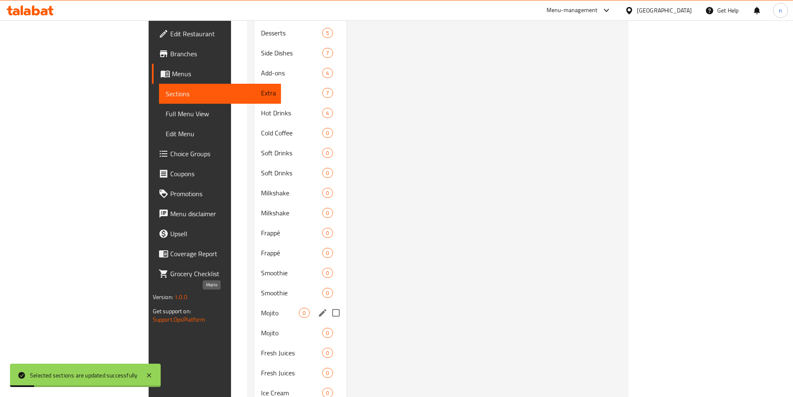
scroll to position [458, 0]
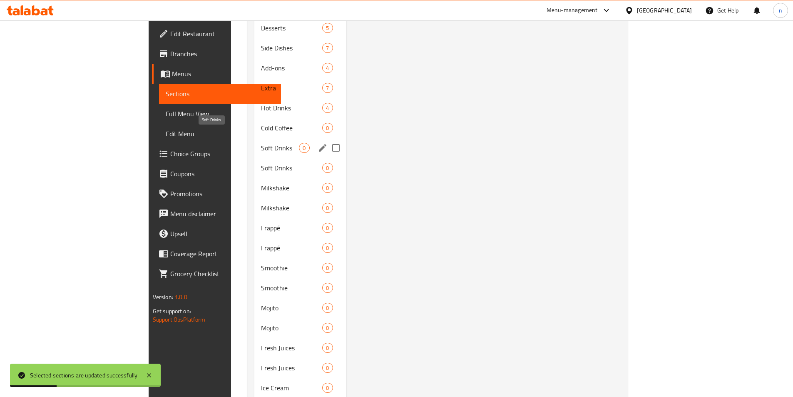
click at [261, 143] on span "Soft Drinks" at bounding box center [280, 148] width 38 height 10
click at [261, 163] on span "Soft Drinks" at bounding box center [280, 168] width 38 height 10
click at [327, 159] on input "Menu sections" at bounding box center [335, 167] width 17 height 17
checkbox input "true"
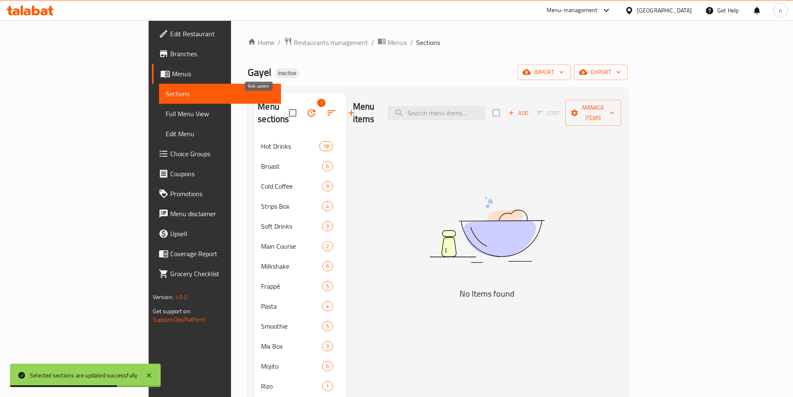
click at [306, 108] on icon "button" at bounding box center [311, 113] width 10 height 10
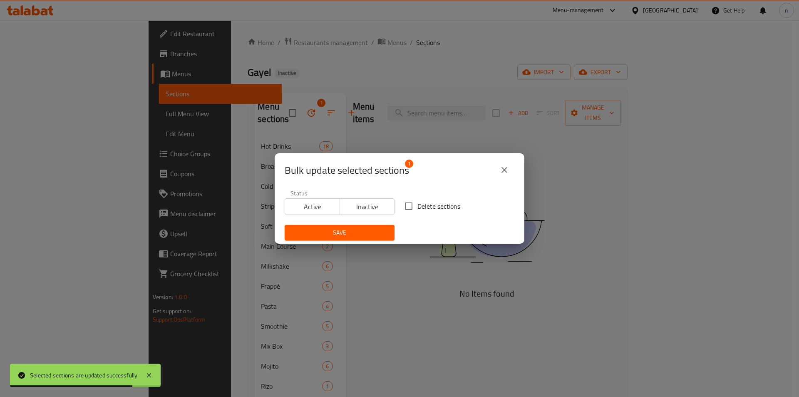
click at [411, 205] on input "Delete sections" at bounding box center [408, 205] width 17 height 17
checkbox input "true"
click at [376, 229] on span "Save" at bounding box center [339, 232] width 97 height 10
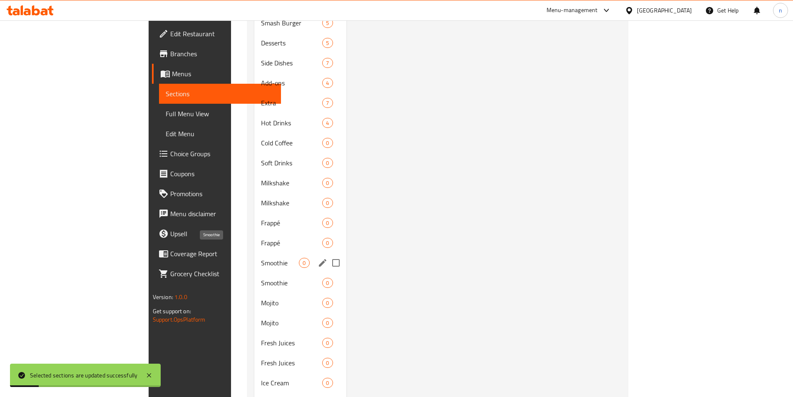
scroll to position [458, 0]
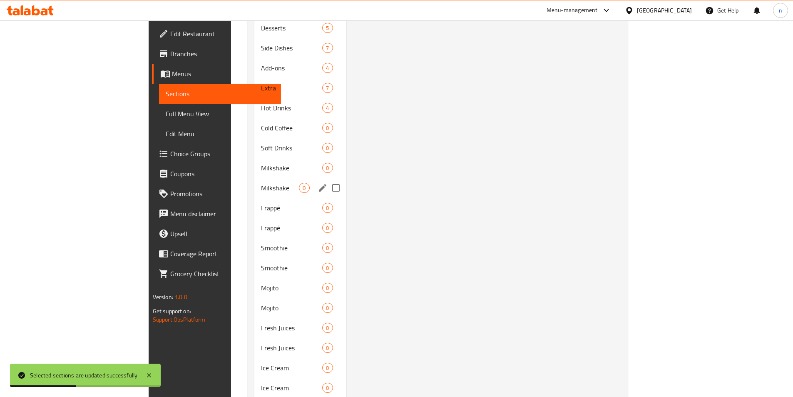
click at [327, 179] on input "Menu sections" at bounding box center [335, 187] width 17 height 17
checkbox input "true"
click at [327, 219] on input "Menu sections" at bounding box center [335, 227] width 17 height 17
checkbox input "true"
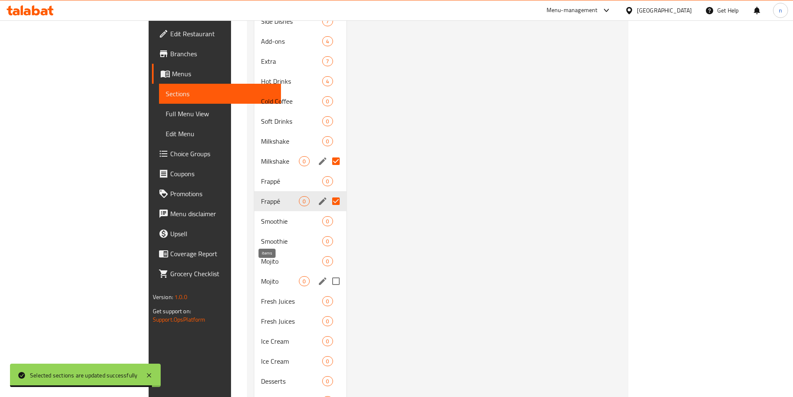
scroll to position [500, 0]
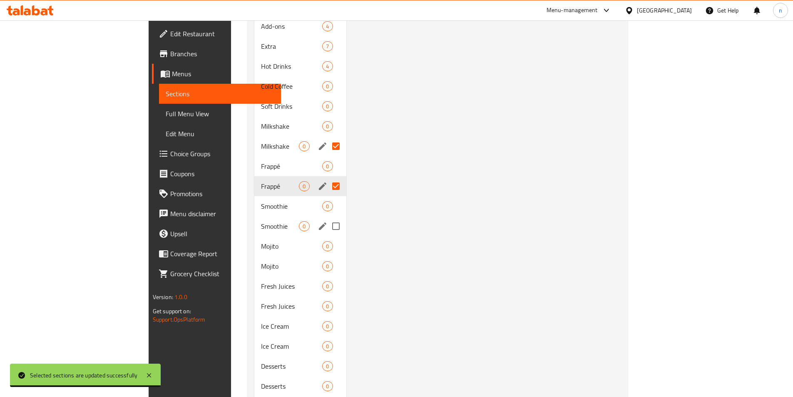
click at [327, 217] on input "Menu sections" at bounding box center [335, 225] width 17 height 17
checkbox input "true"
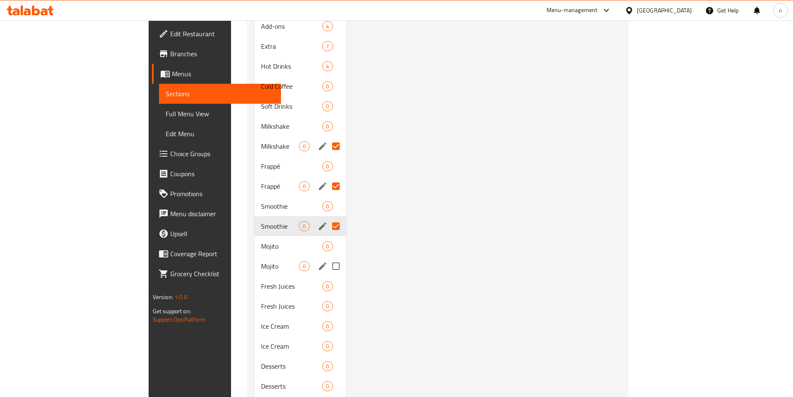
scroll to position [541, 0]
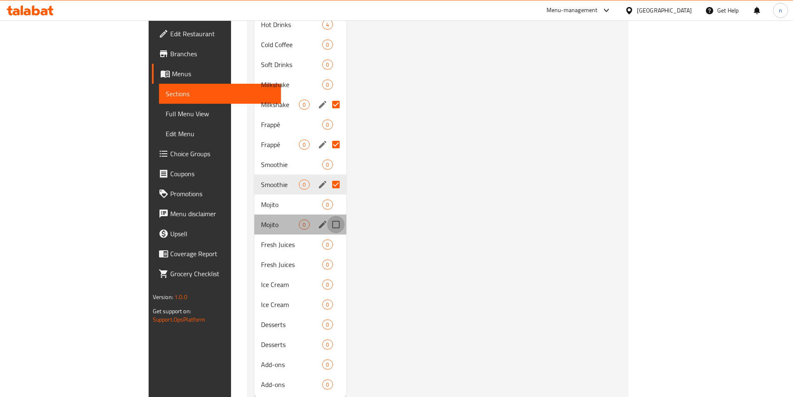
click at [327, 216] on input "Menu sections" at bounding box center [335, 224] width 17 height 17
checkbox input "true"
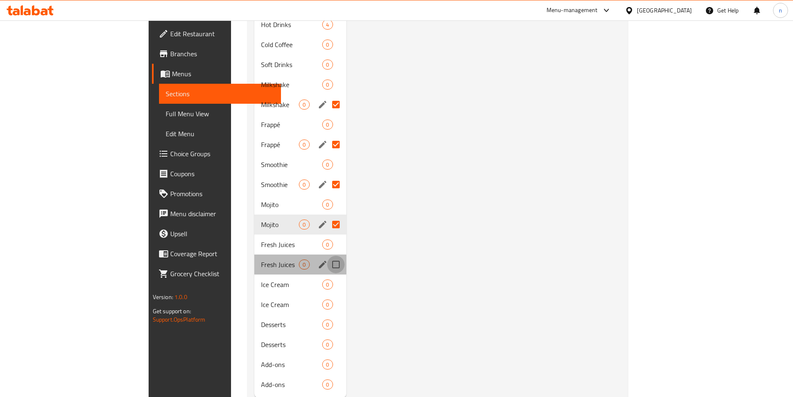
click at [327, 256] on input "Menu sections" at bounding box center [335, 264] width 17 height 17
checkbox input "true"
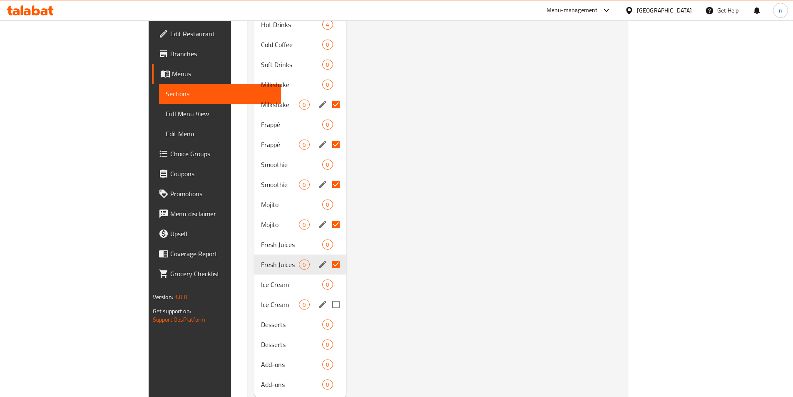
click at [327, 296] on input "Menu sections" at bounding box center [335, 304] width 17 height 17
checkbox input "true"
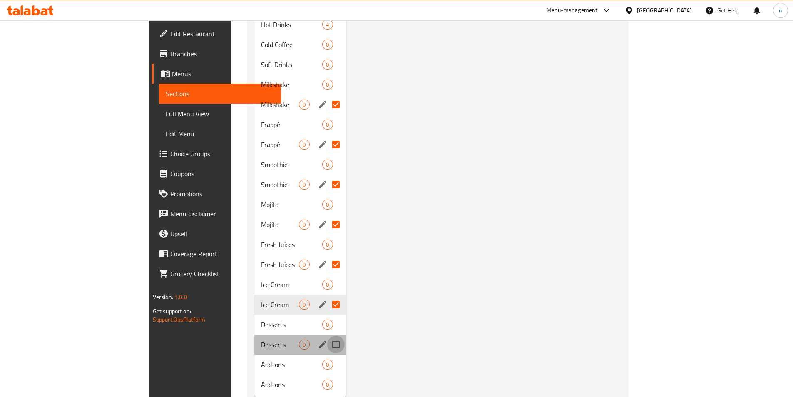
click at [327, 336] on input "Menu sections" at bounding box center [335, 344] width 17 height 17
checkbox input "true"
click at [327, 376] on input "Menu sections" at bounding box center [335, 384] width 17 height 17
checkbox input "true"
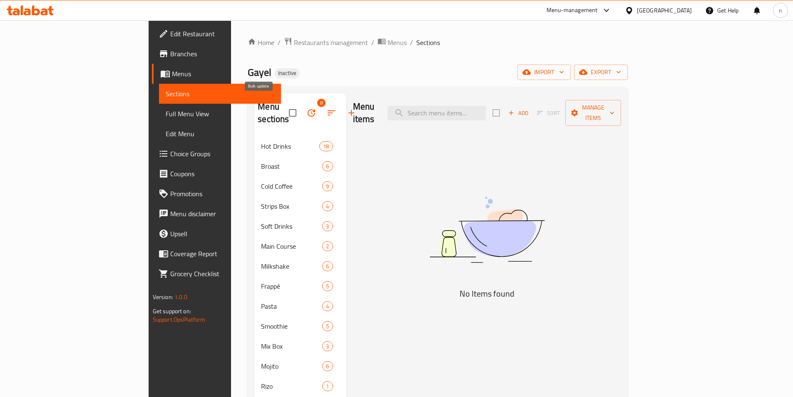
click at [306, 108] on icon "button" at bounding box center [311, 113] width 10 height 10
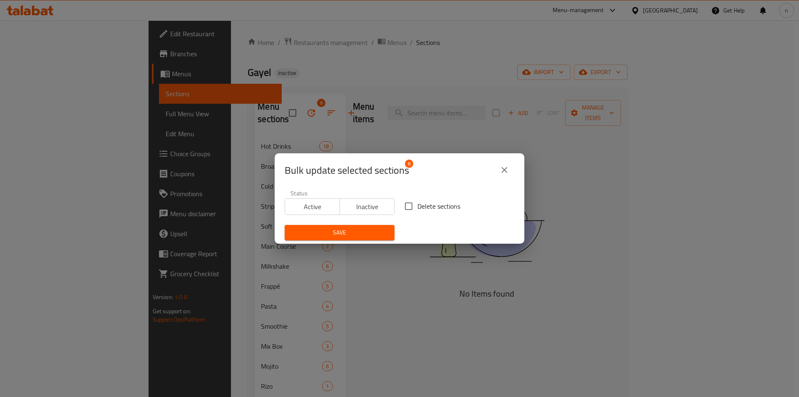
click at [410, 208] on input "Delete sections" at bounding box center [408, 205] width 17 height 17
checkbox input "true"
click at [369, 235] on span "Save" at bounding box center [339, 232] width 97 height 10
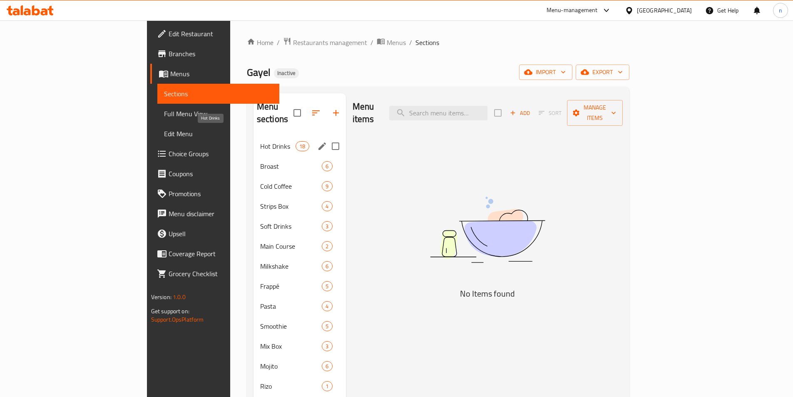
click at [260, 141] on span "Hot Drinks" at bounding box center [277, 146] width 35 height 10
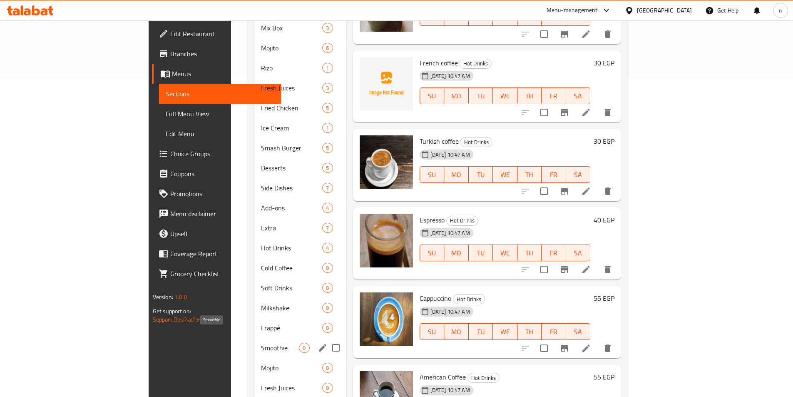
scroll to position [333, 0]
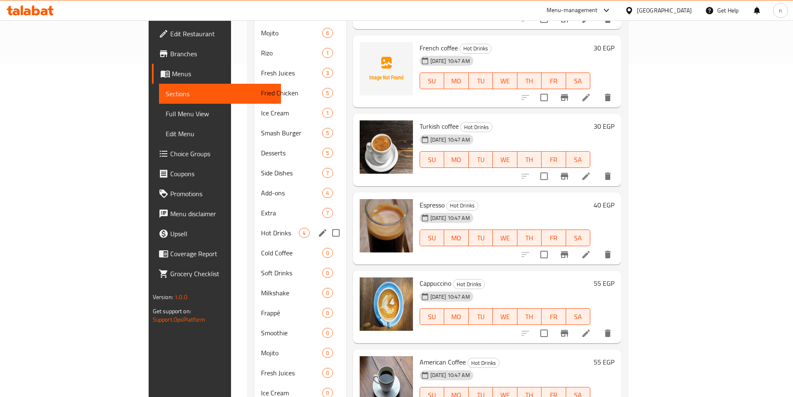
click at [254, 223] on div "Hot Drinks 4" at bounding box center [300, 233] width 92 height 20
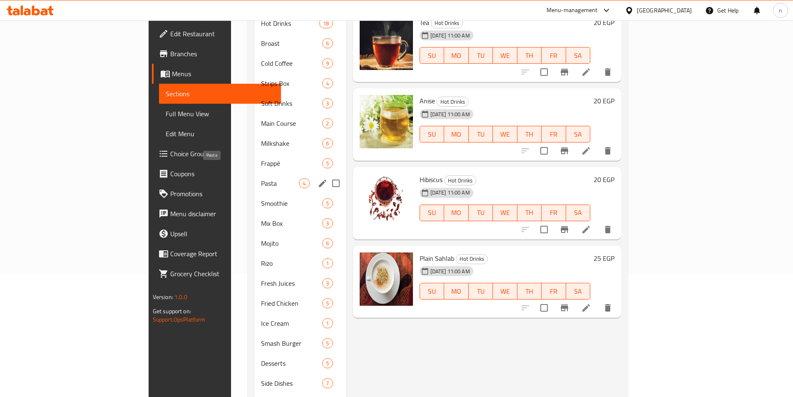
scroll to position [42, 0]
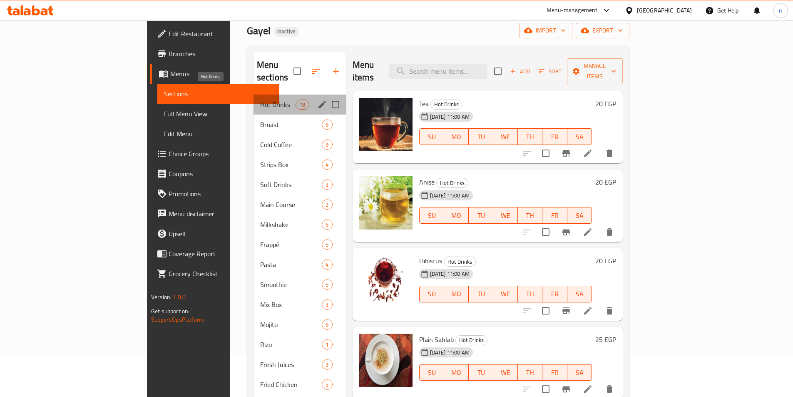
click at [260, 100] on span "Hot Drinks" at bounding box center [277, 105] width 35 height 10
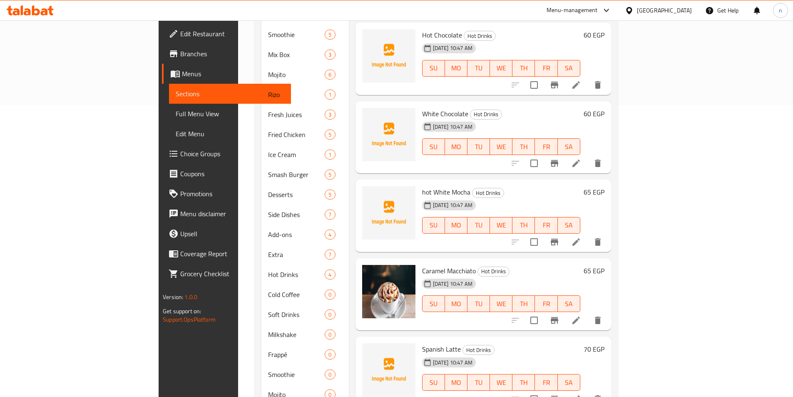
scroll to position [393, 0]
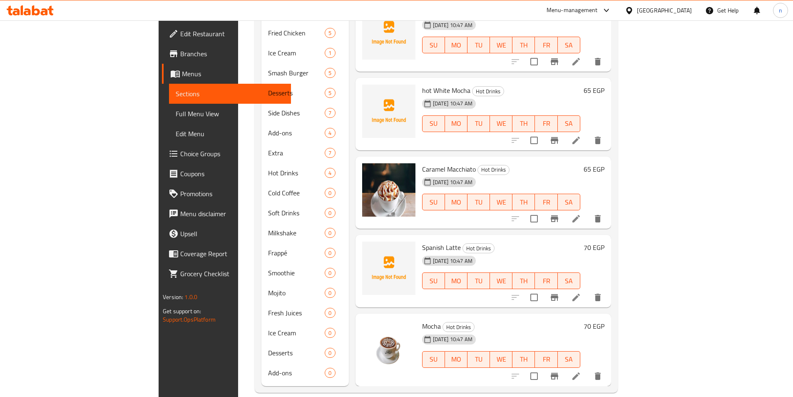
click at [176, 111] on span "Full Menu View" at bounding box center [230, 114] width 109 height 10
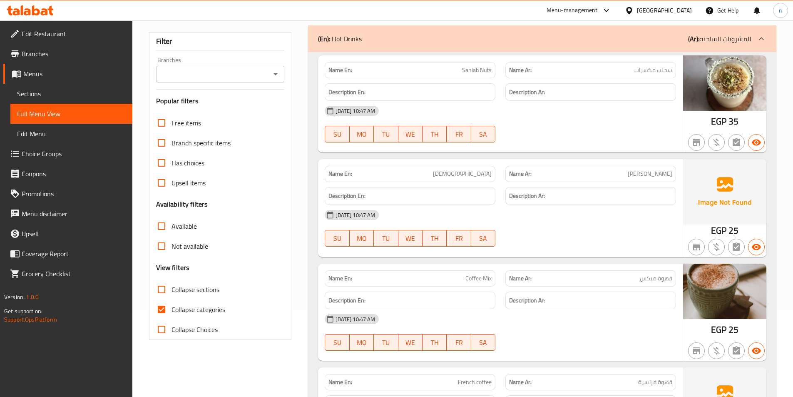
scroll to position [102, 0]
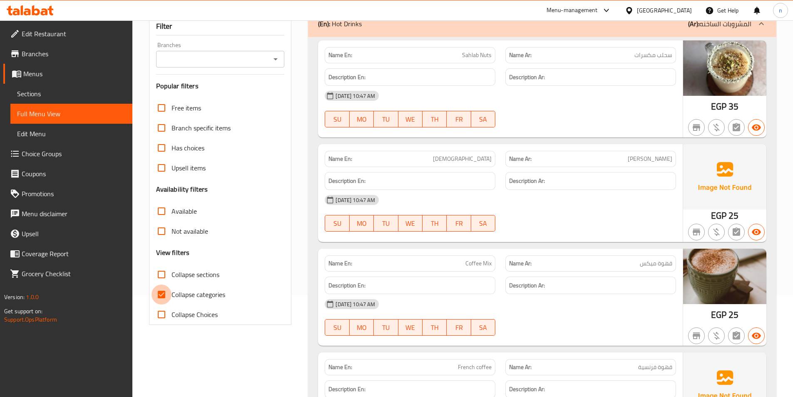
click at [165, 293] on input "Collapse categories" at bounding box center [162, 294] width 20 height 20
checkbox input "false"
click at [162, 277] on input "Collapse sections" at bounding box center [162, 274] width 20 height 20
checkbox input "true"
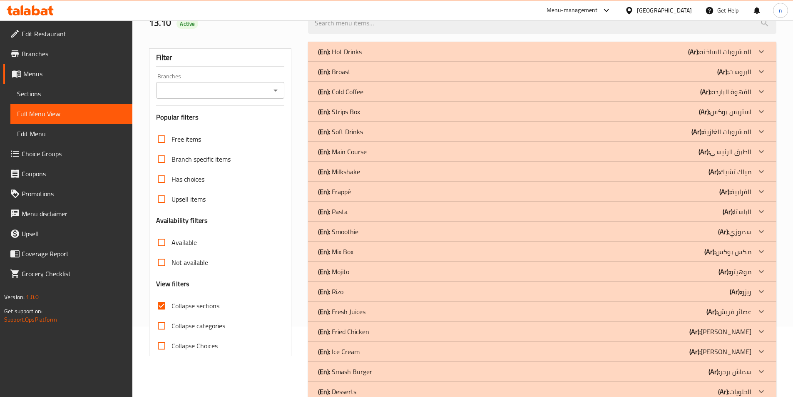
scroll to position [0, 0]
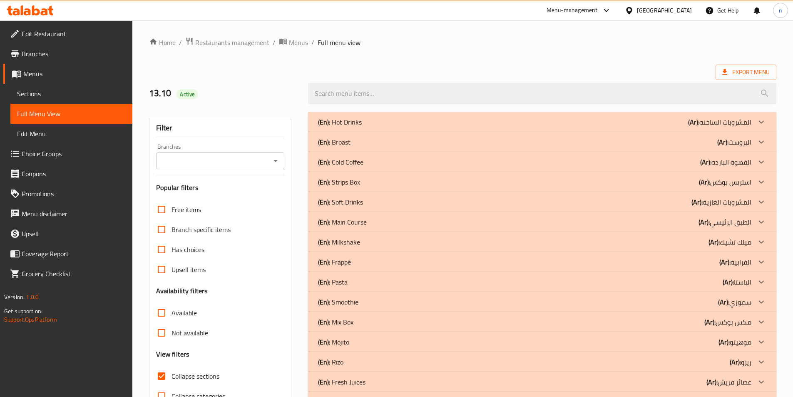
click at [740, 142] on p "(Ar): البروست" at bounding box center [734, 142] width 34 height 10
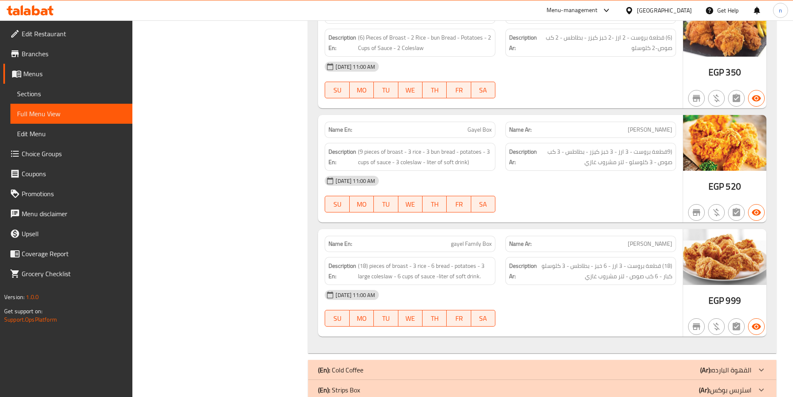
scroll to position [749, 0]
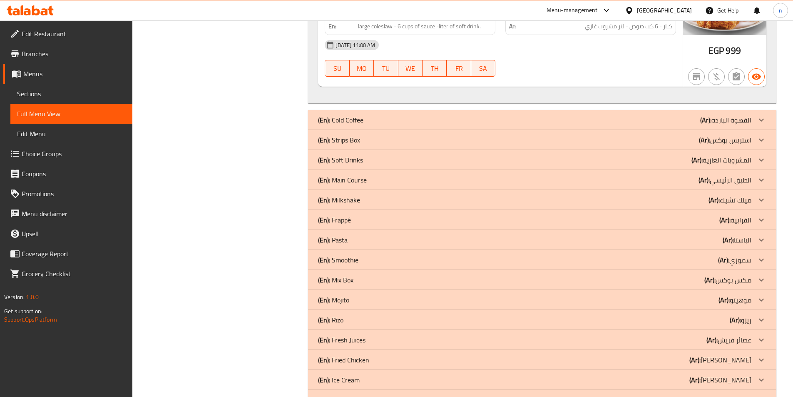
click at [719, 137] on p "(Ar): [PERSON_NAME]" at bounding box center [725, 140] width 52 height 10
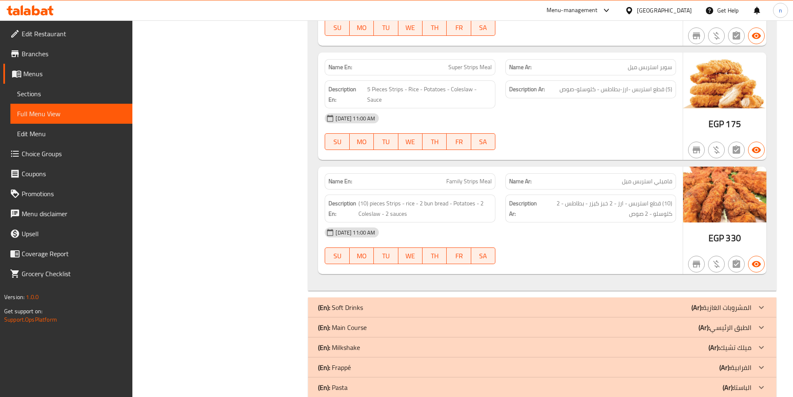
scroll to position [1249, 0]
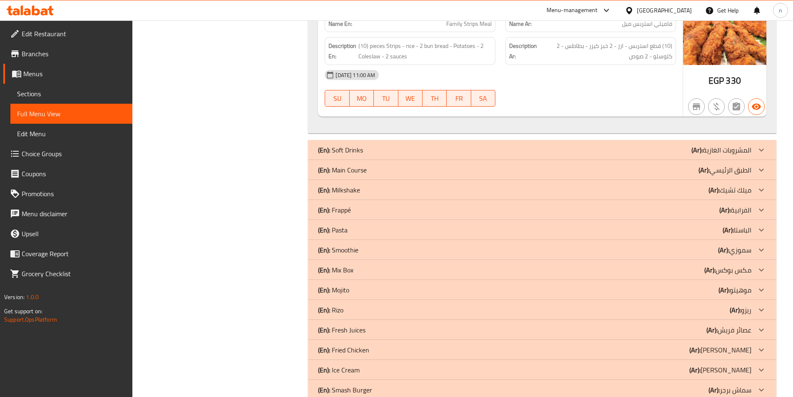
click at [711, 168] on p "(Ar): الطبق الرئيسي" at bounding box center [725, 170] width 53 height 10
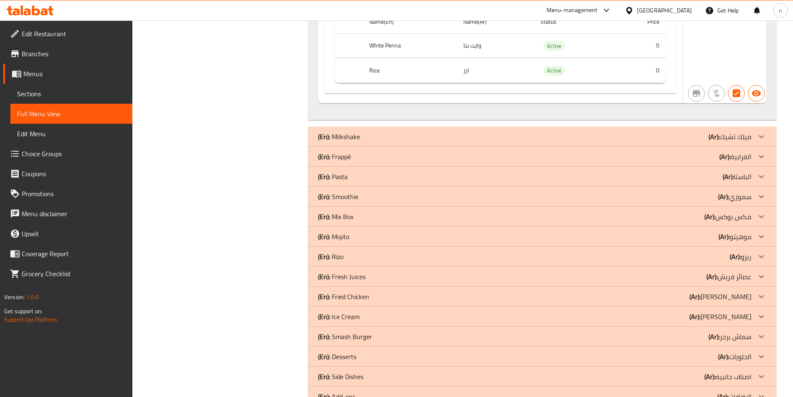
scroll to position [1874, 0]
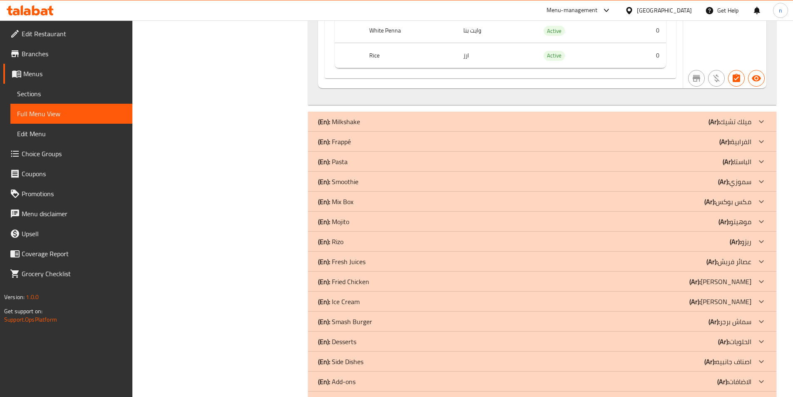
click at [703, 162] on div "(En): Pasta (Ar): الباستا" at bounding box center [534, 162] width 433 height 10
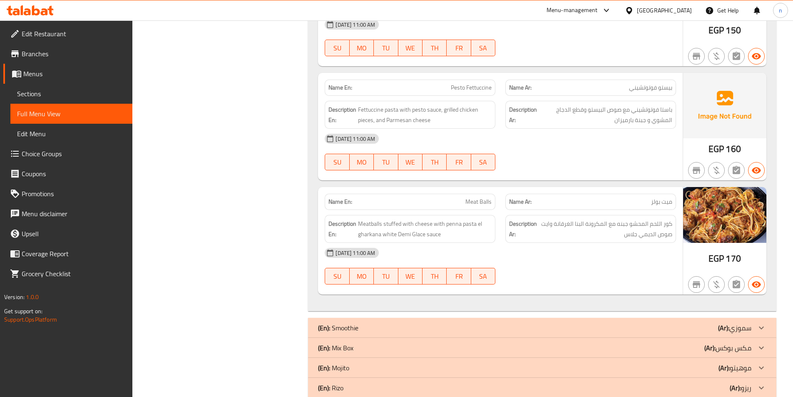
scroll to position [2415, 0]
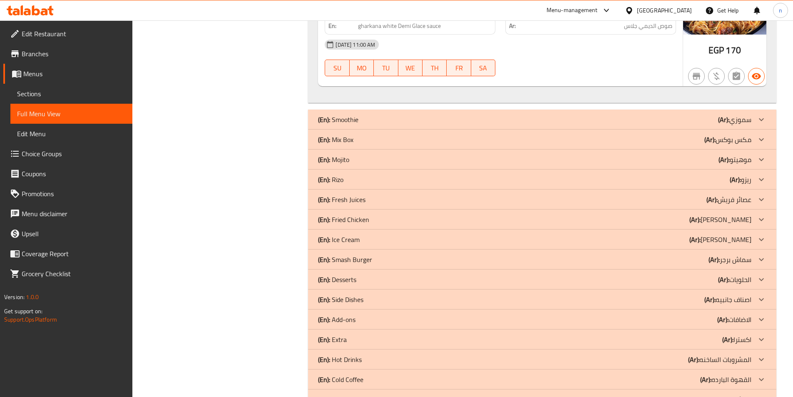
click at [734, 139] on p "(Ar): مكس بوكس" at bounding box center [727, 139] width 47 height 10
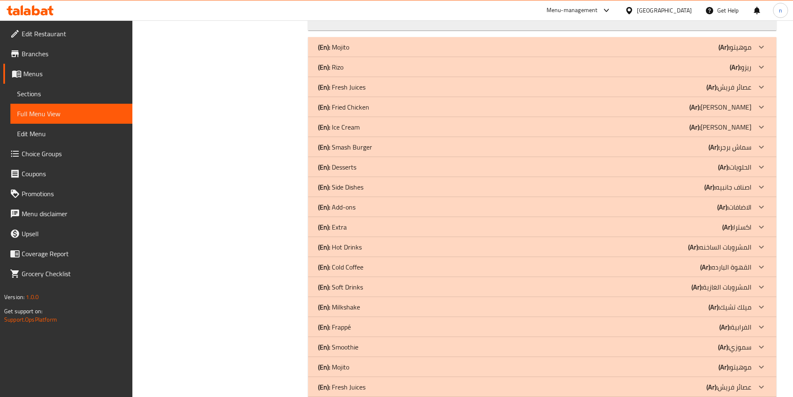
scroll to position [2873, 0]
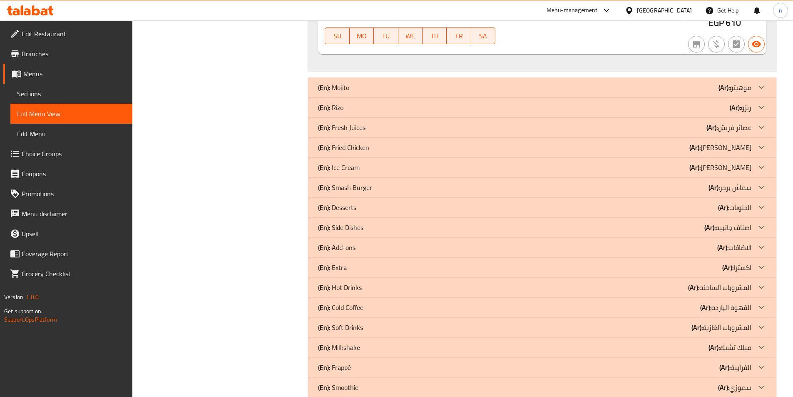
click at [694, 112] on div "(En): Rizo (Ar): ریزو" at bounding box center [542, 107] width 468 height 20
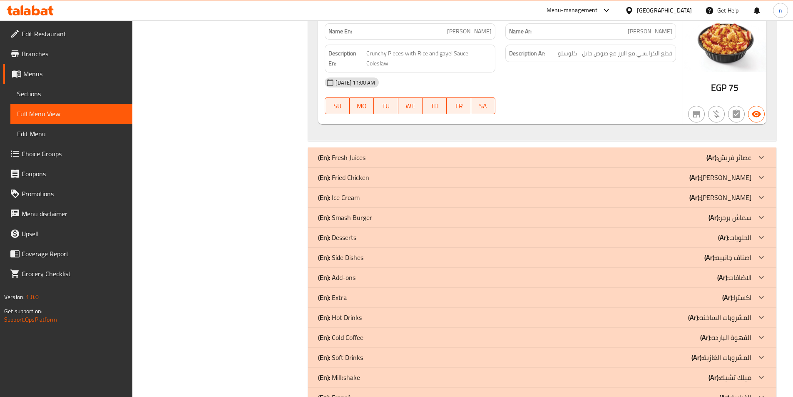
scroll to position [2998, 0]
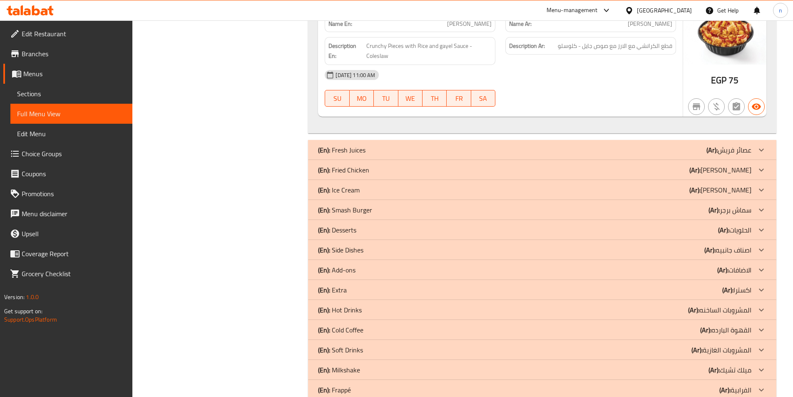
click at [720, 168] on p "(Ar): [PERSON_NAME]" at bounding box center [720, 170] width 62 height 10
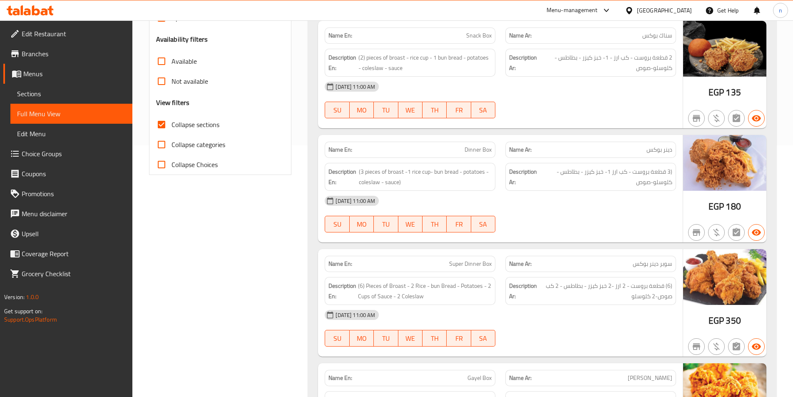
scroll to position [0, 0]
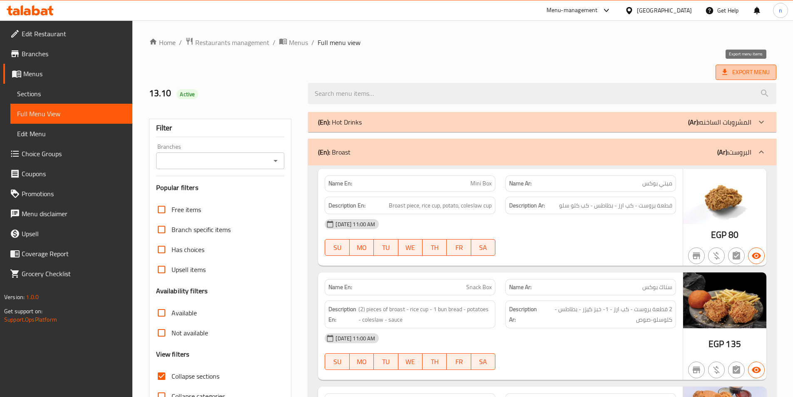
click at [747, 72] on span "Export Menu" at bounding box center [745, 72] width 47 height 10
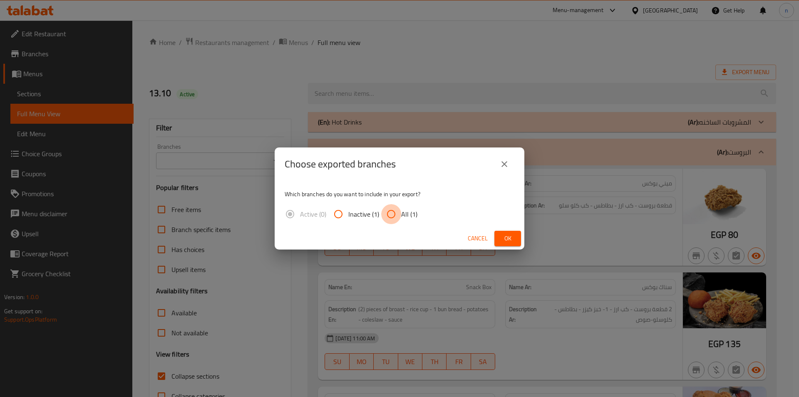
click at [398, 212] on input "All (1)" at bounding box center [391, 214] width 20 height 20
radio input "true"
click at [508, 163] on icon "close" at bounding box center [505, 164] width 10 height 10
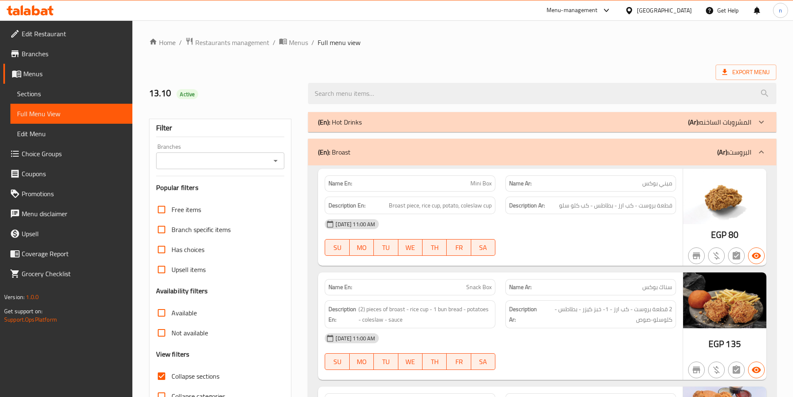
click at [161, 373] on input "Collapse sections" at bounding box center [162, 376] width 20 height 20
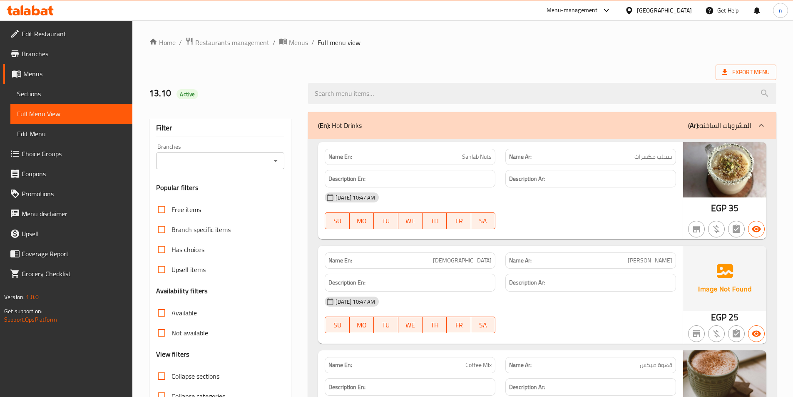
click at [160, 371] on input "Collapse sections" at bounding box center [162, 376] width 20 height 20
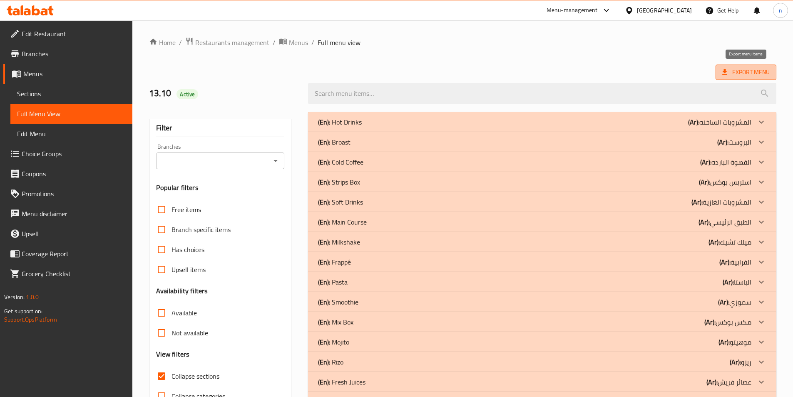
click at [732, 77] on span "Export Menu" at bounding box center [745, 72] width 47 height 10
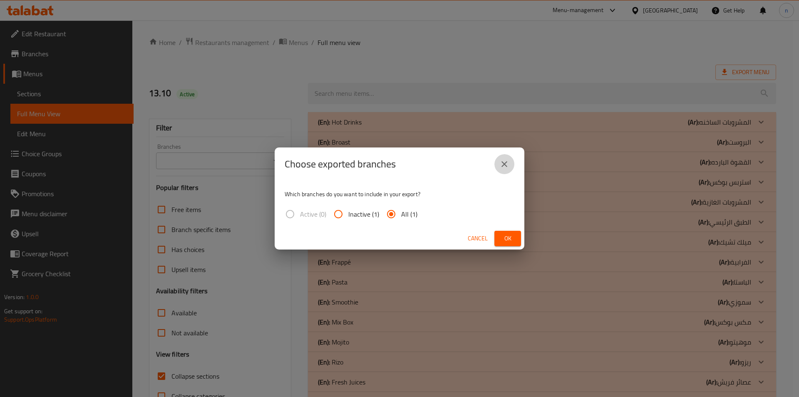
click at [507, 159] on icon "close" at bounding box center [505, 164] width 10 height 10
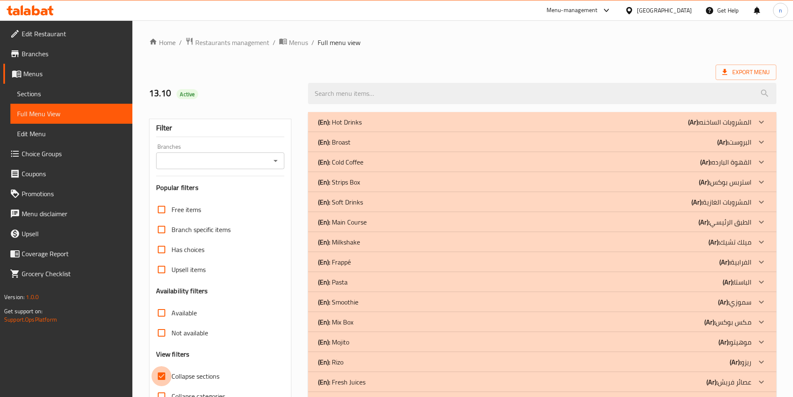
click at [166, 378] on input "Collapse sections" at bounding box center [162, 376] width 20 height 20
checkbox input "false"
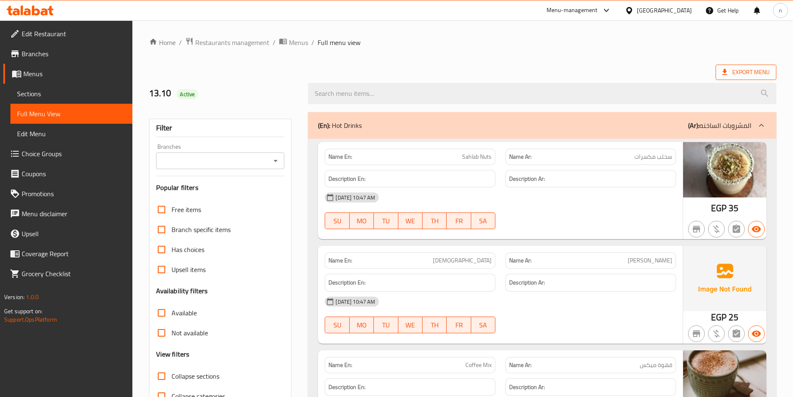
click at [736, 78] on span "Export Menu" at bounding box center [746, 72] width 61 height 15
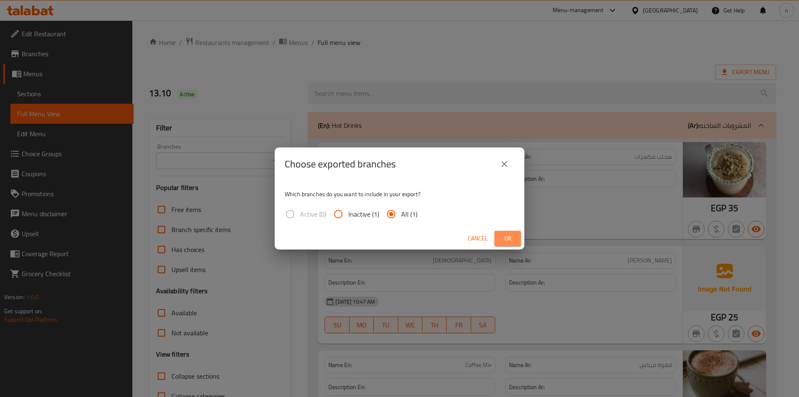
click at [511, 233] on span "Ok" at bounding box center [507, 238] width 13 height 10
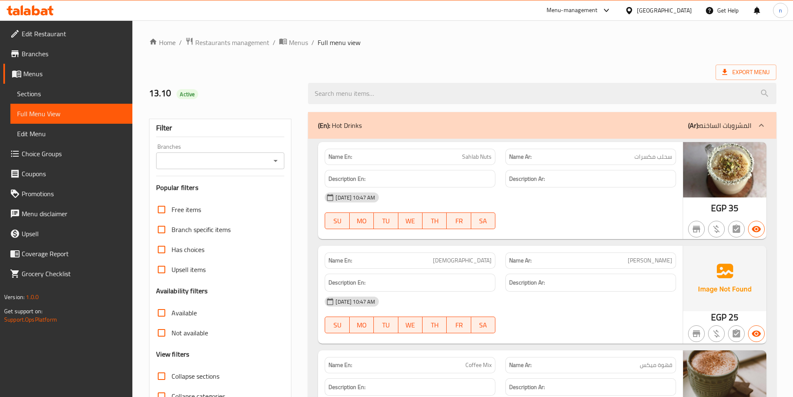
click at [39, 85] on link "Sections" at bounding box center [71, 94] width 122 height 20
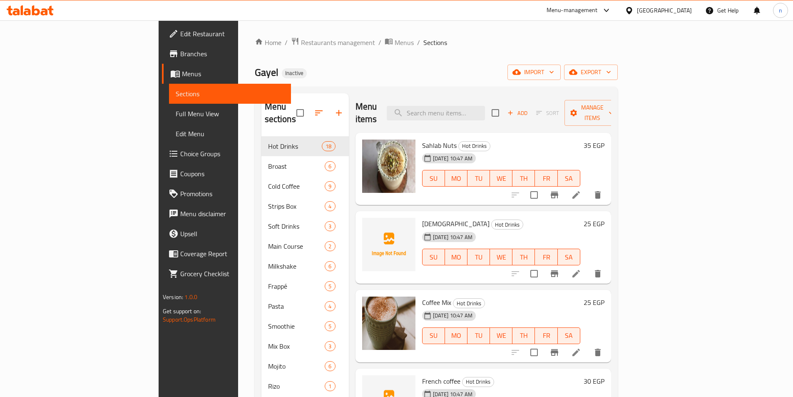
click at [176, 94] on span "Sections" at bounding box center [230, 94] width 109 height 10
click at [169, 106] on link "Full Menu View" at bounding box center [230, 114] width 122 height 20
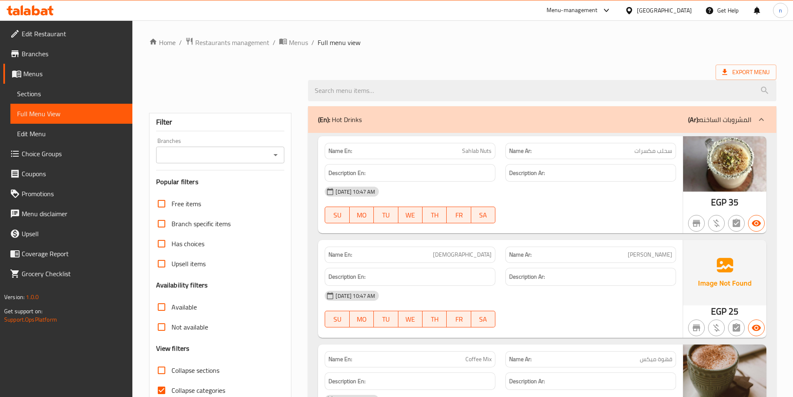
scroll to position [167, 0]
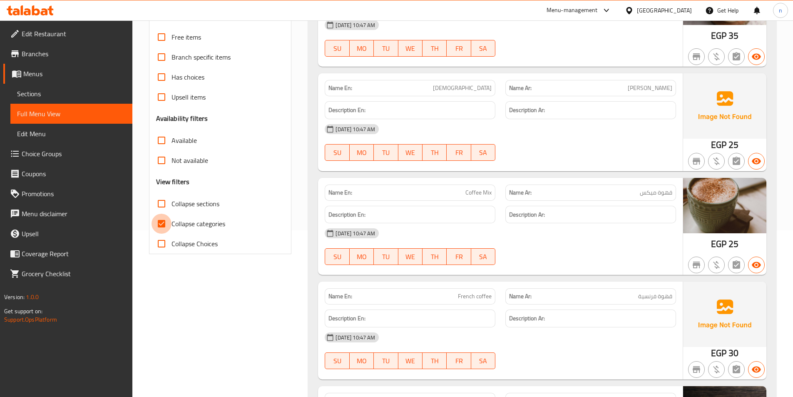
drag, startPoint x: 164, startPoint y: 221, endPoint x: 164, endPoint y: 207, distance: 14.6
click at [164, 221] on input "Collapse categories" at bounding box center [162, 224] width 20 height 20
checkbox input "false"
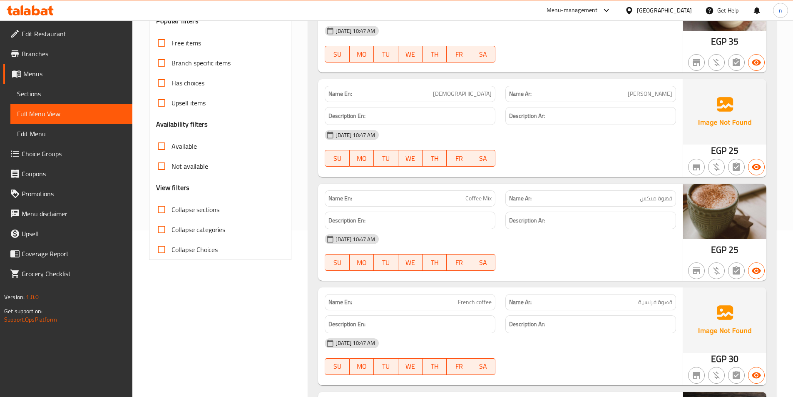
click at [164, 206] on input "Collapse sections" at bounding box center [162, 209] width 20 height 20
checkbox input "true"
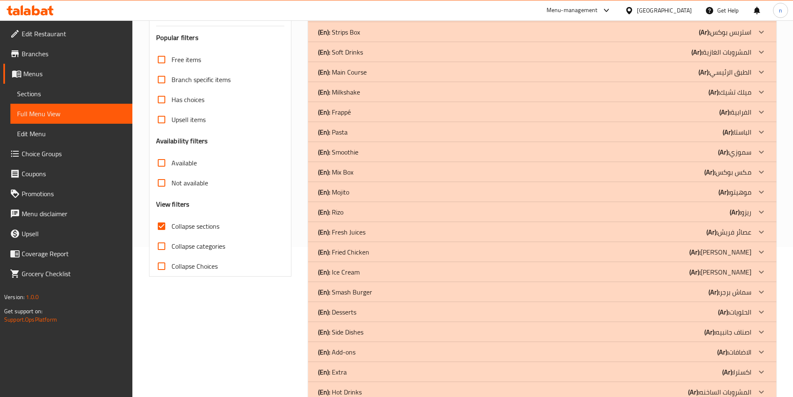
scroll to position [42, 0]
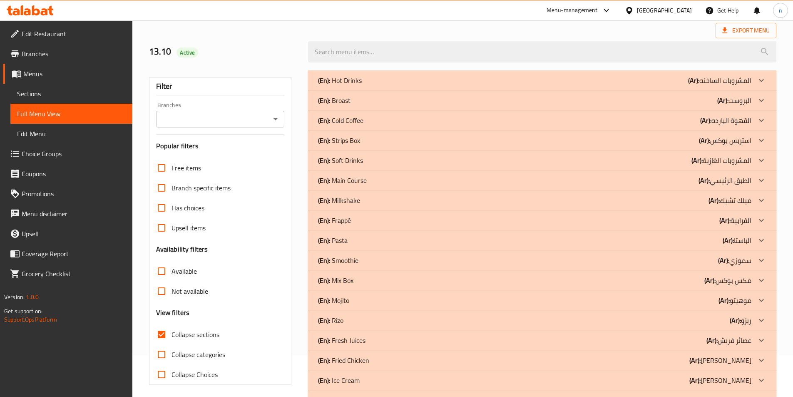
click at [732, 99] on p "(Ar): البروست" at bounding box center [734, 100] width 34 height 10
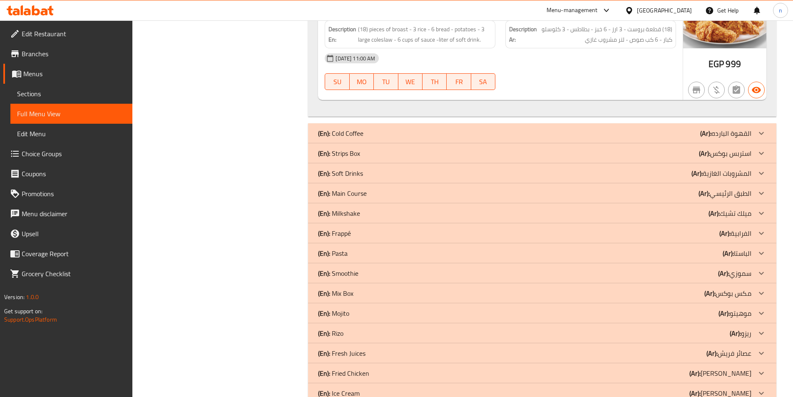
scroll to position [749, 0]
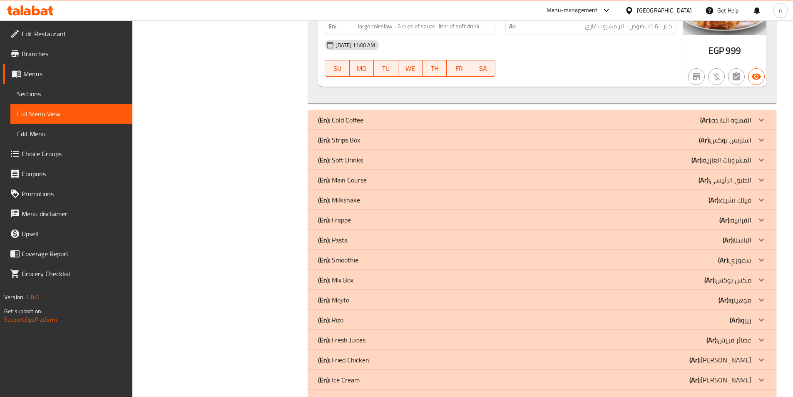
click at [731, 135] on p "(Ar): [PERSON_NAME]" at bounding box center [725, 140] width 52 height 10
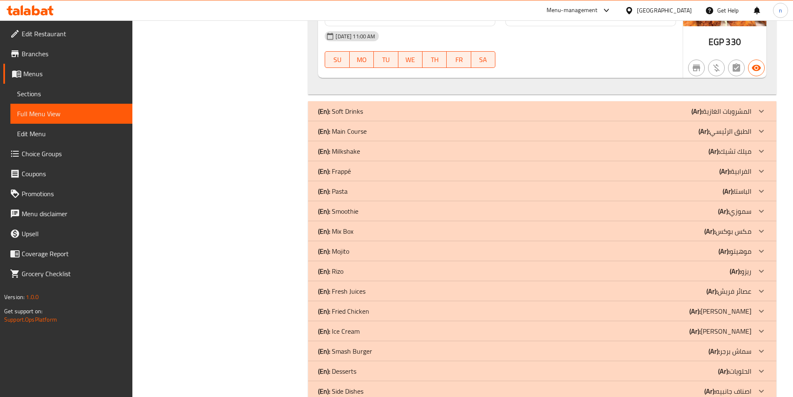
scroll to position [1291, 0]
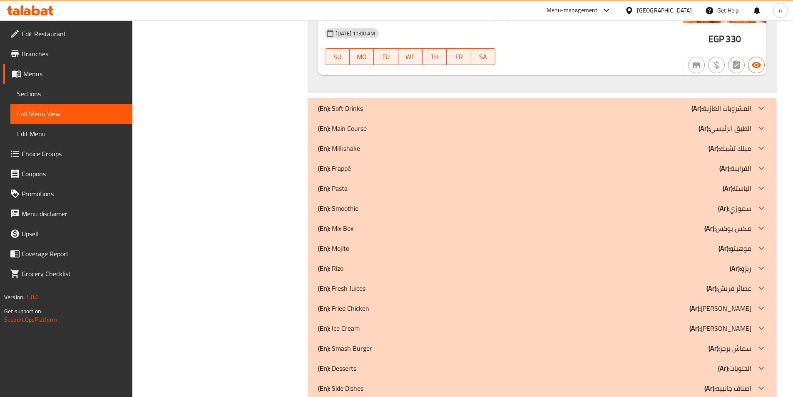
click at [733, 128] on p "(Ar): الطبق الرئيسي" at bounding box center [725, 128] width 53 height 10
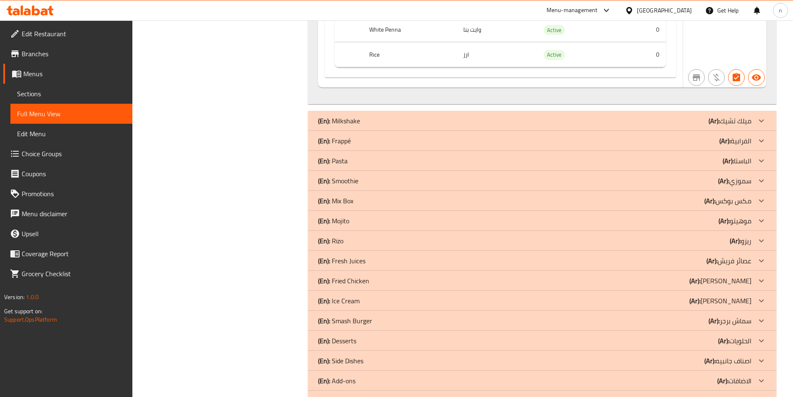
scroll to position [1915, 0]
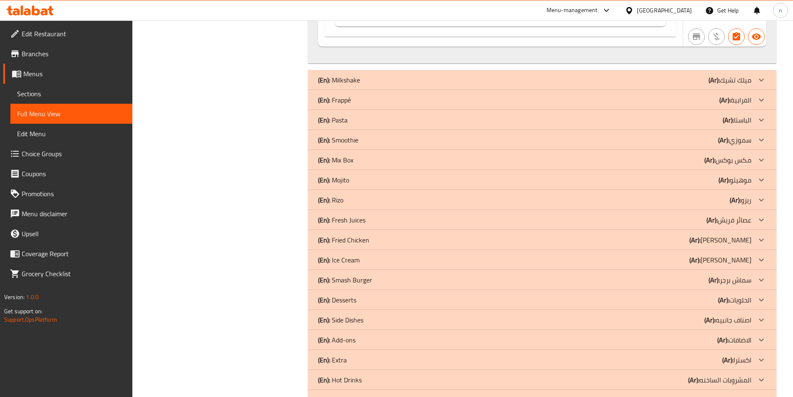
click at [742, 120] on p "(Ar): الباستا" at bounding box center [737, 120] width 29 height 10
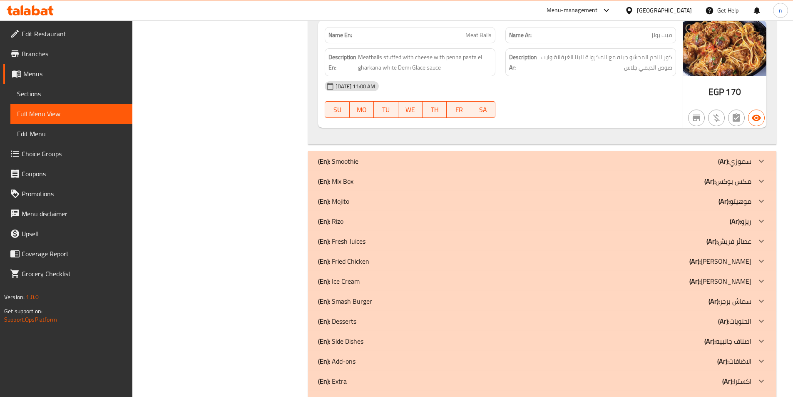
scroll to position [2415, 0]
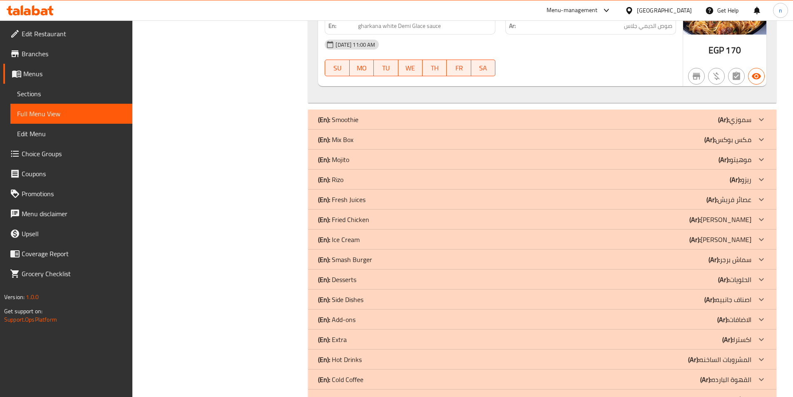
click at [740, 139] on p "(Ar): مكس بوكس" at bounding box center [727, 139] width 47 height 10
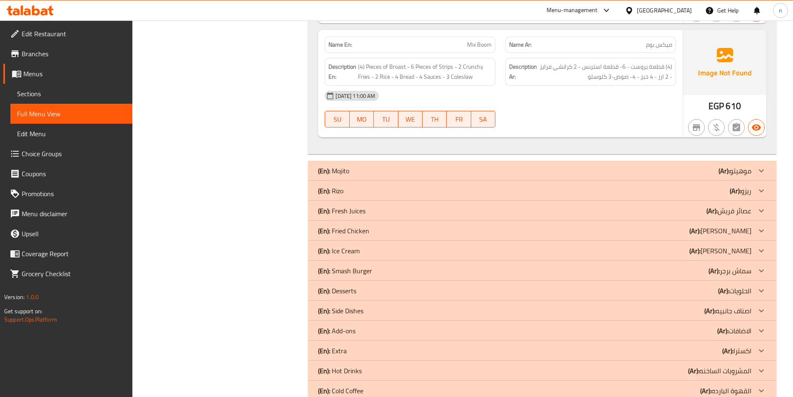
scroll to position [2831, 0]
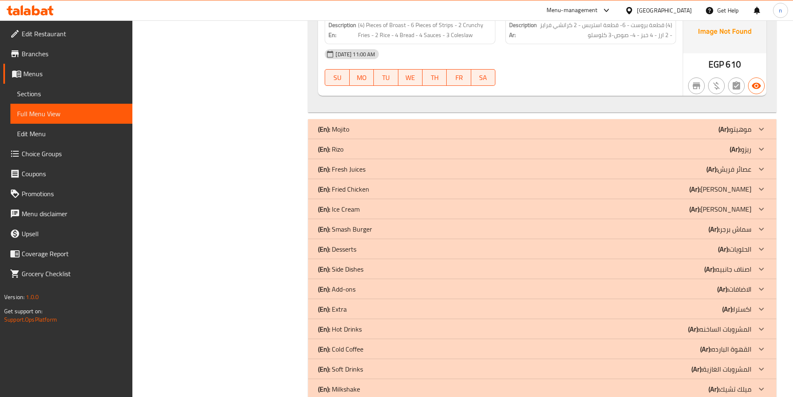
click at [719, 149] on div "(En): Rizo (Ar): ریزو" at bounding box center [534, 149] width 433 height 10
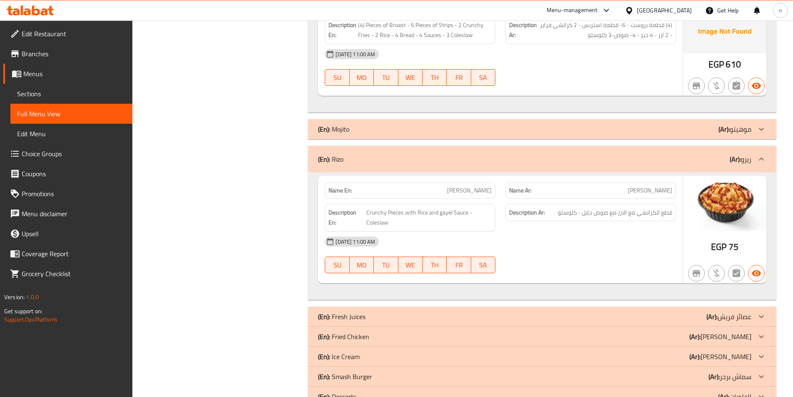
scroll to position [2998, 0]
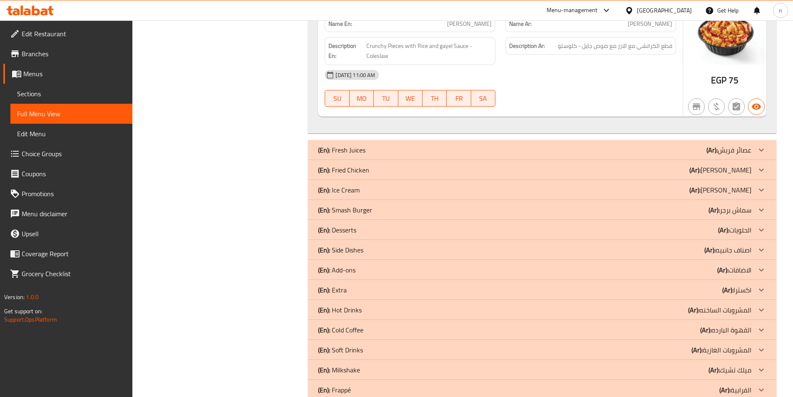
click at [731, 166] on p "(Ar): [PERSON_NAME]" at bounding box center [720, 170] width 62 height 10
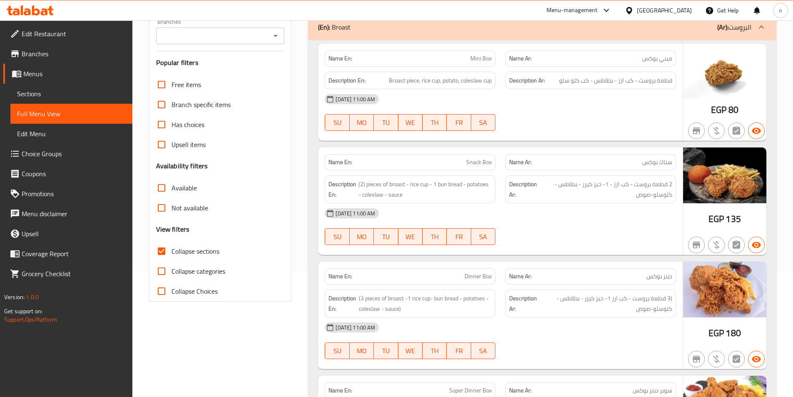
scroll to position [167, 0]
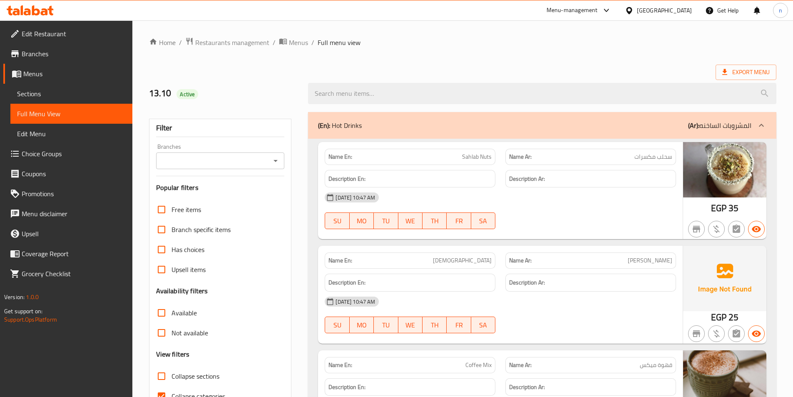
click at [31, 93] on span "Sections" at bounding box center [71, 94] width 109 height 10
